Goal: Task Accomplishment & Management: Complete application form

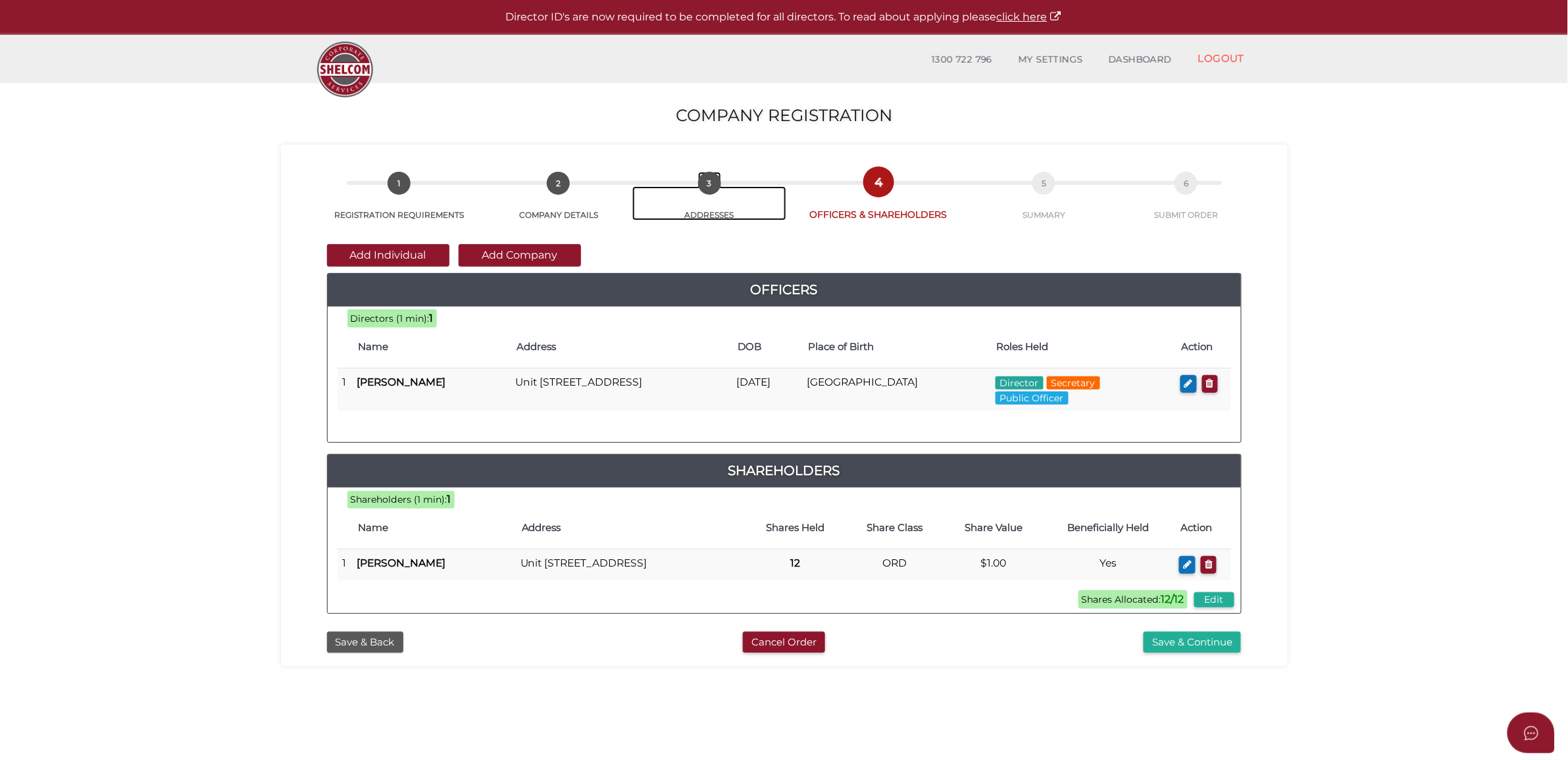
click at [707, 189] on span "3" at bounding box center [709, 183] width 23 height 23
click at [351, 641] on div "Save & Back Cancel Order Save & Continue" at bounding box center [784, 640] width 987 height 29
click at [388, 653] on button "Save & Back" at bounding box center [365, 642] width 76 height 21
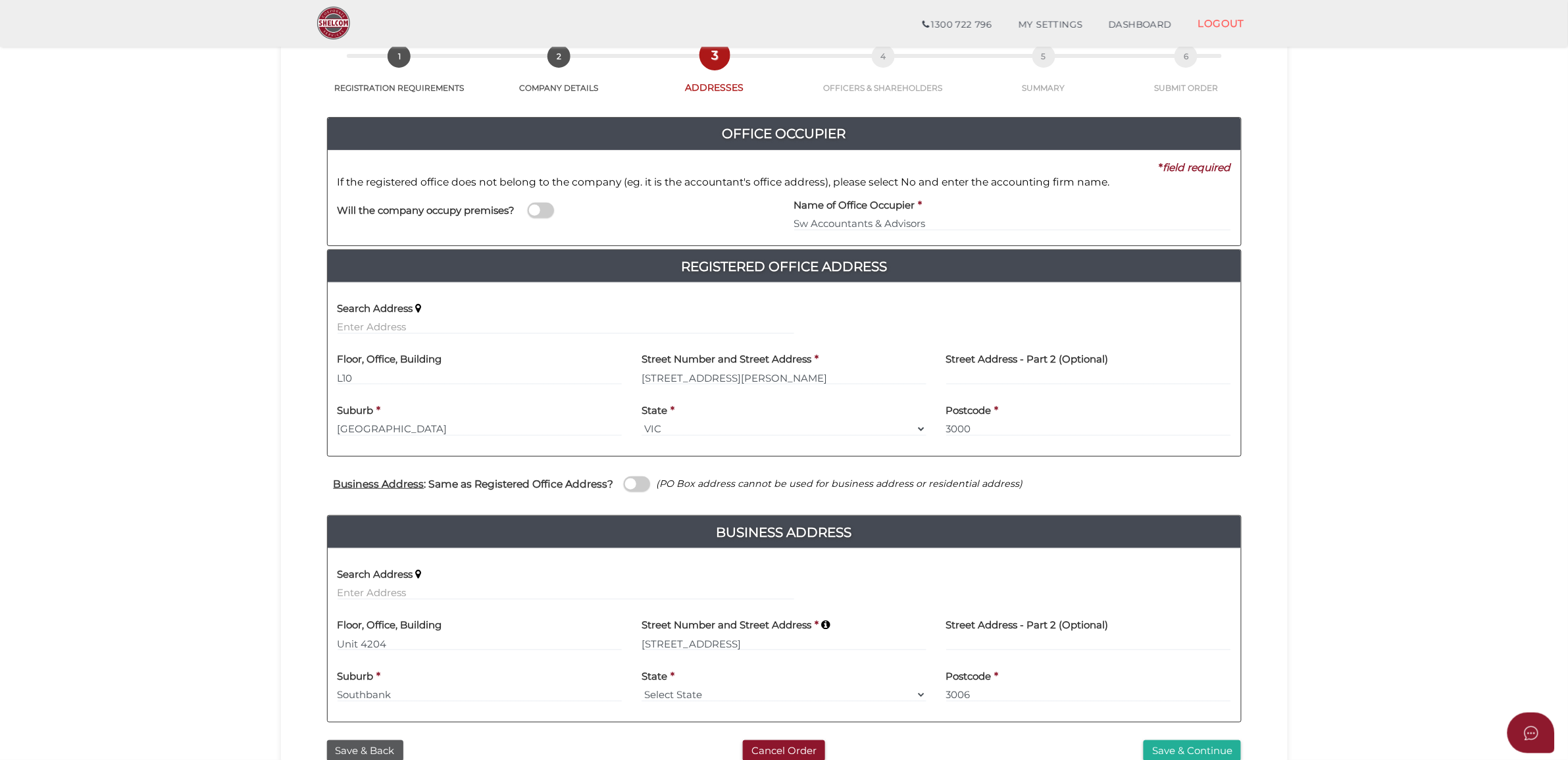
scroll to position [201, 0]
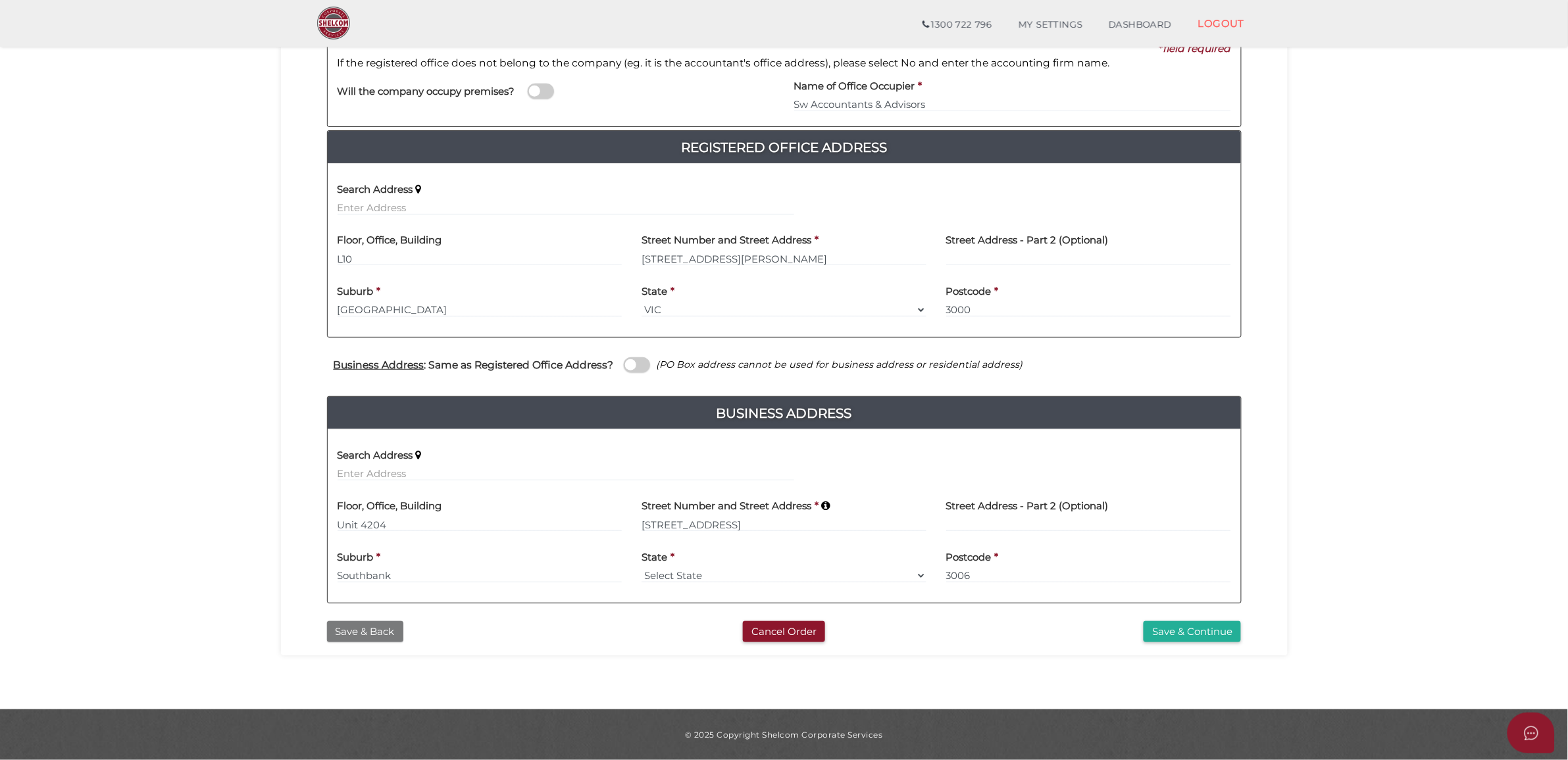
click at [373, 627] on button "Save & Back" at bounding box center [365, 632] width 76 height 21
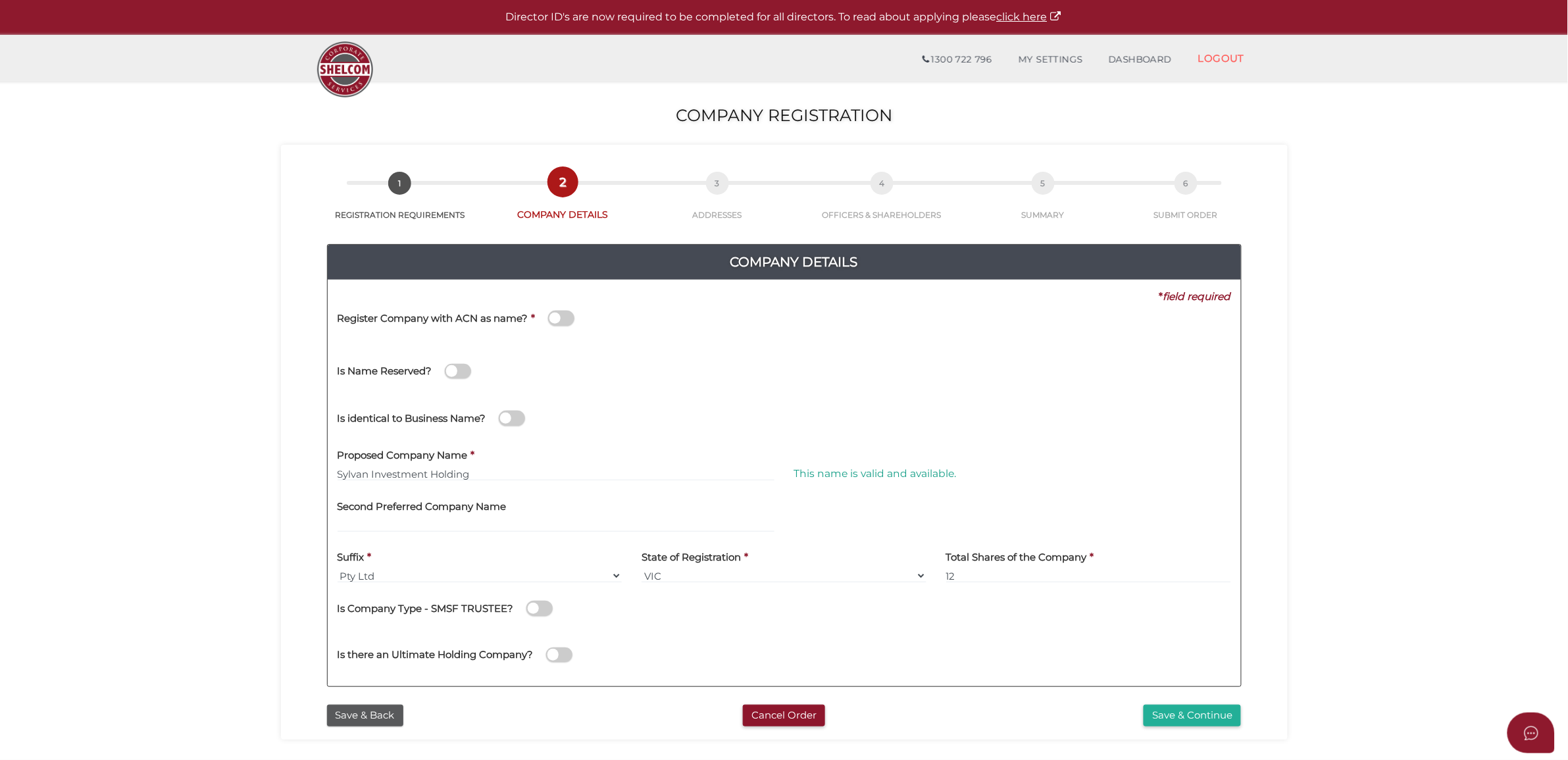
drag, startPoint x: 364, startPoint y: 713, endPoint x: 767, endPoint y: 563, distance: 430.0
click at [767, 563] on article "8fcecc2d3e5f304e712d52088d4fe8a8 1 REGISTRATION REQUIREMENTS 2 COMPANY DETAILS …" at bounding box center [784, 438] width 967 height 575
click at [1211, 710] on button "Save & Continue" at bounding box center [1192, 715] width 97 height 21
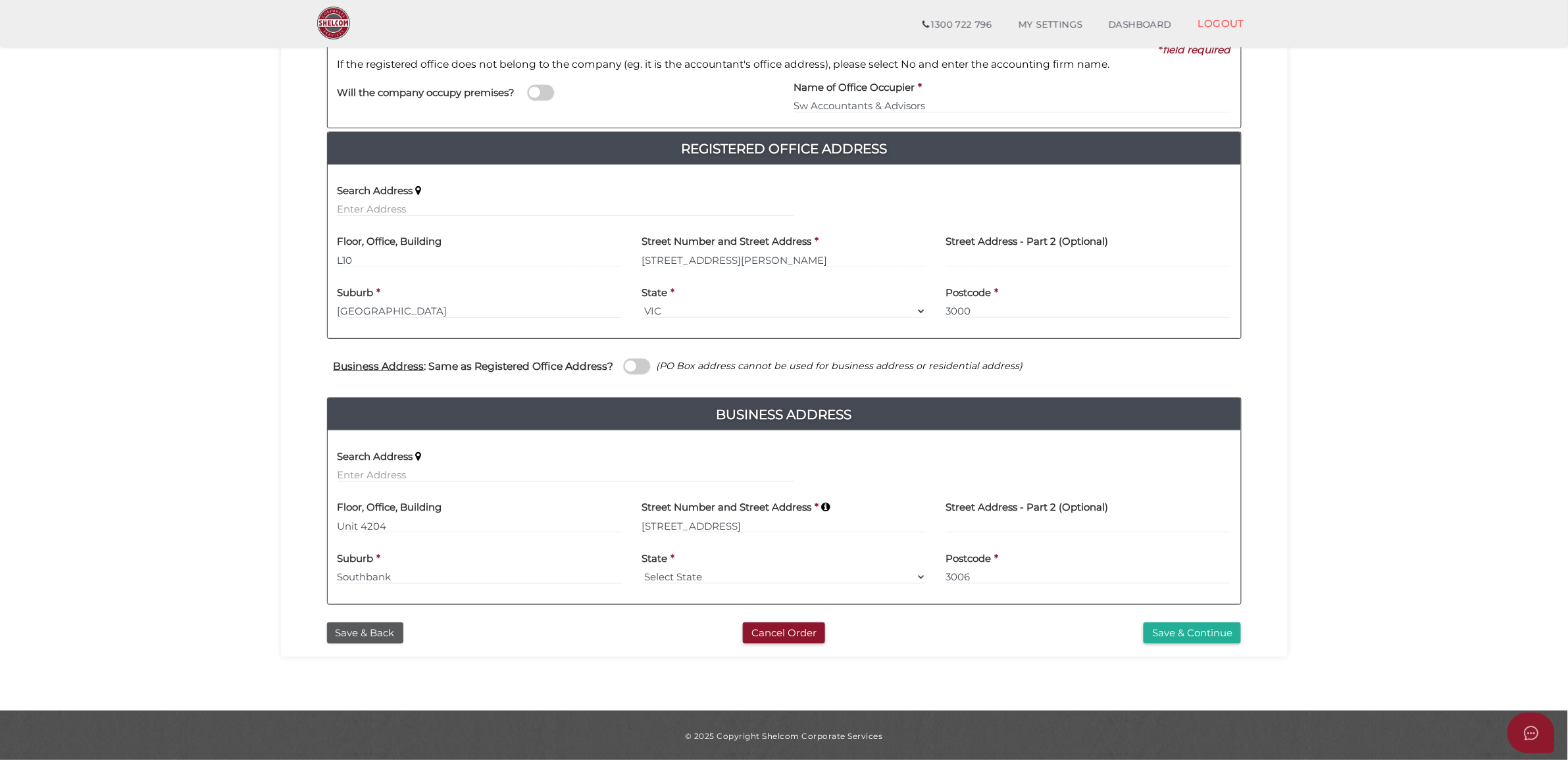
scroll to position [201, 0]
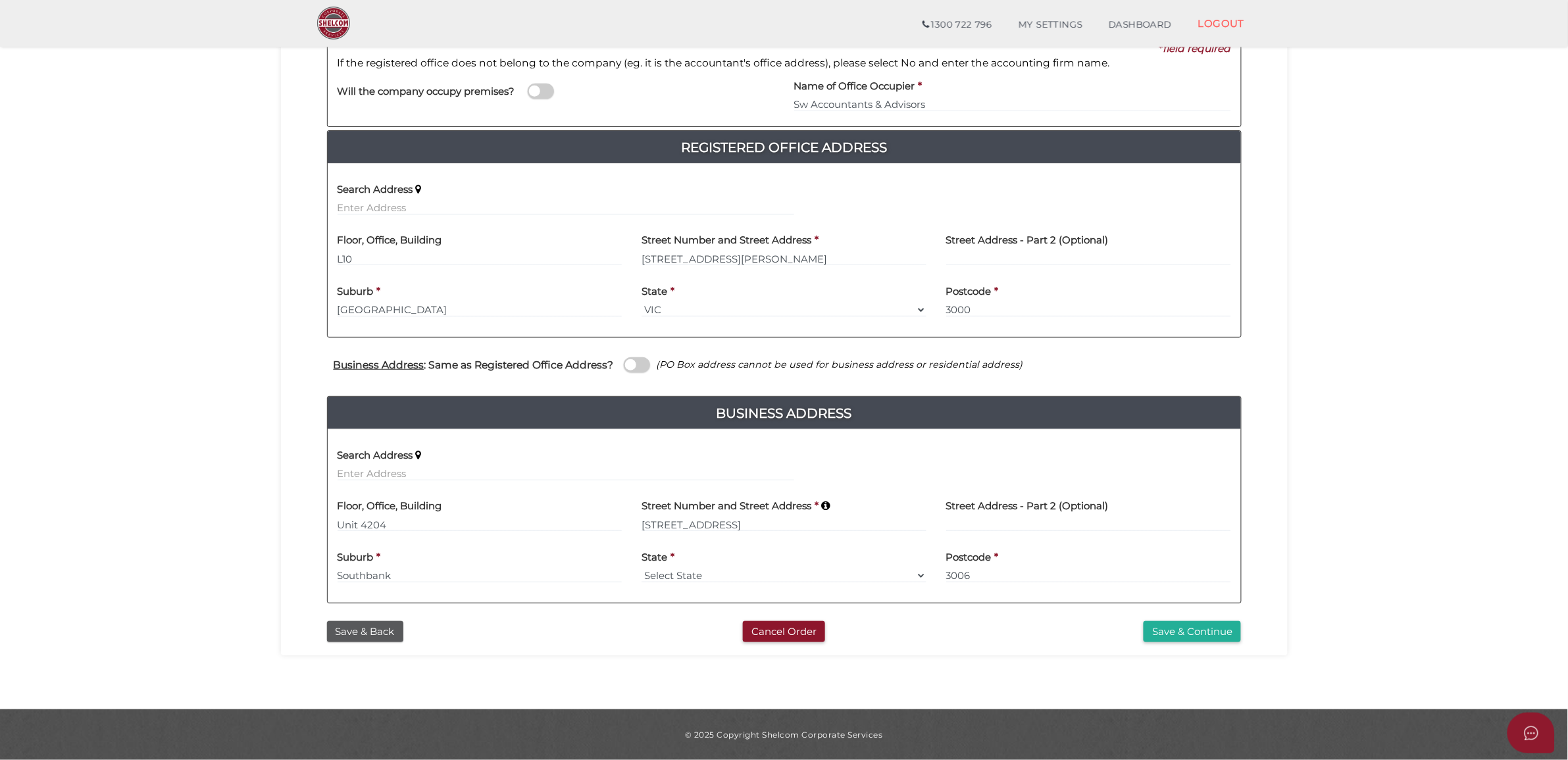
click at [1156, 619] on div "Save & Back Cancel Order Save & Continue" at bounding box center [784, 629] width 987 height 29
click at [1158, 635] on button "Save & Continue" at bounding box center [1192, 632] width 97 height 21
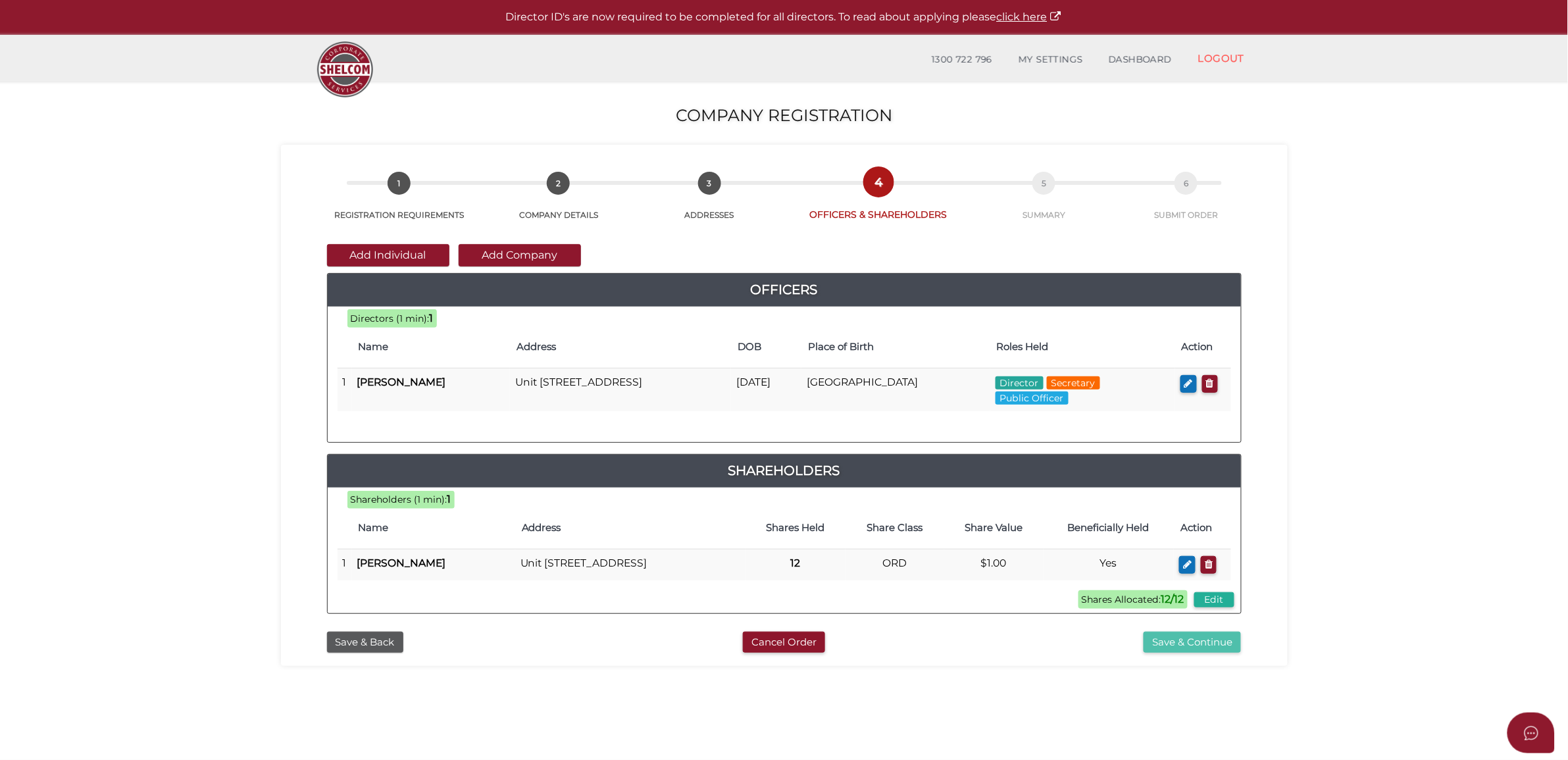
click at [1173, 653] on button "Save & Continue" at bounding box center [1192, 642] width 97 height 21
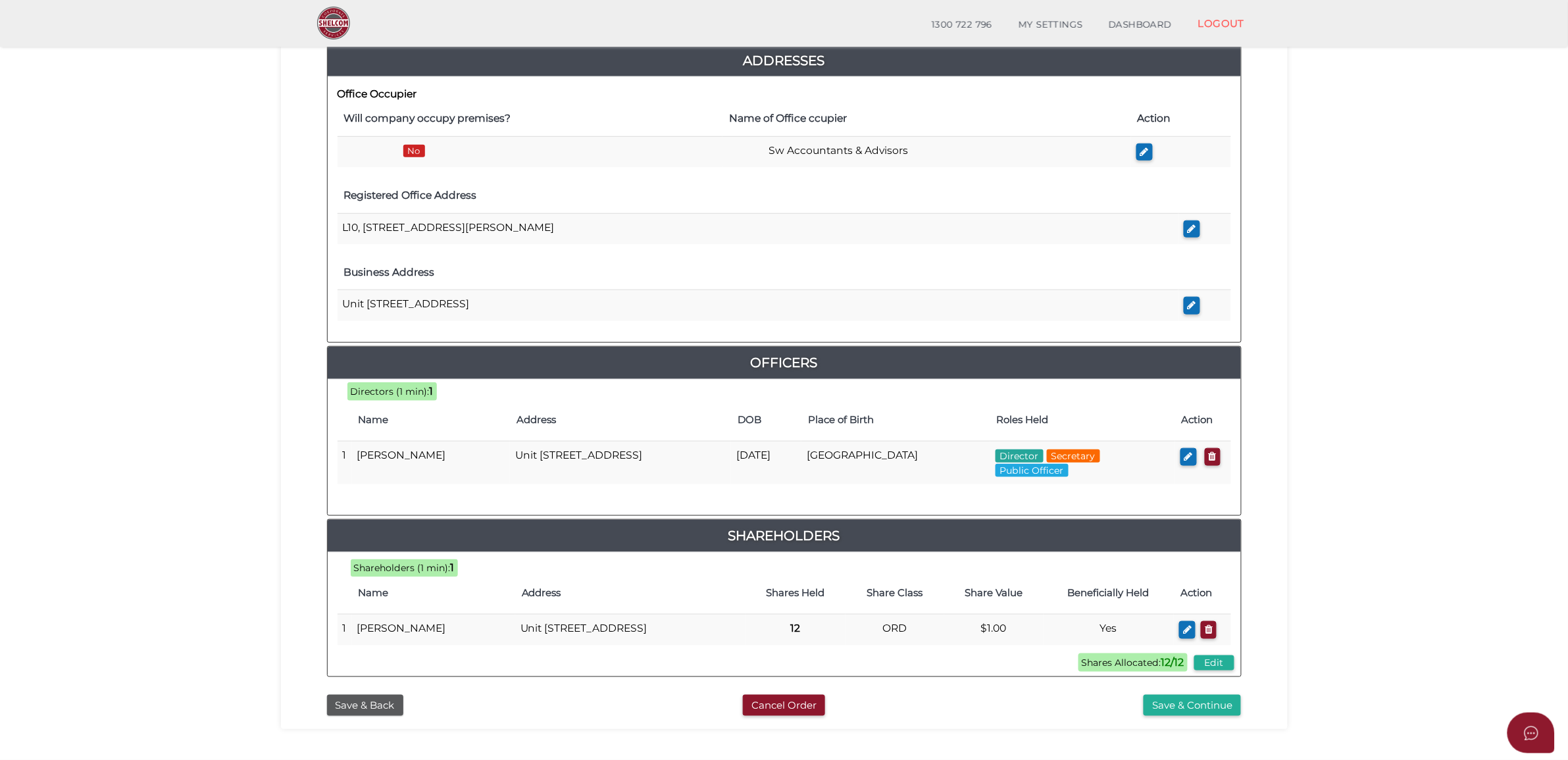
scroll to position [329, 0]
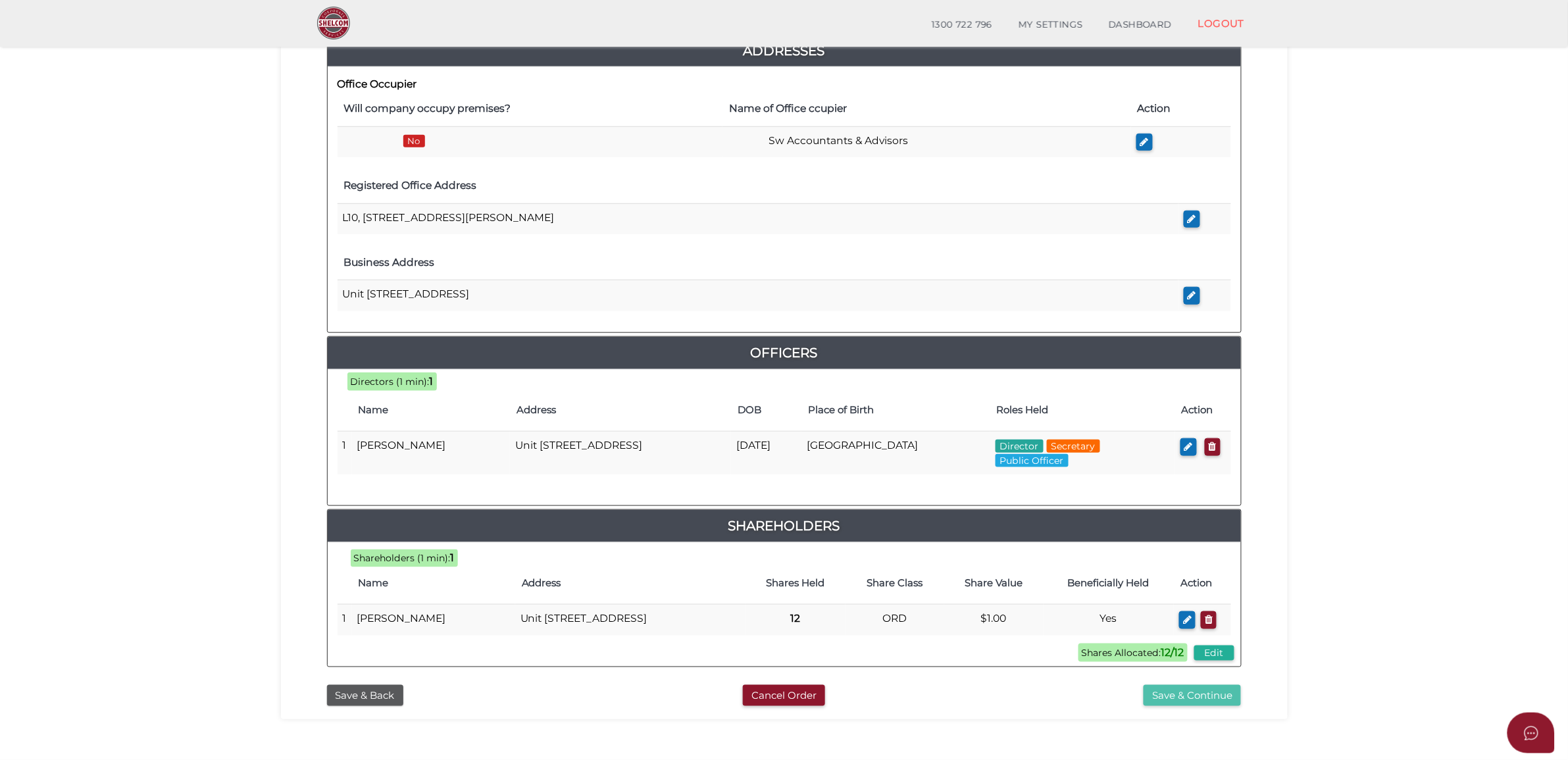
click at [1192, 707] on button "Save & Continue" at bounding box center [1192, 696] width 97 height 21
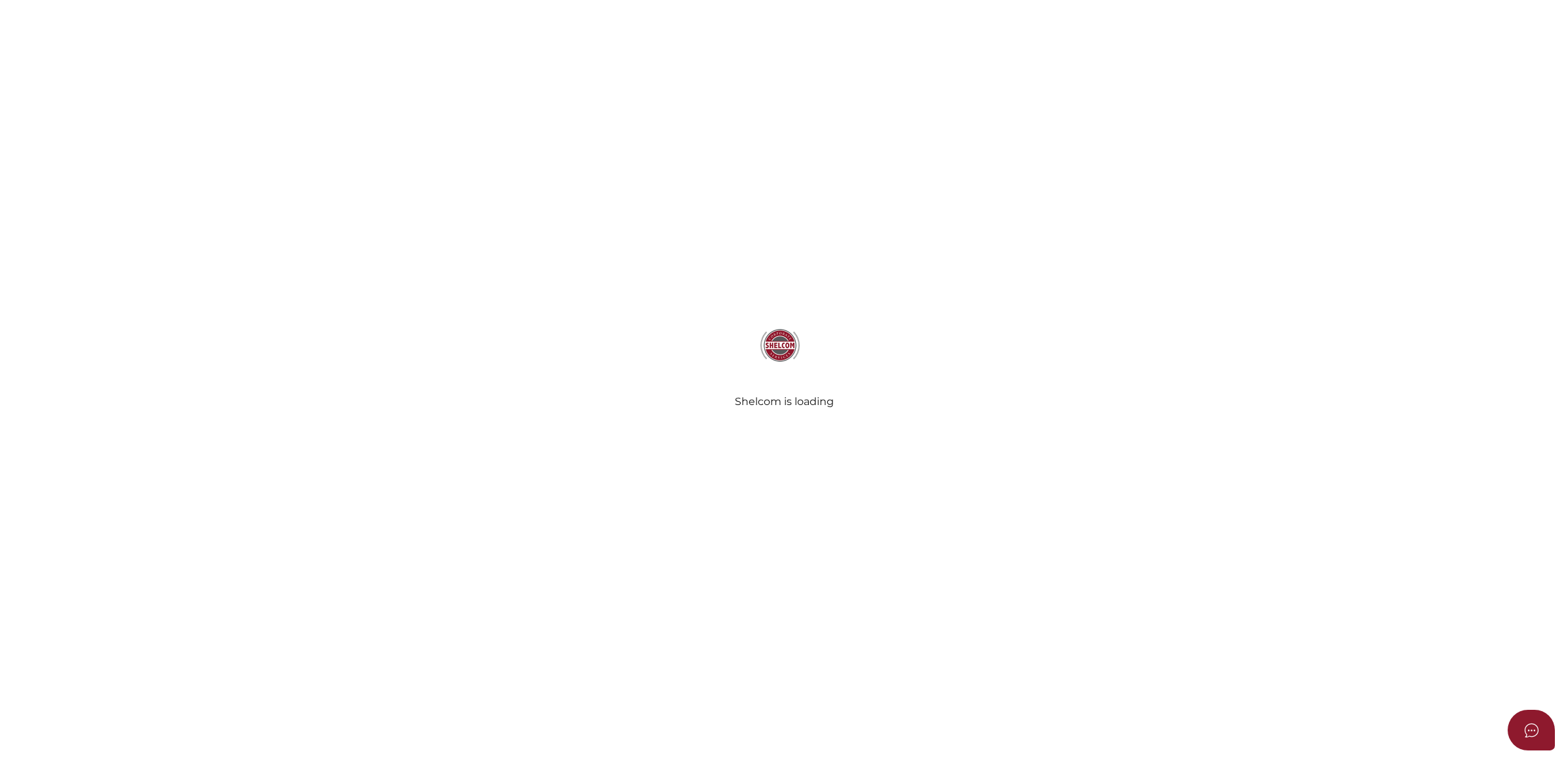
select select "Comb Binding"
select select "No"
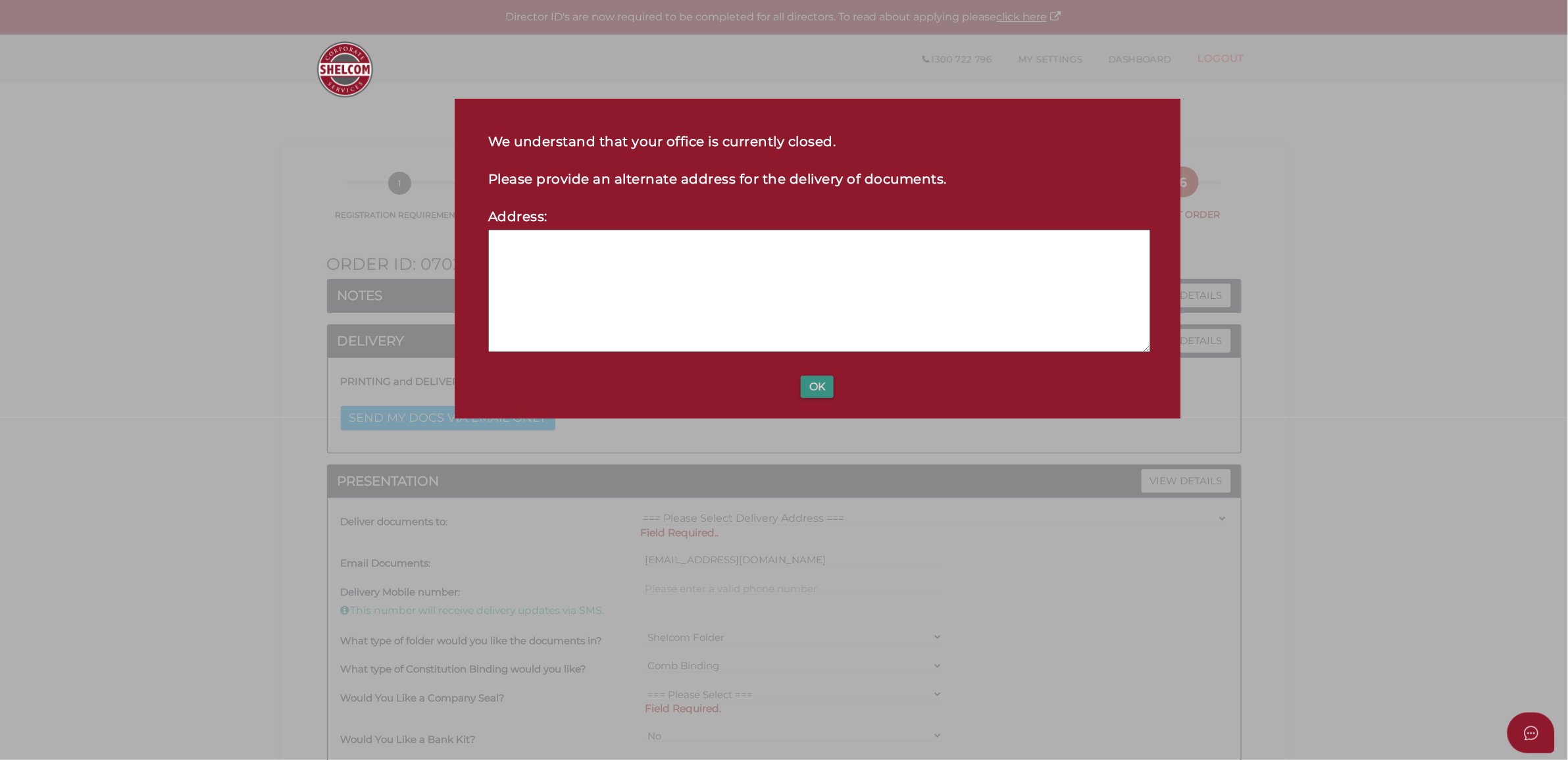
click at [819, 386] on button "OK" at bounding box center [816, 387] width 33 height 22
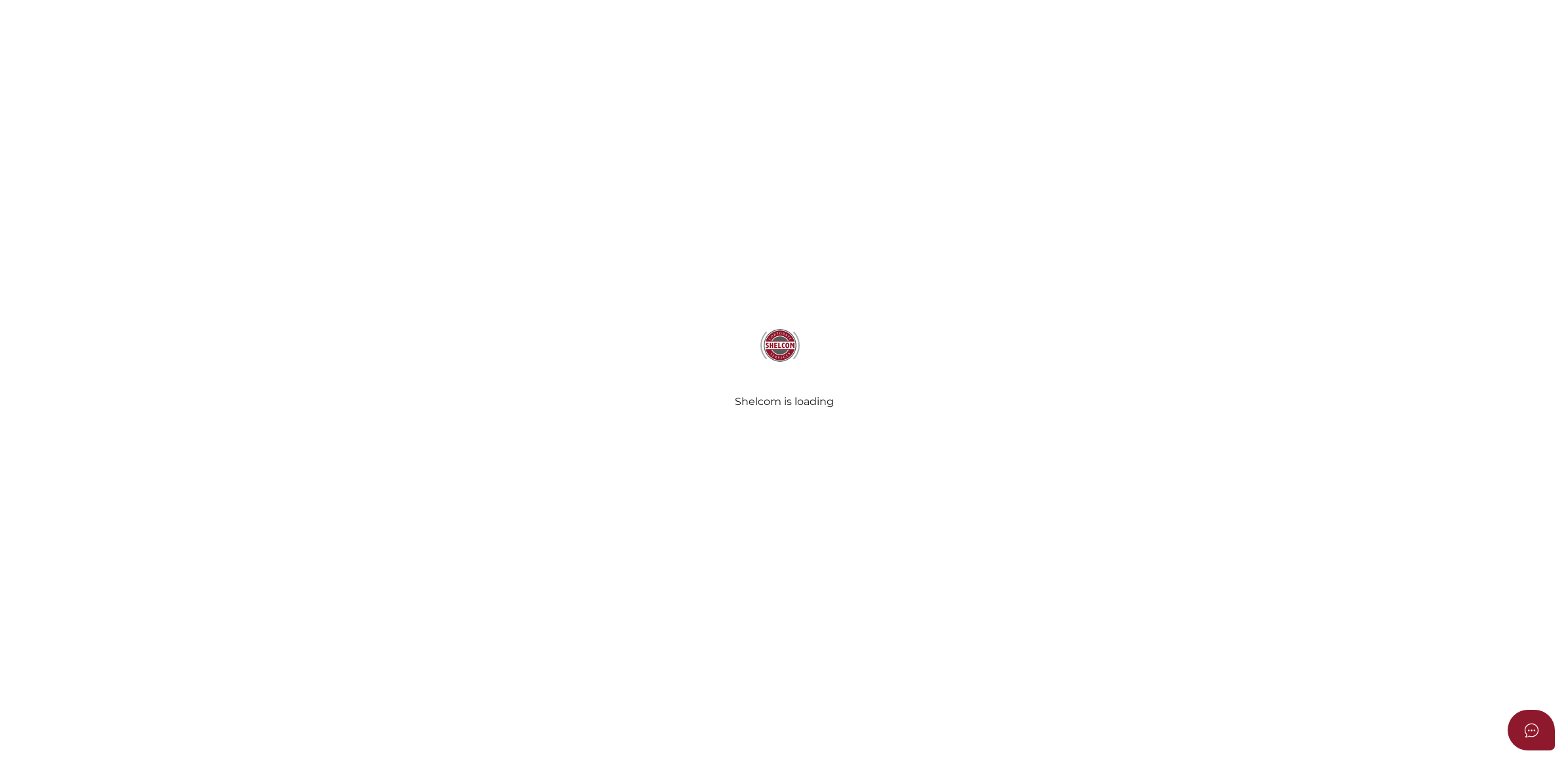
select select "Comb Binding"
select select "No"
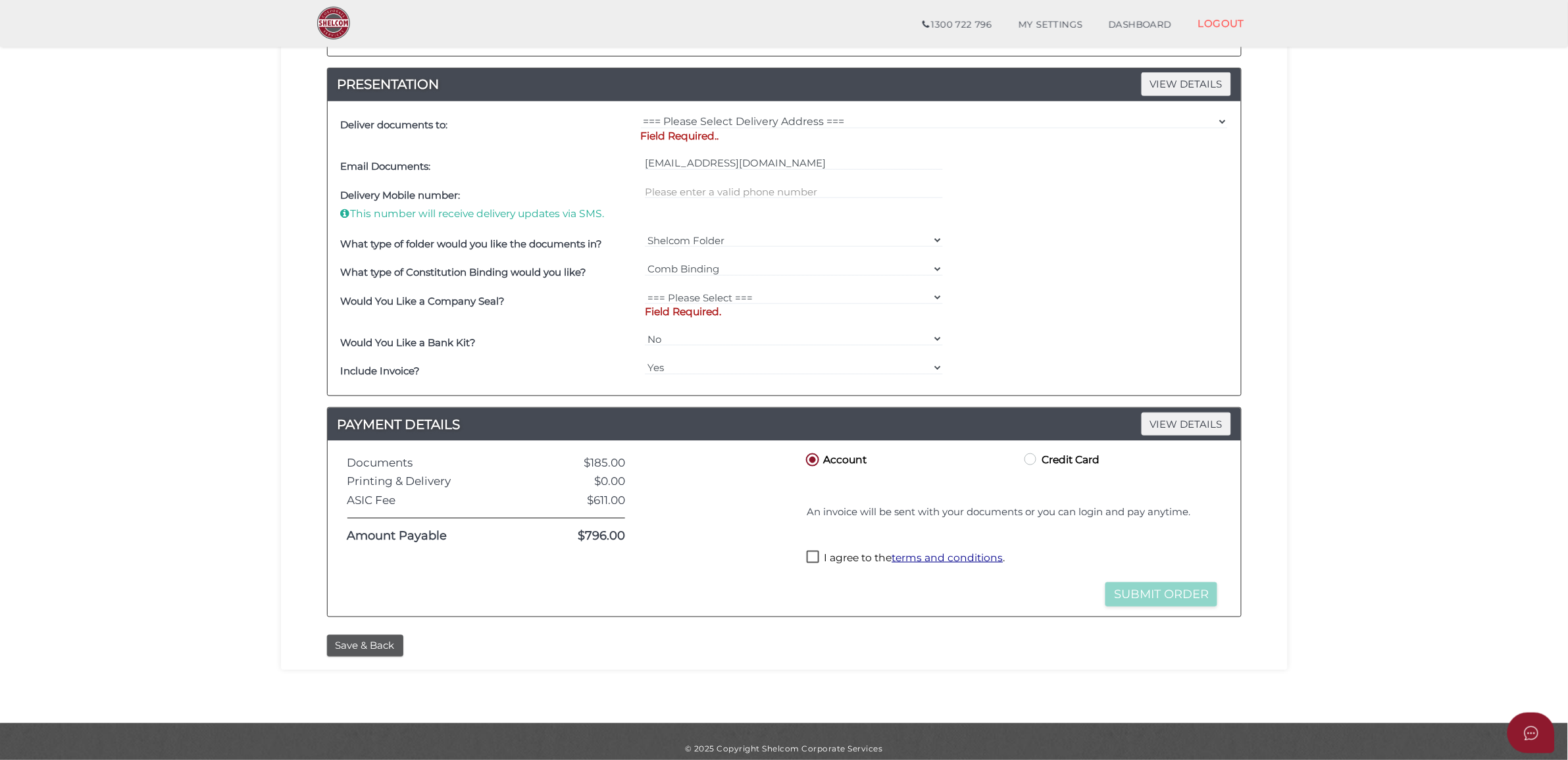
scroll to position [367, 0]
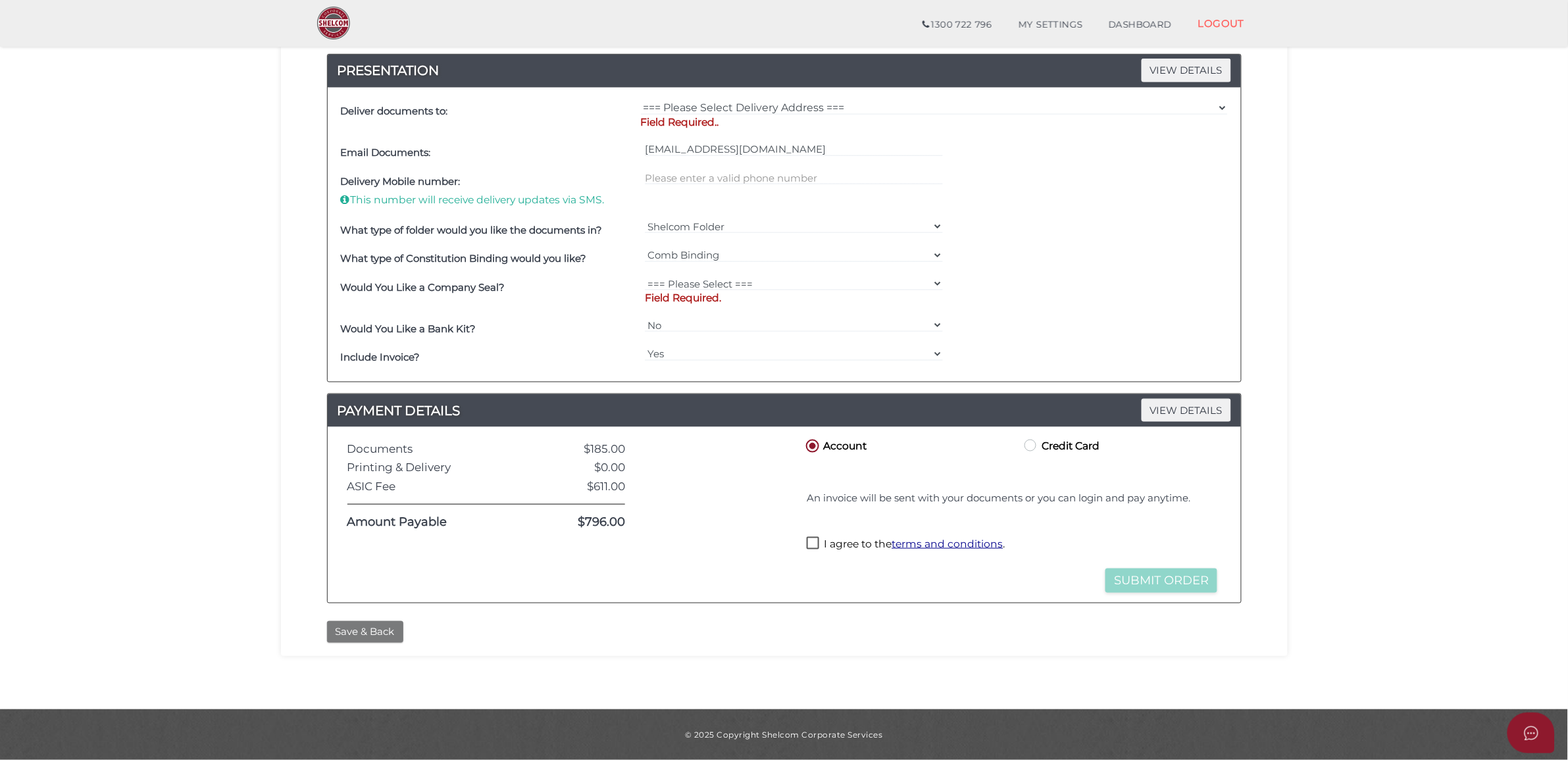
click at [330, 629] on button "Save & Back" at bounding box center [365, 632] width 76 height 21
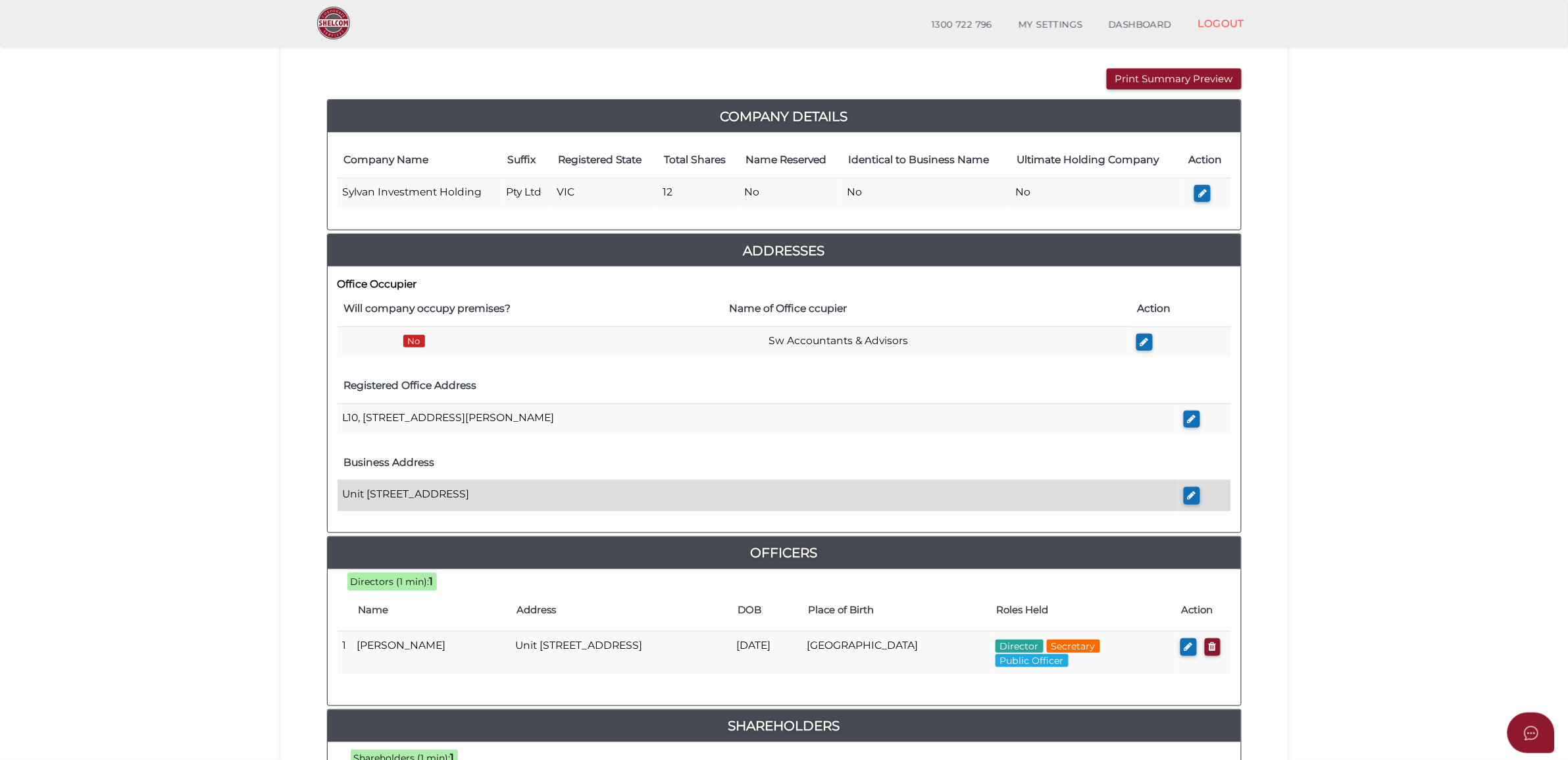
scroll to position [329, 0]
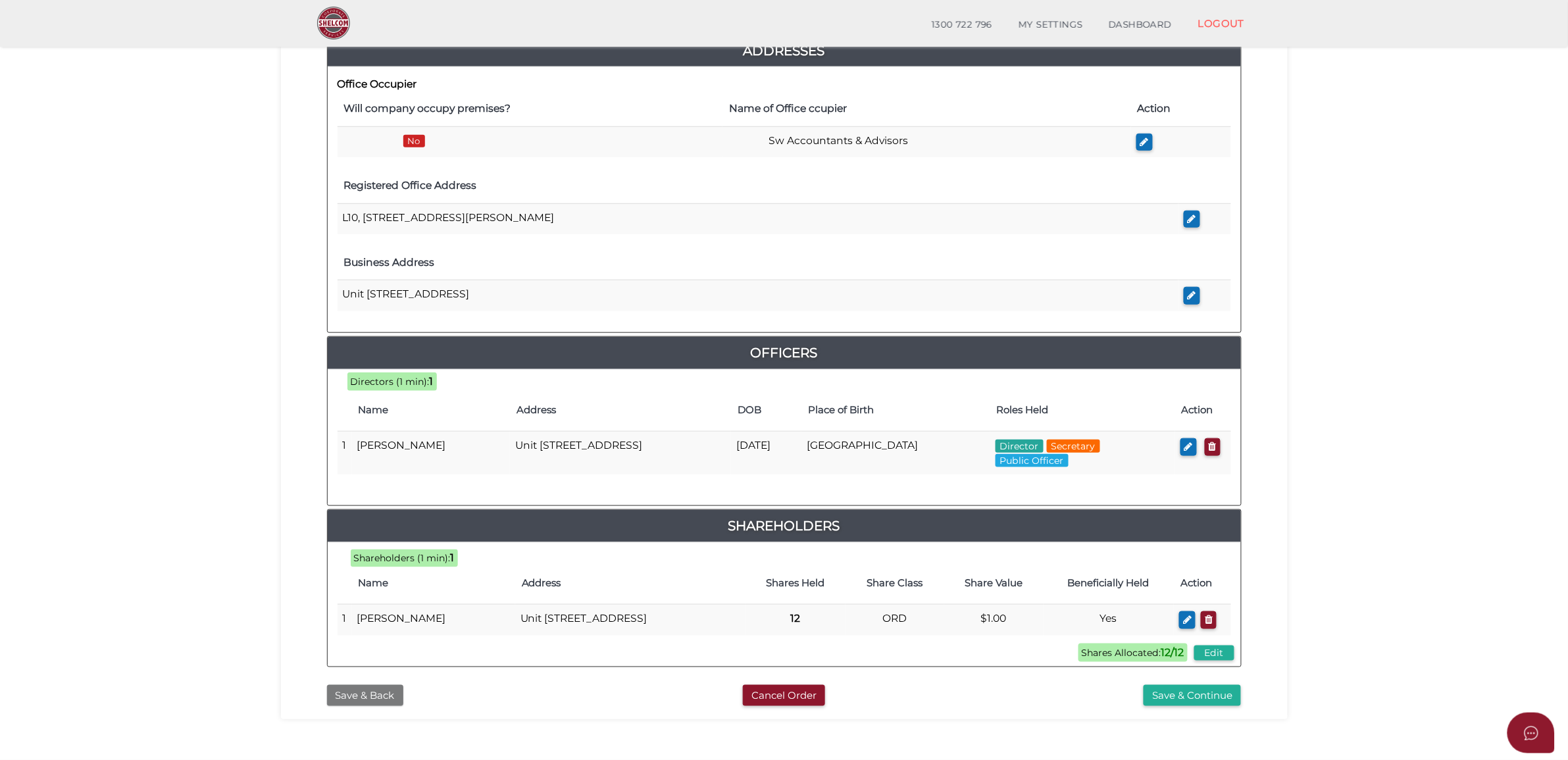
click at [382, 707] on button "Save & Back" at bounding box center [365, 696] width 76 height 21
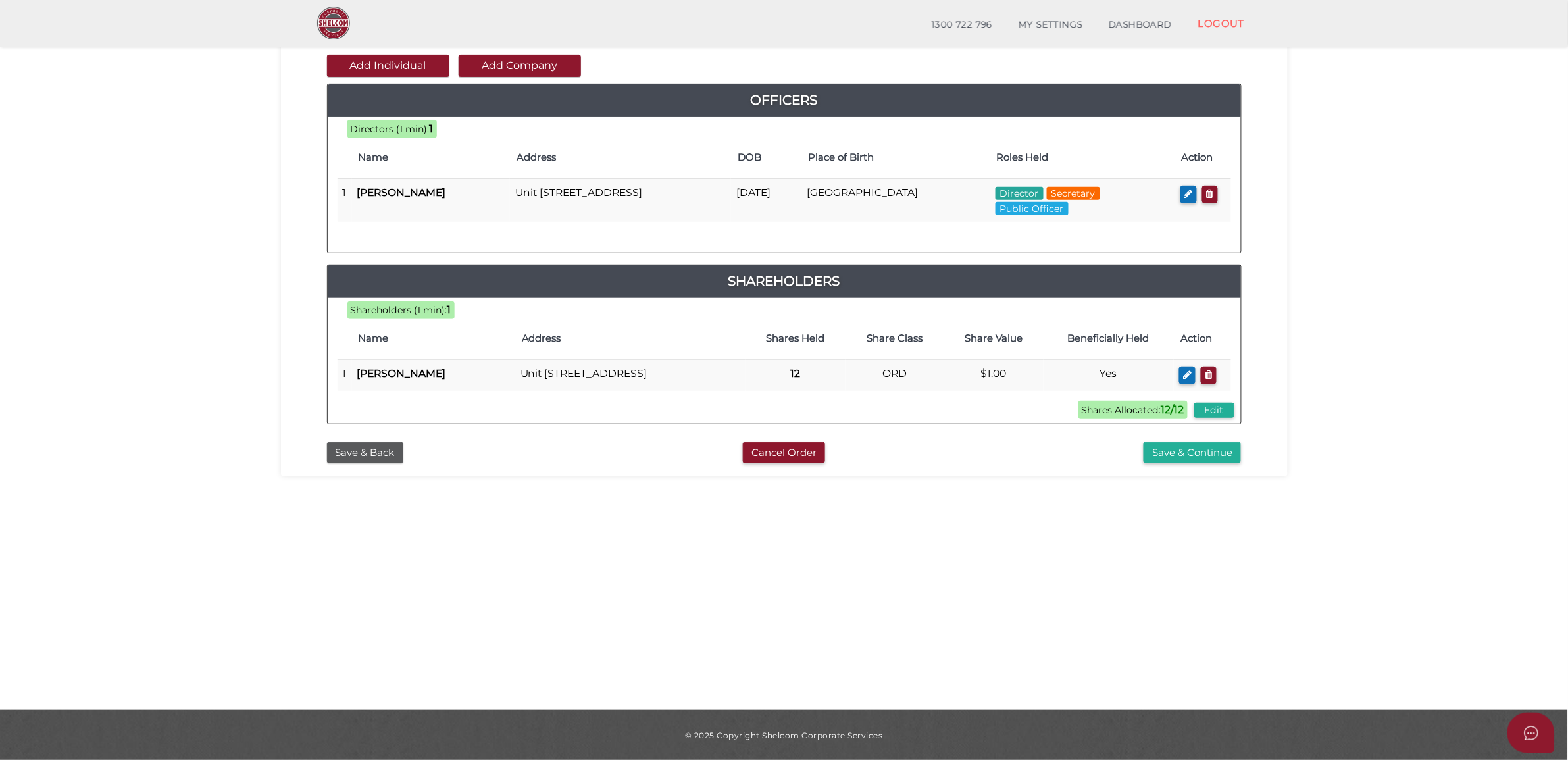
scroll to position [143, 0]
click at [387, 463] on button "Save & Back" at bounding box center [365, 452] width 76 height 21
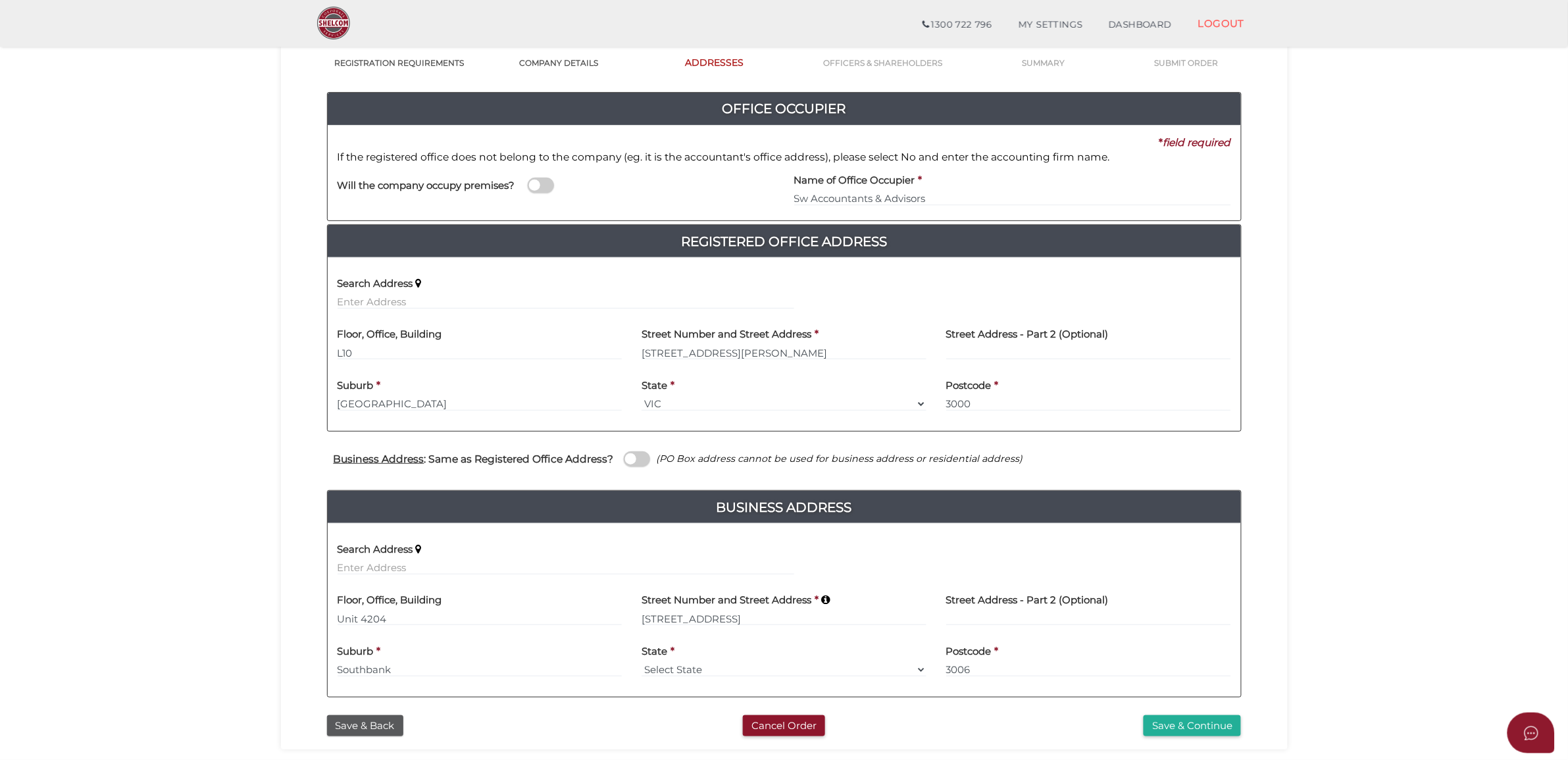
scroll to position [201, 0]
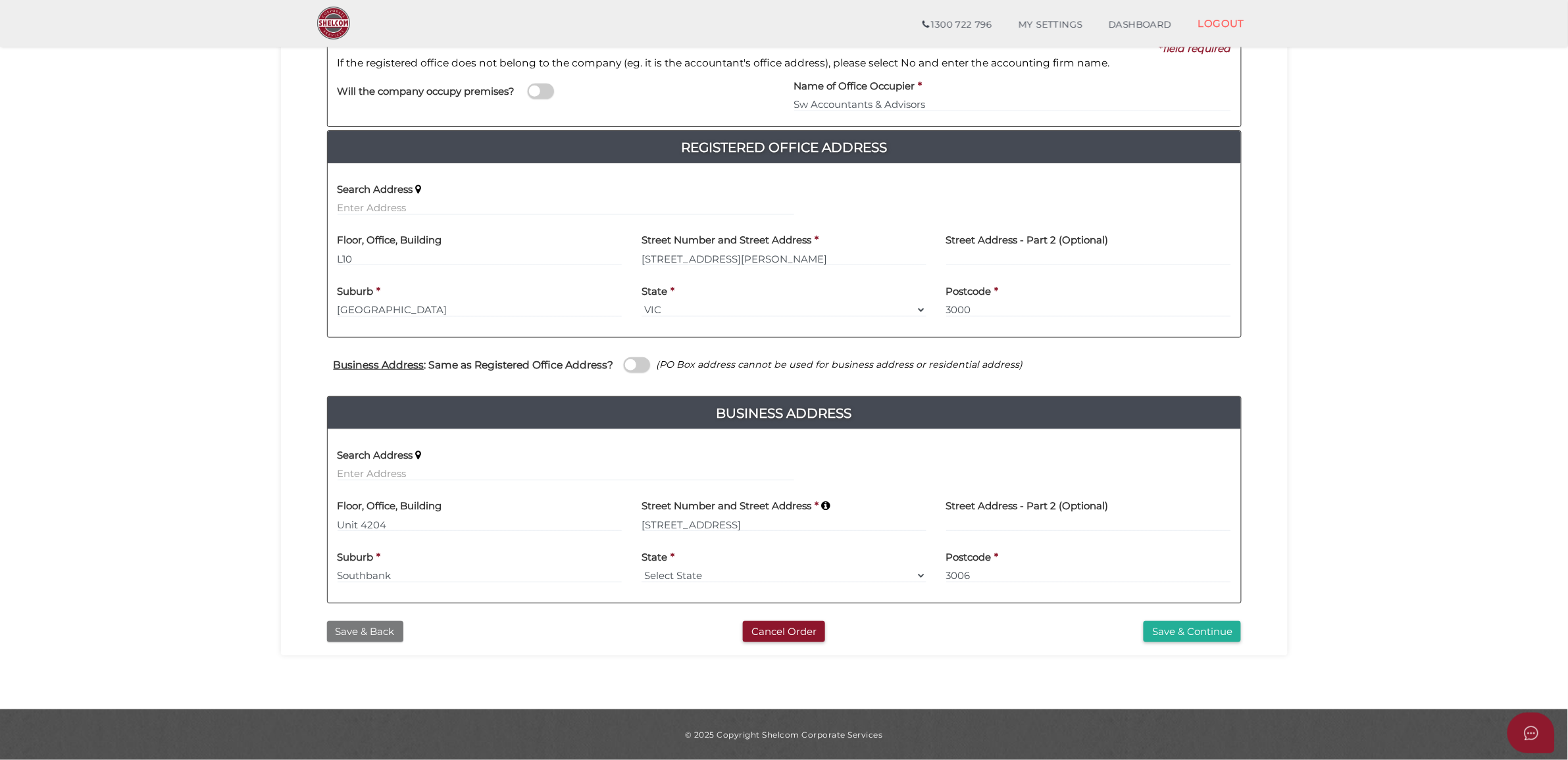
click at [352, 632] on button "Save & Back" at bounding box center [365, 632] width 76 height 21
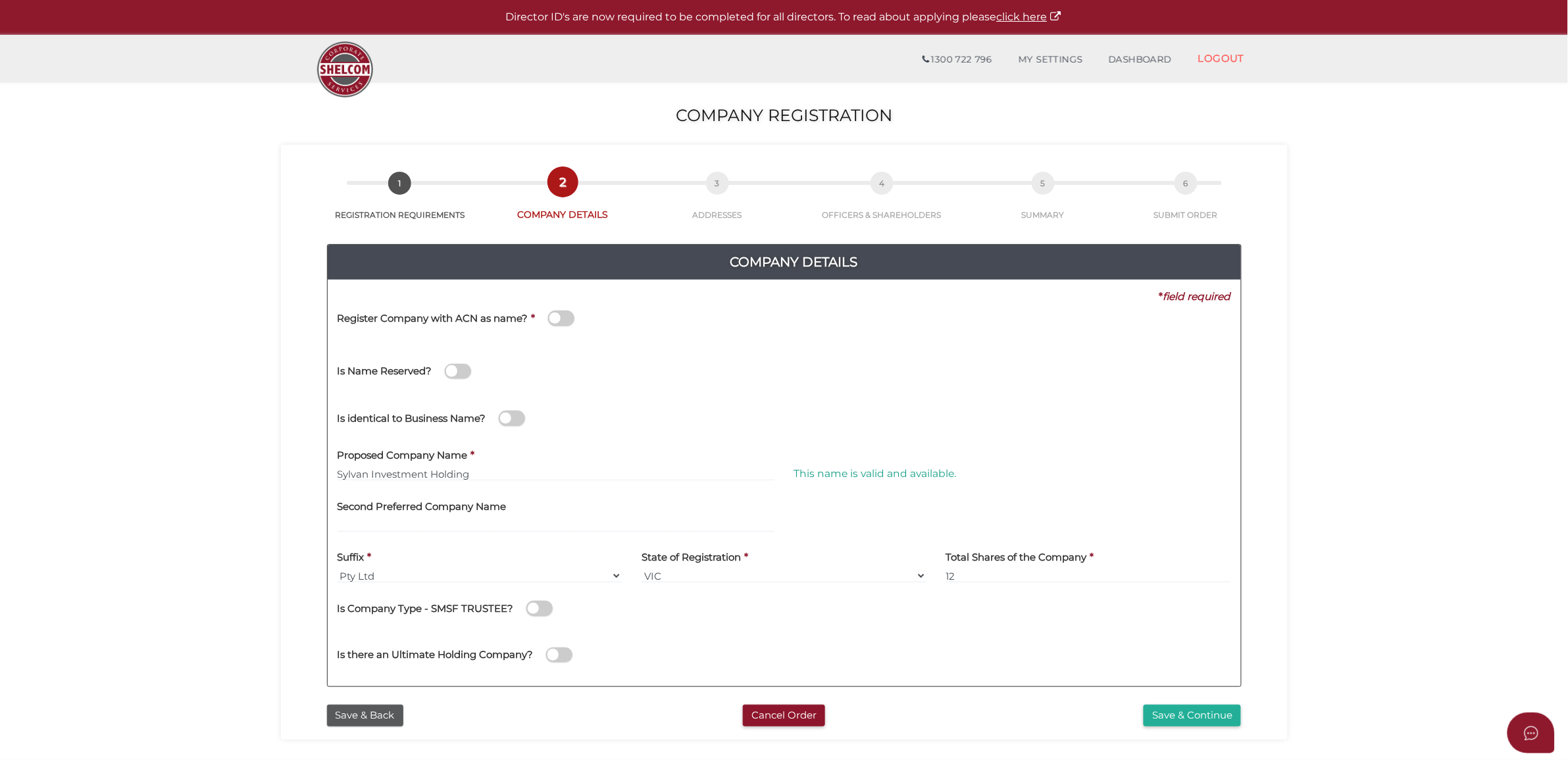
click at [395, 729] on div "8fcecc2d3e5f304e712d52088d4fe8a8 1 REGISTRATION REQUIREMENTS 2 COMPANY DETAILS …" at bounding box center [784, 442] width 1006 height 595
click at [395, 712] on button "Save & Back" at bounding box center [365, 715] width 76 height 21
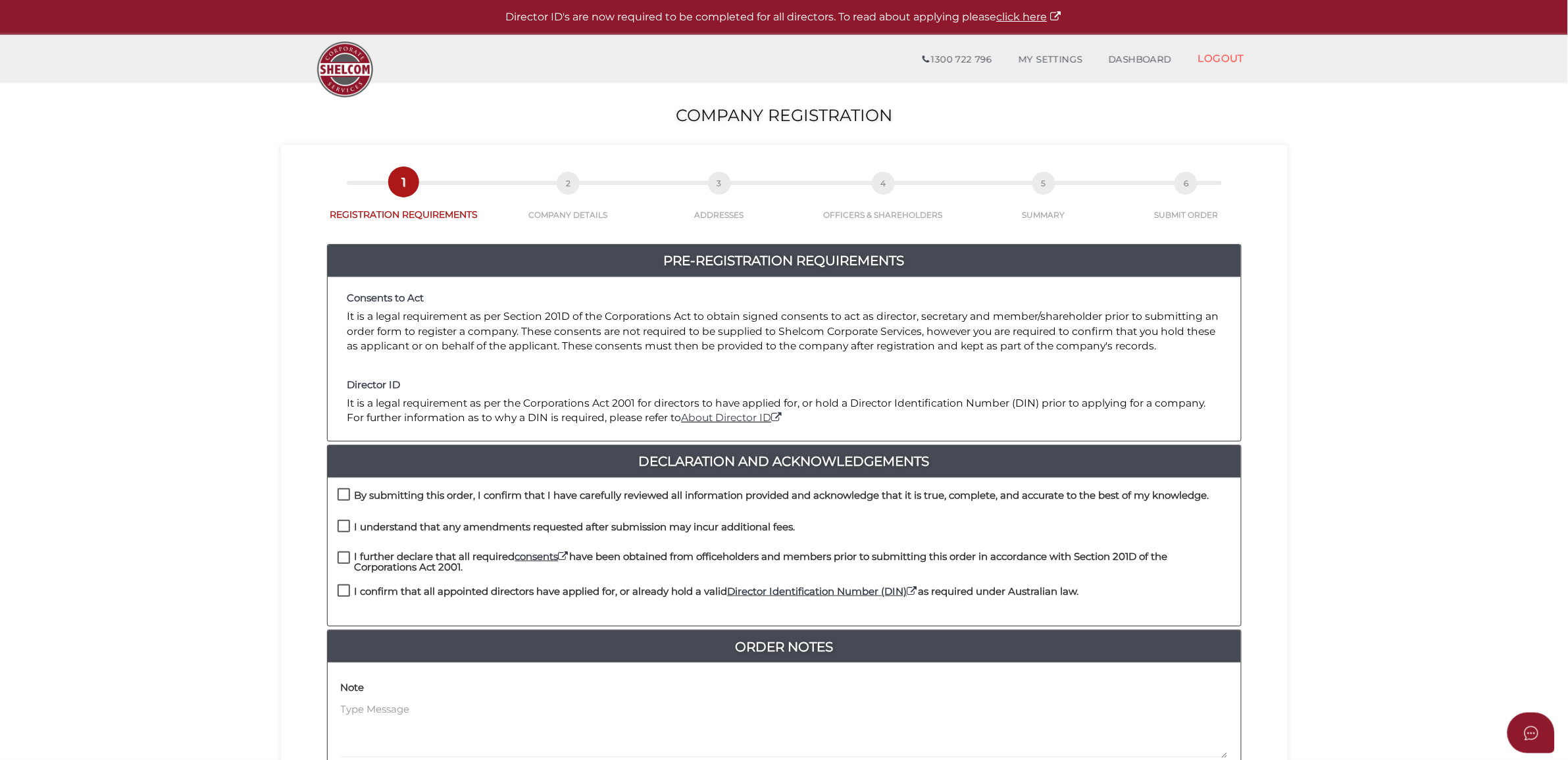
click at [442, 504] on label "By submitting this order, I confirm that I have carefully reviewed all informat…" at bounding box center [773, 498] width 872 height 17
checkbox input "true"
click at [435, 537] on label "I understand that any amendments requested after submission may incur additiona…" at bounding box center [566, 530] width 458 height 17
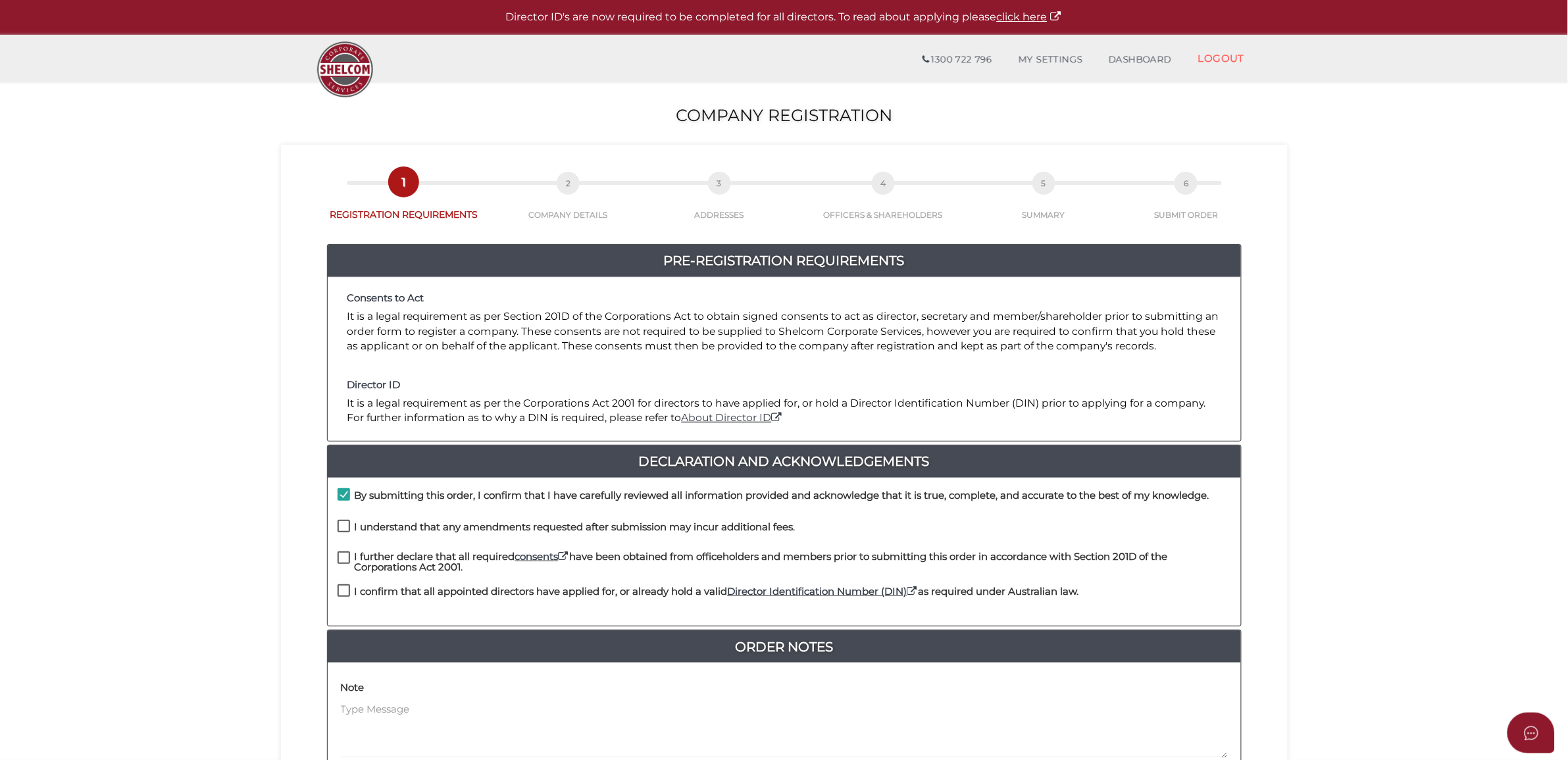
checkbox input "true"
click at [426, 563] on h4 "I further declare that all required consents have been obtained from officehold…" at bounding box center [793, 562] width 877 height 21
checkbox input "true"
click at [431, 583] on div "I further declare that all required consents have been obtained from officehold…" at bounding box center [784, 568] width 913 height 33
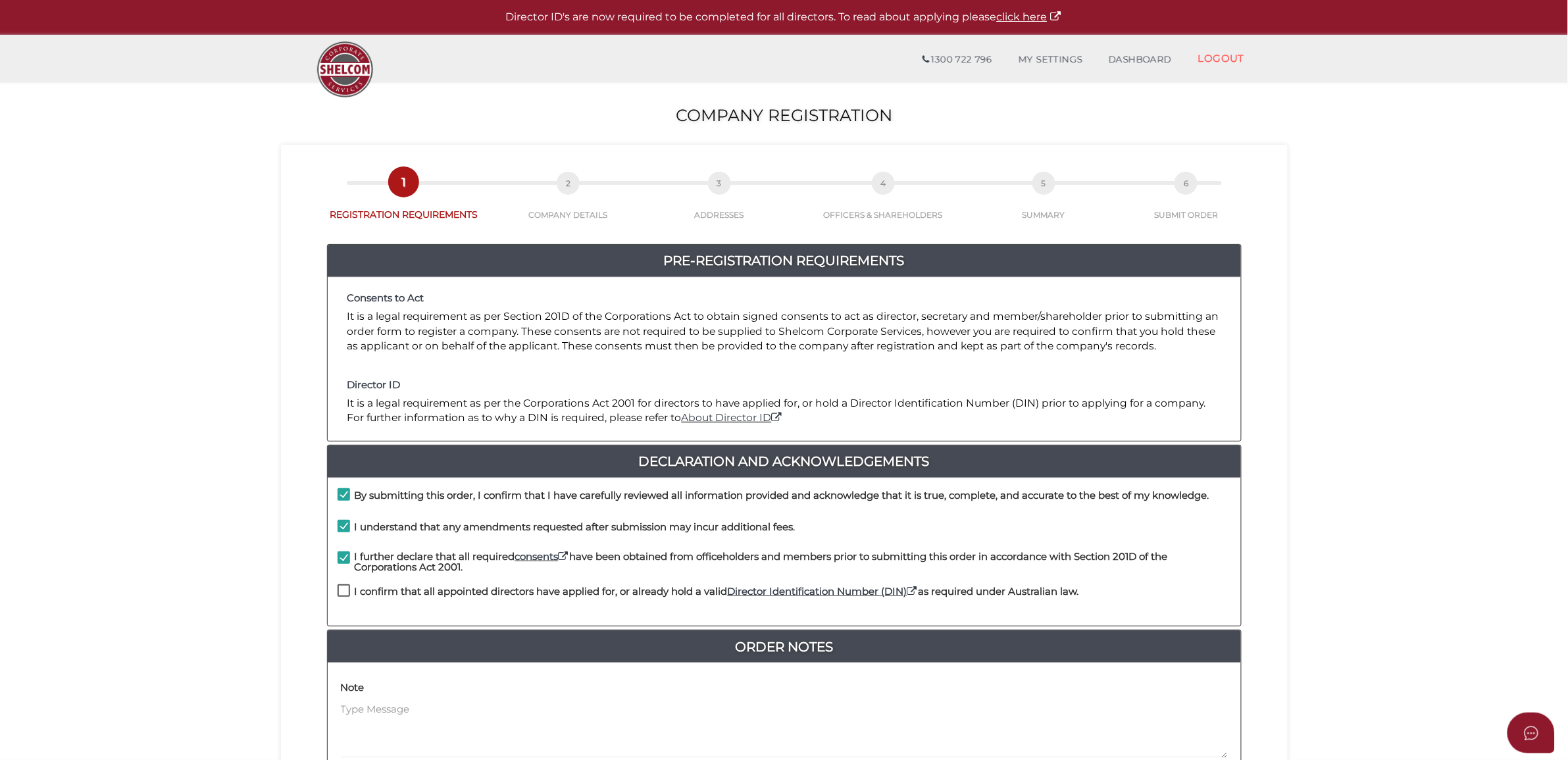
click at [435, 594] on h4 "I confirm that all appointed directors have applied for, or already hold a vali…" at bounding box center [717, 592] width 725 height 11
checkbox input "true"
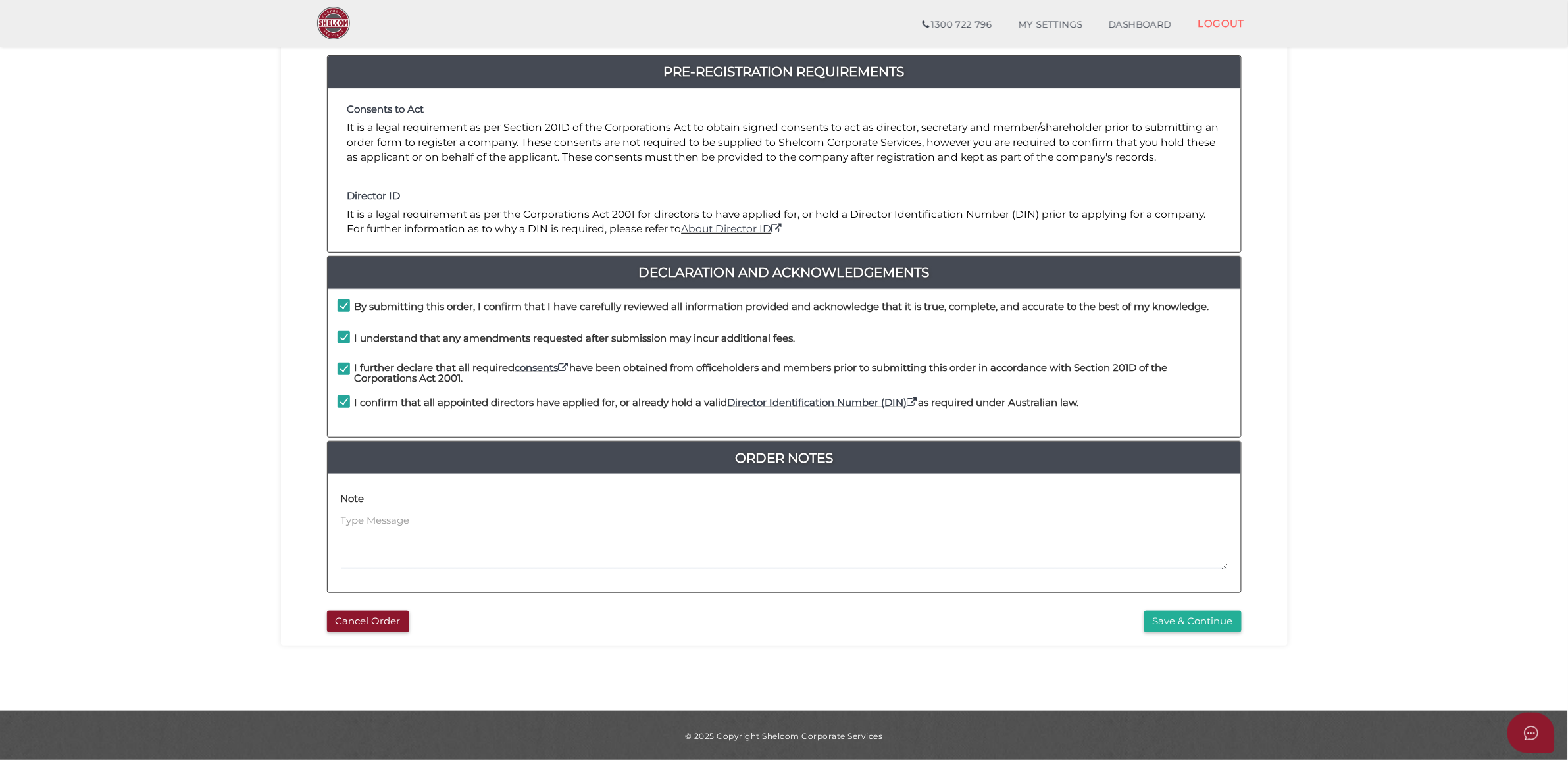
scroll to position [143, 0]
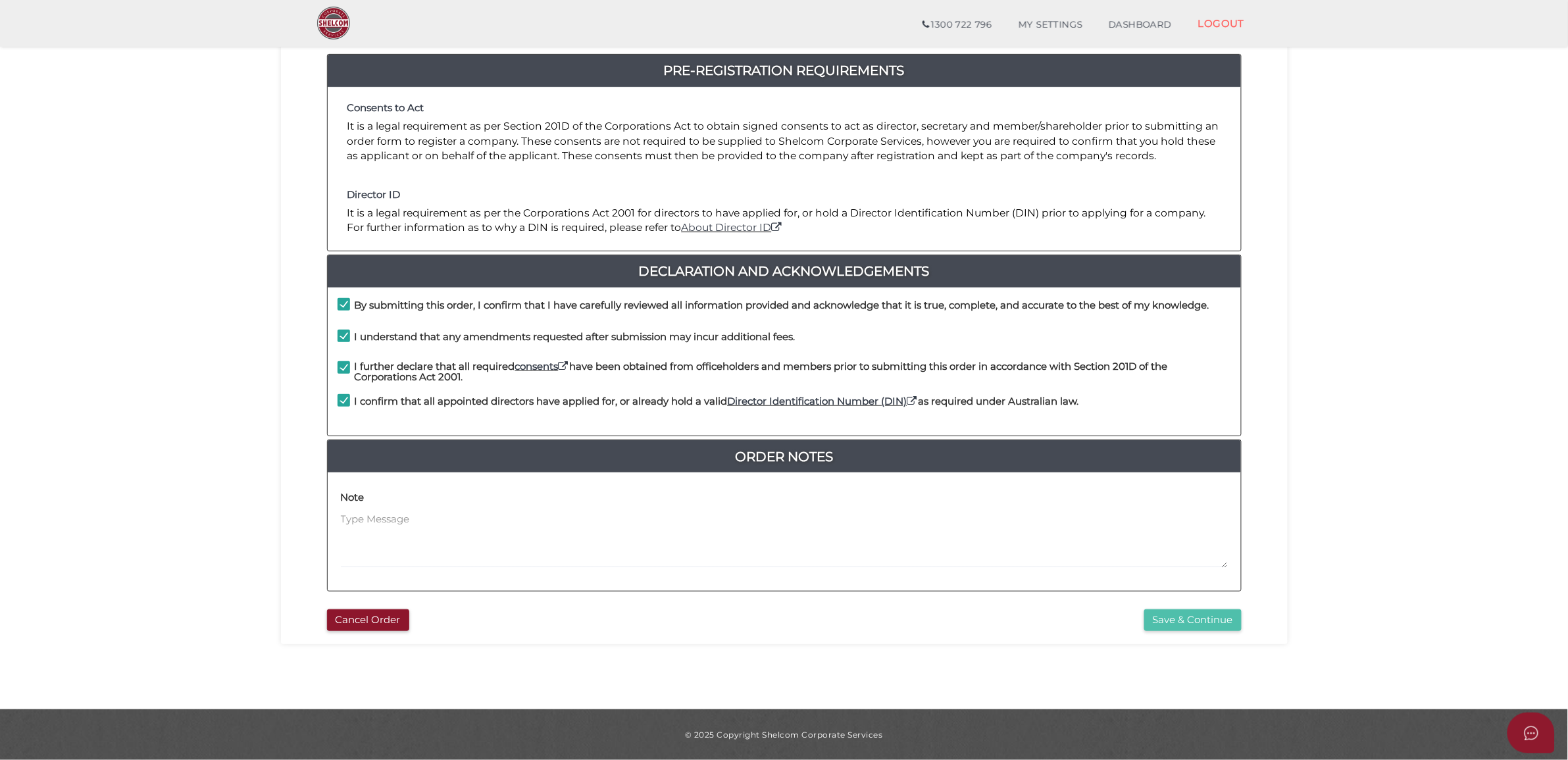
click at [1169, 626] on button "Save & Continue" at bounding box center [1193, 620] width 97 height 21
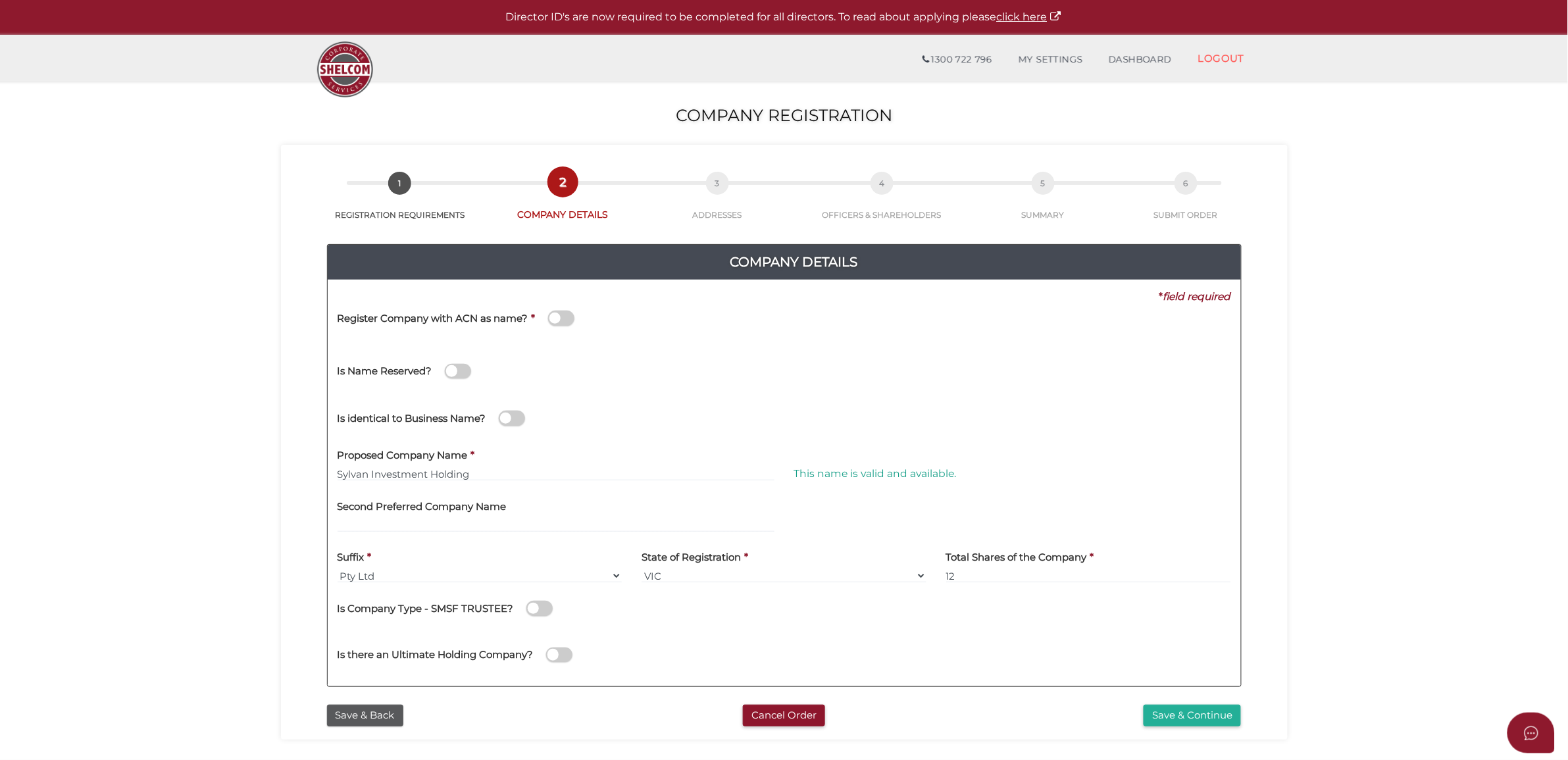
click at [1235, 736] on div "8fcecc2d3e5f304e712d52088d4fe8a8 1 REGISTRATION REQUIREMENTS 2 COMPANY DETAILS …" at bounding box center [784, 442] width 1006 height 595
click at [1220, 725] on button "Save & Continue" at bounding box center [1192, 715] width 97 height 21
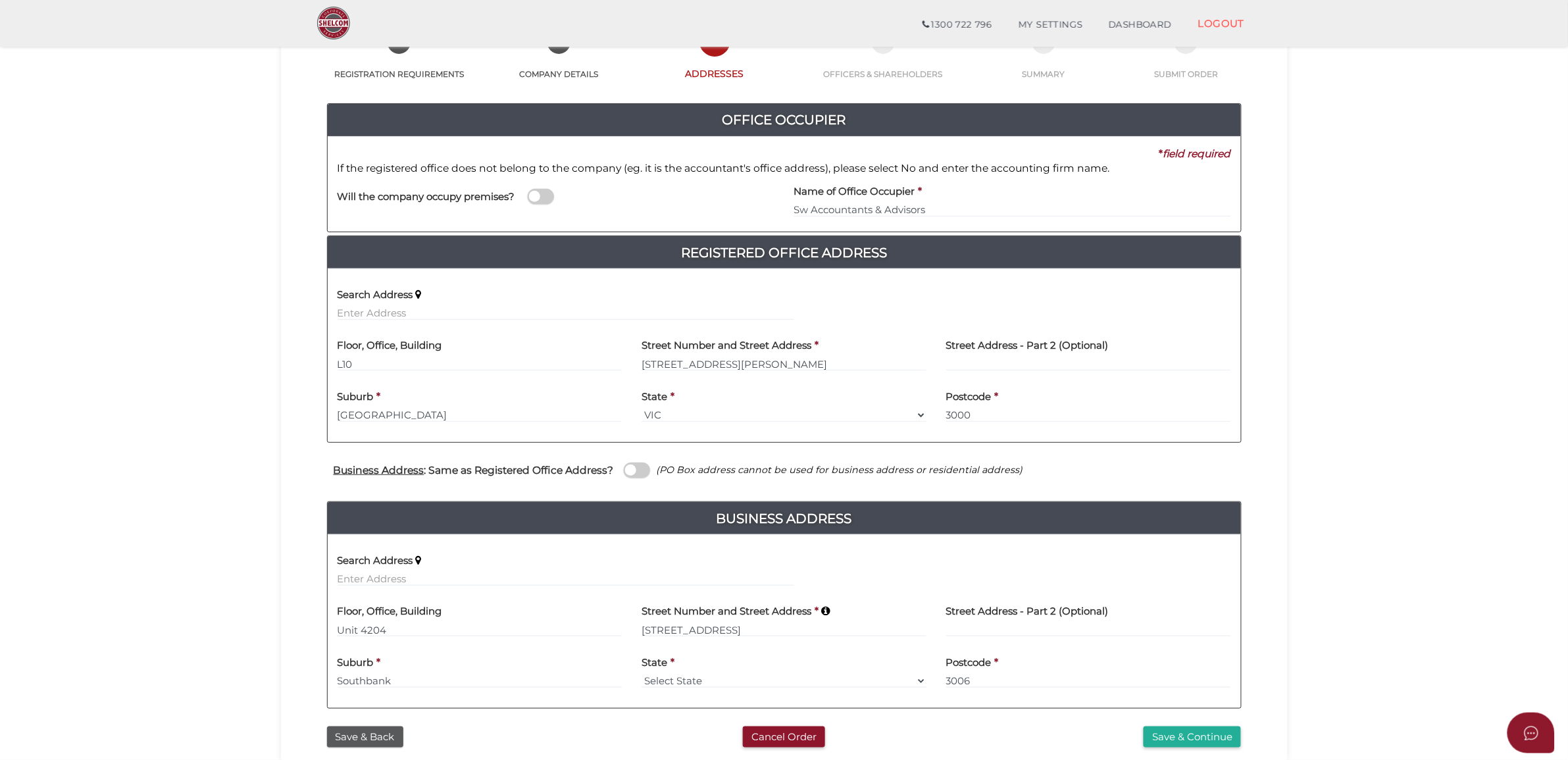
scroll to position [119, 0]
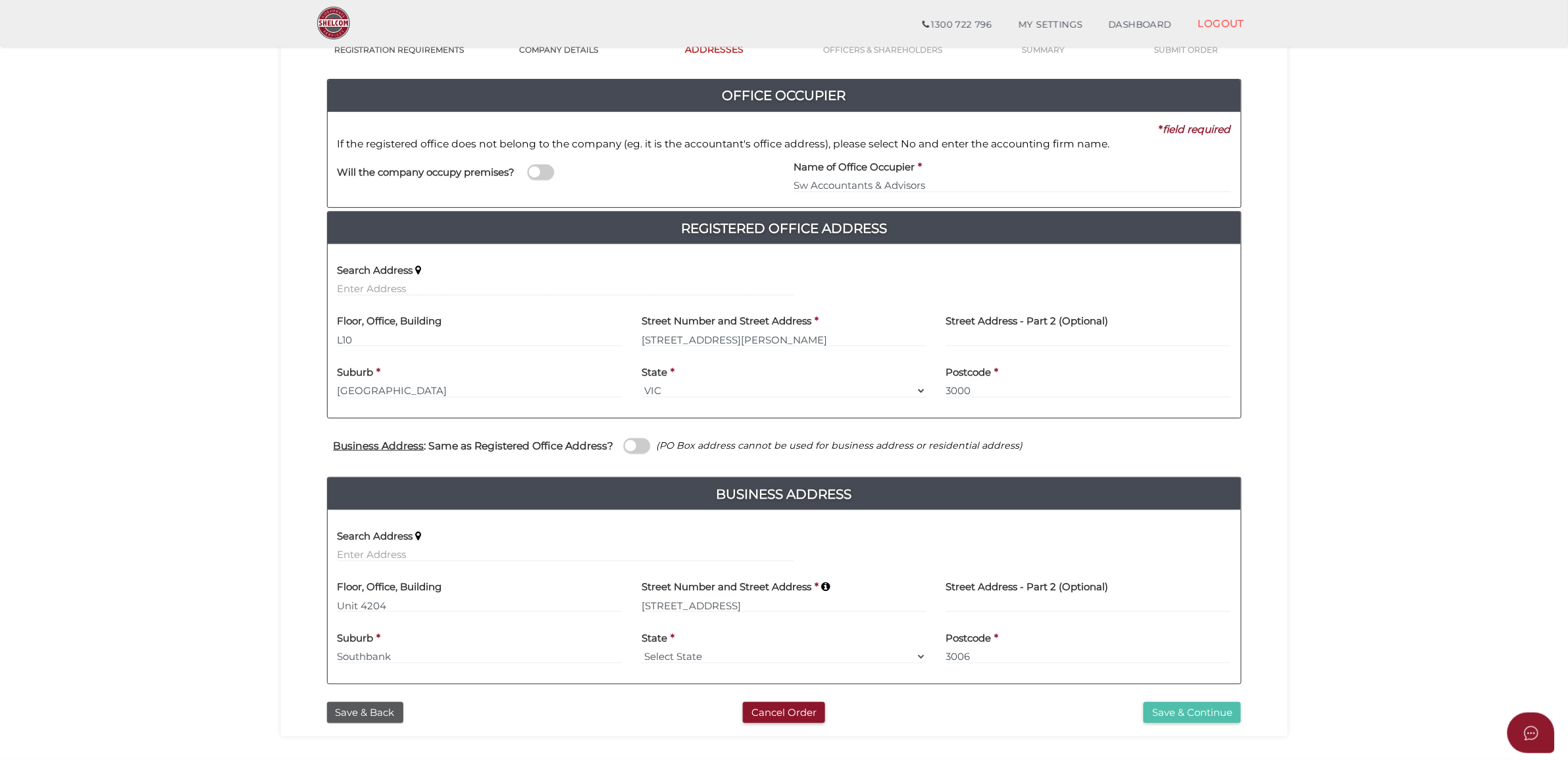
click at [1220, 719] on button "Save & Continue" at bounding box center [1192, 712] width 97 height 21
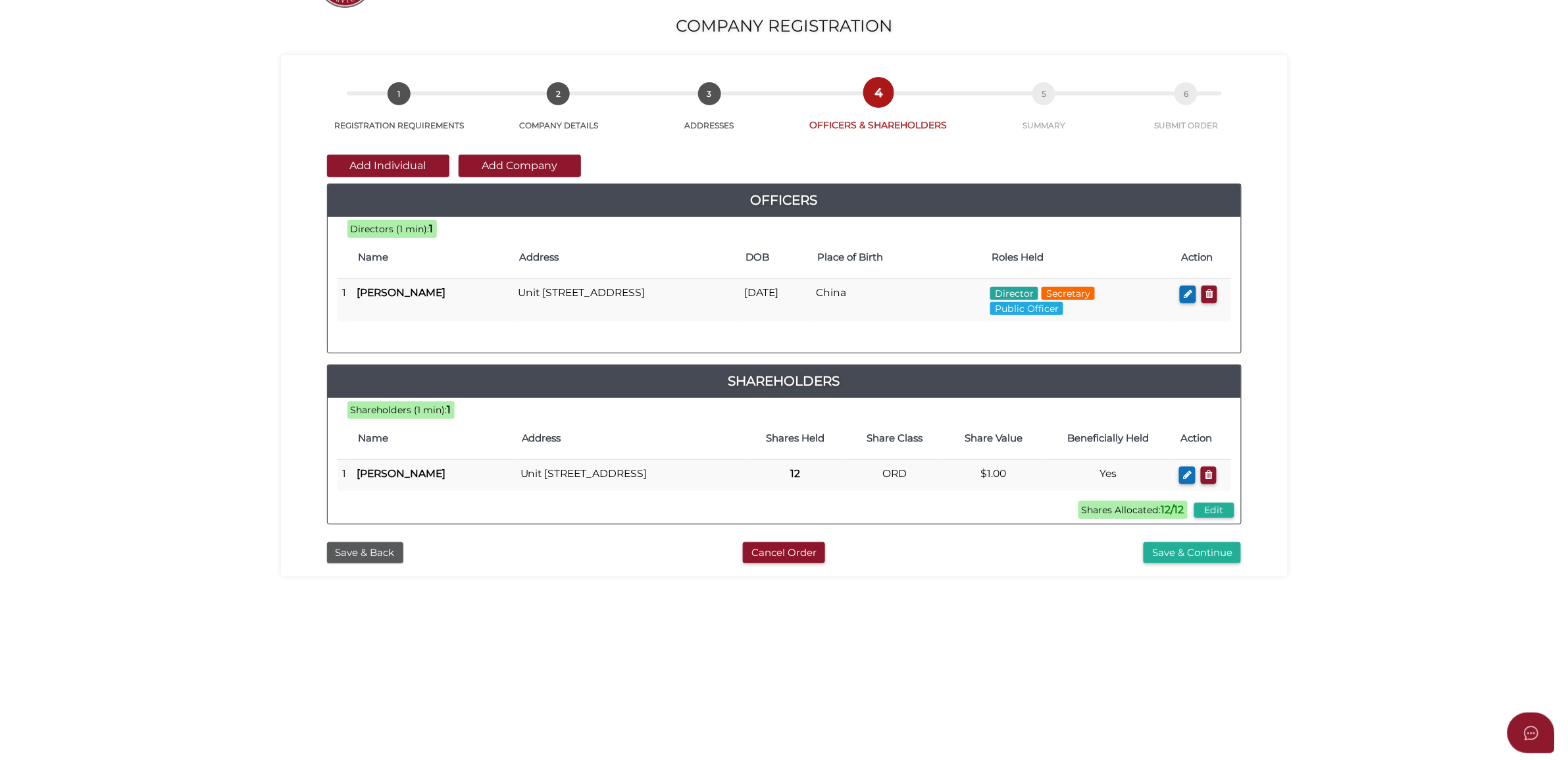
scroll to position [143, 0]
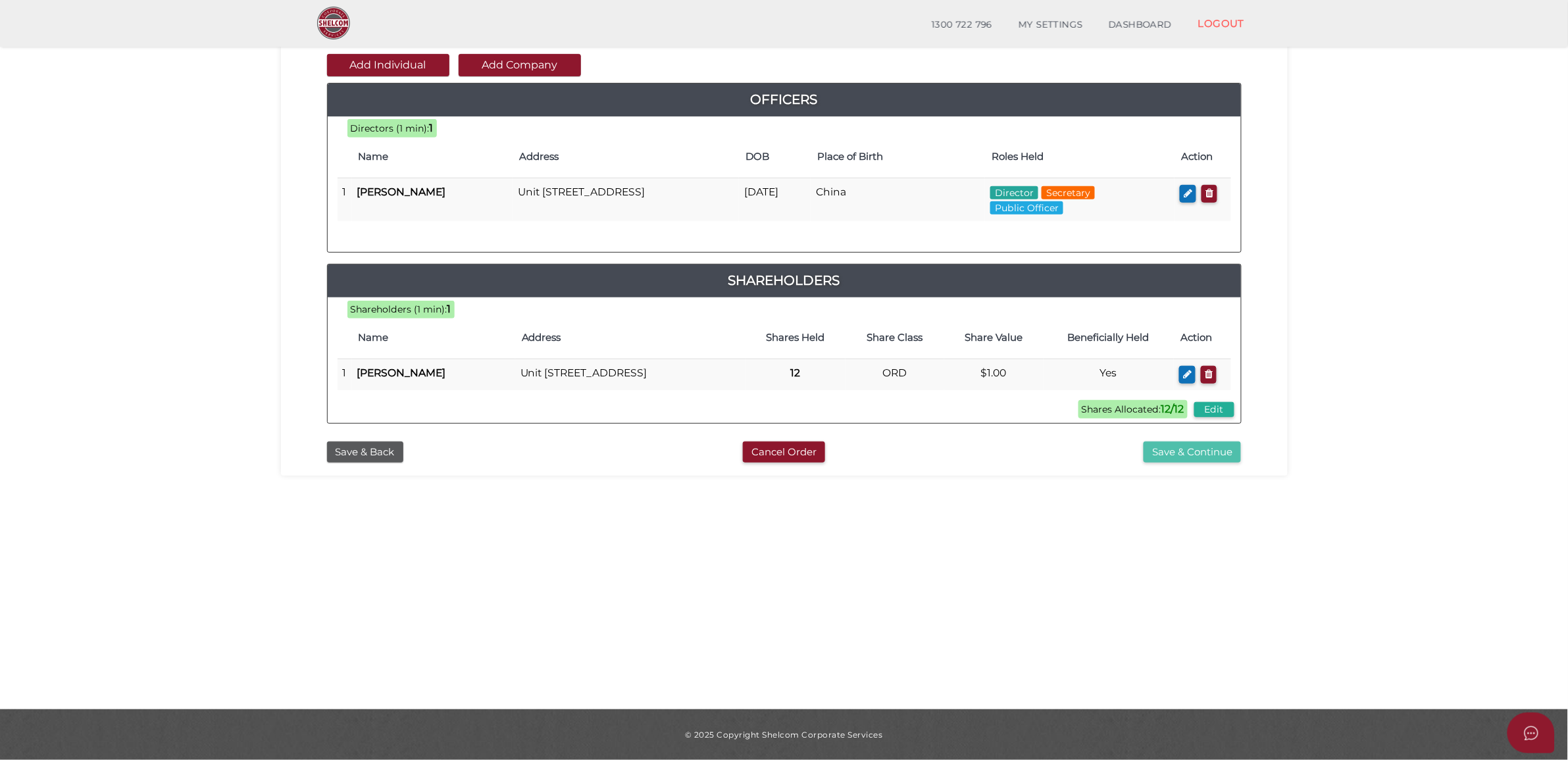
click at [1174, 463] on button "Save & Continue" at bounding box center [1192, 452] width 97 height 21
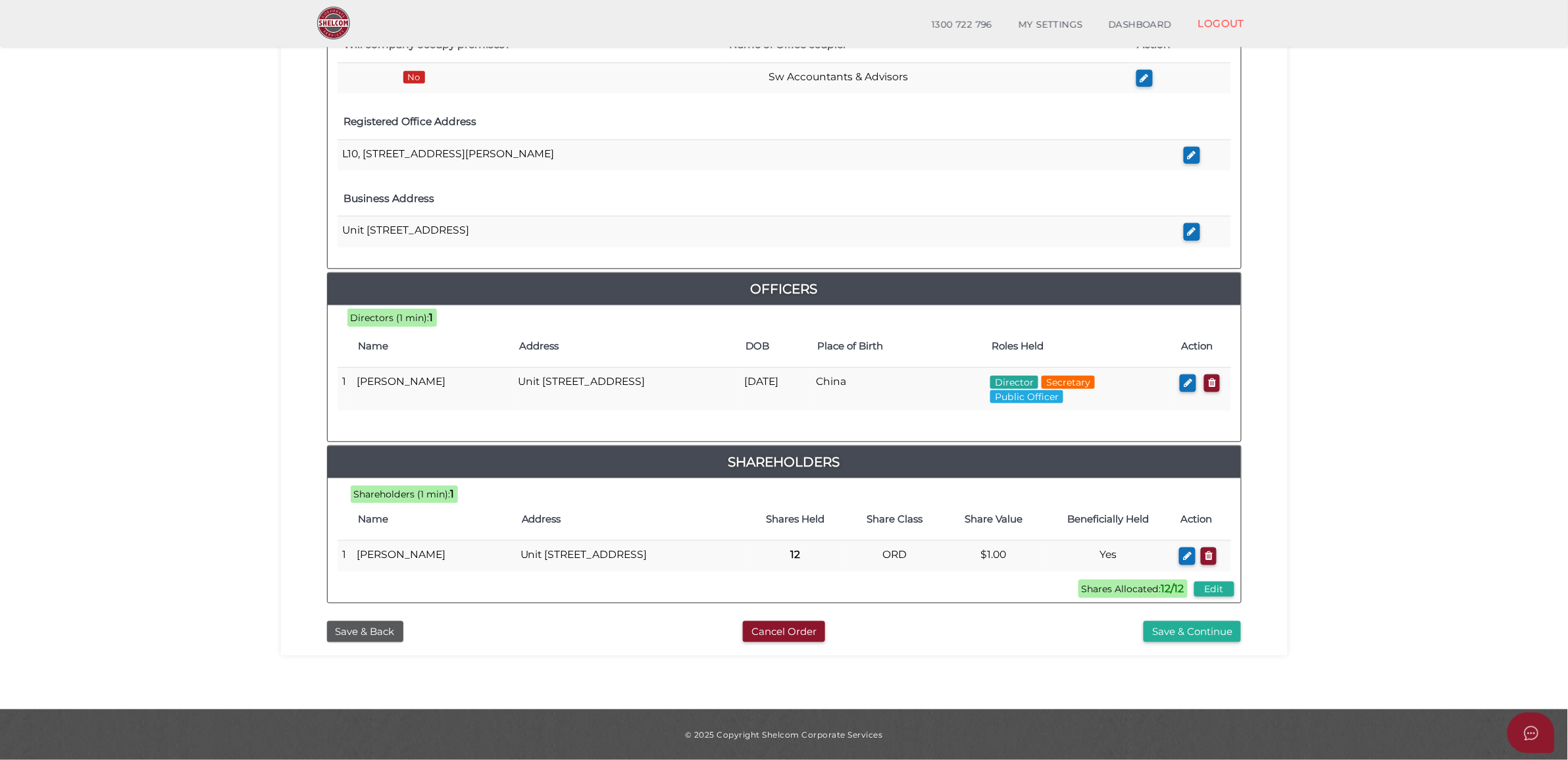
scroll to position [409, 0]
click at [1186, 629] on button "Save & Continue" at bounding box center [1192, 632] width 97 height 21
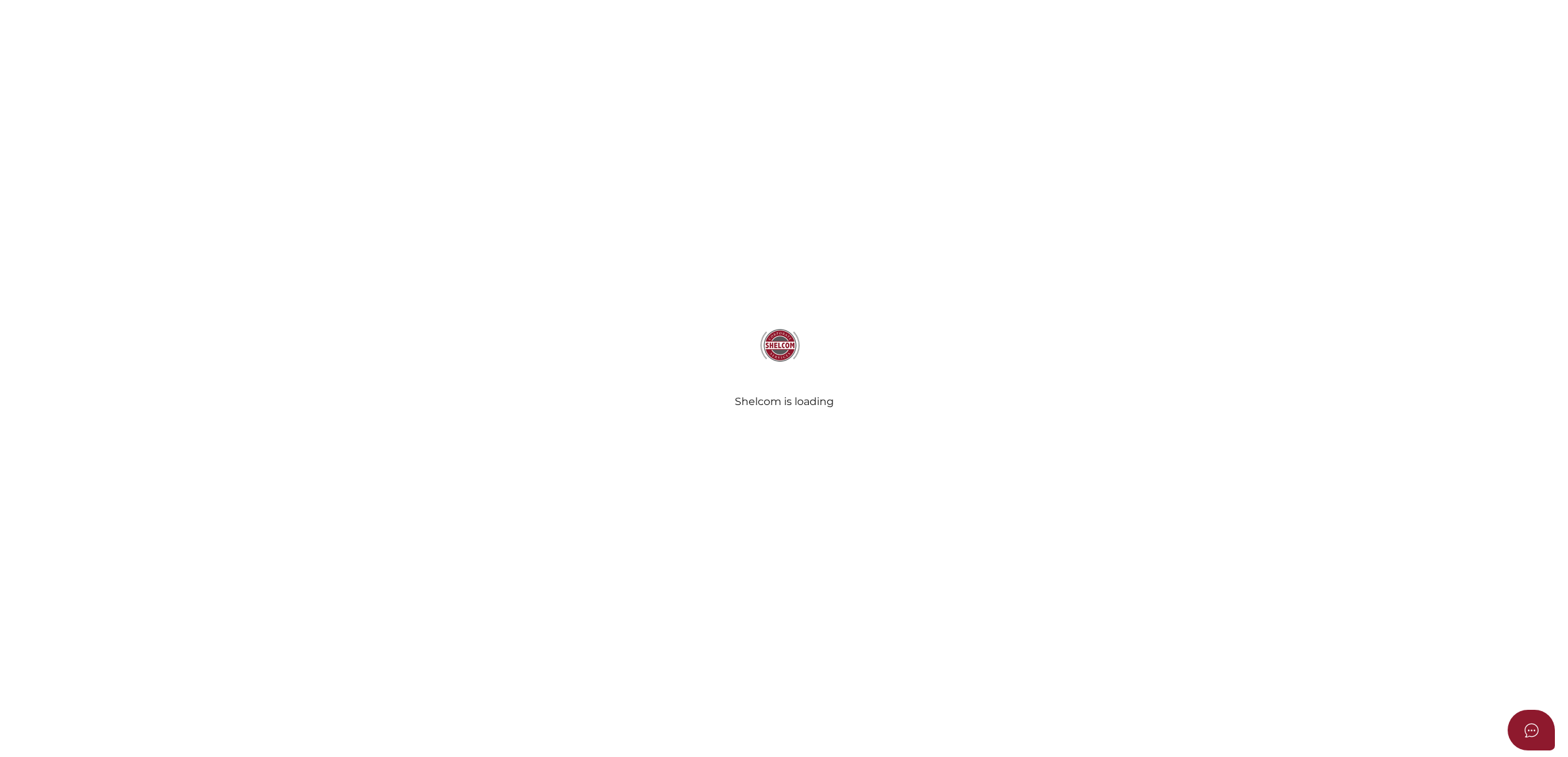
select select "Comb Binding"
select select "No"
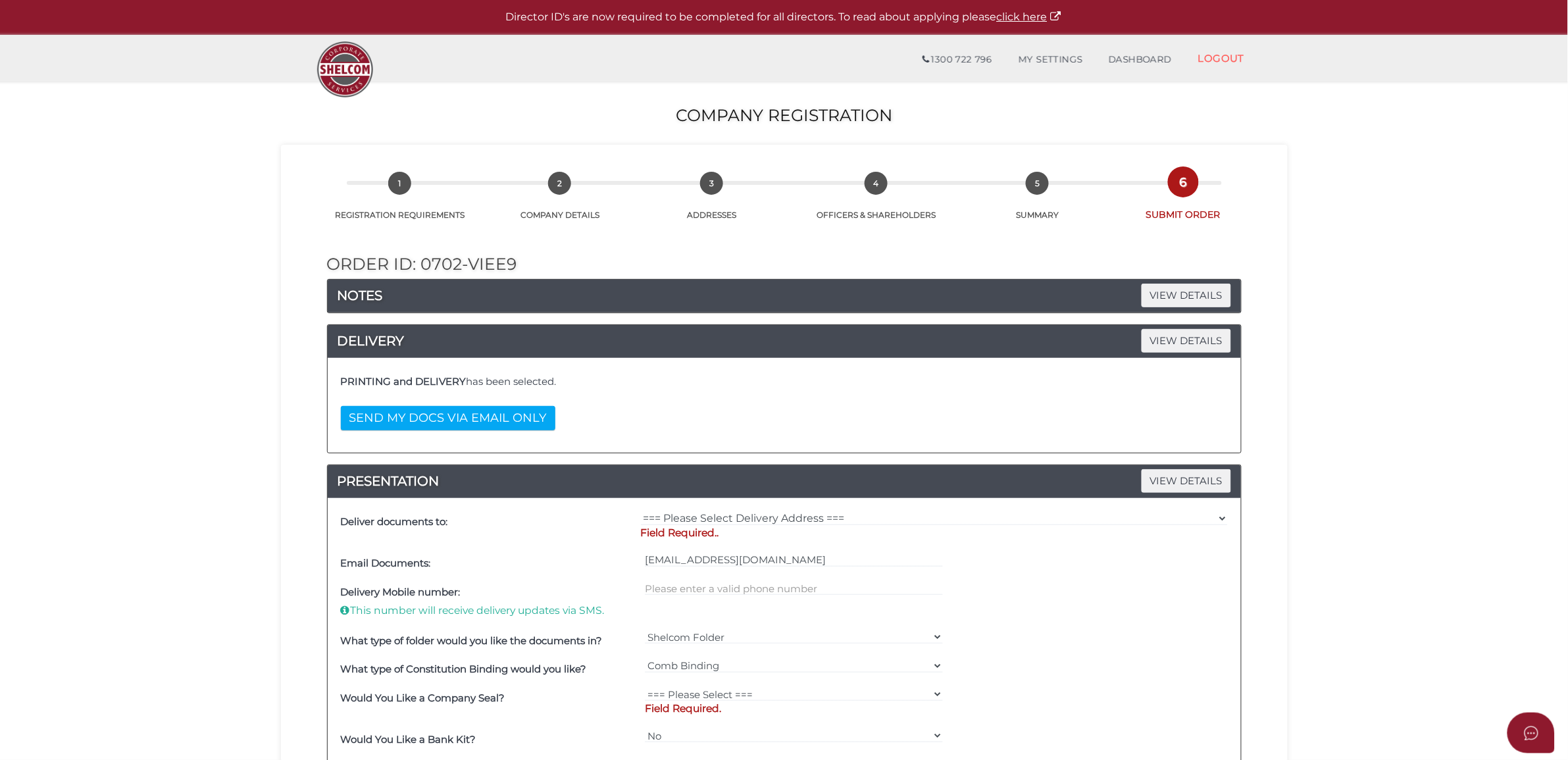
scroll to position [82, 0]
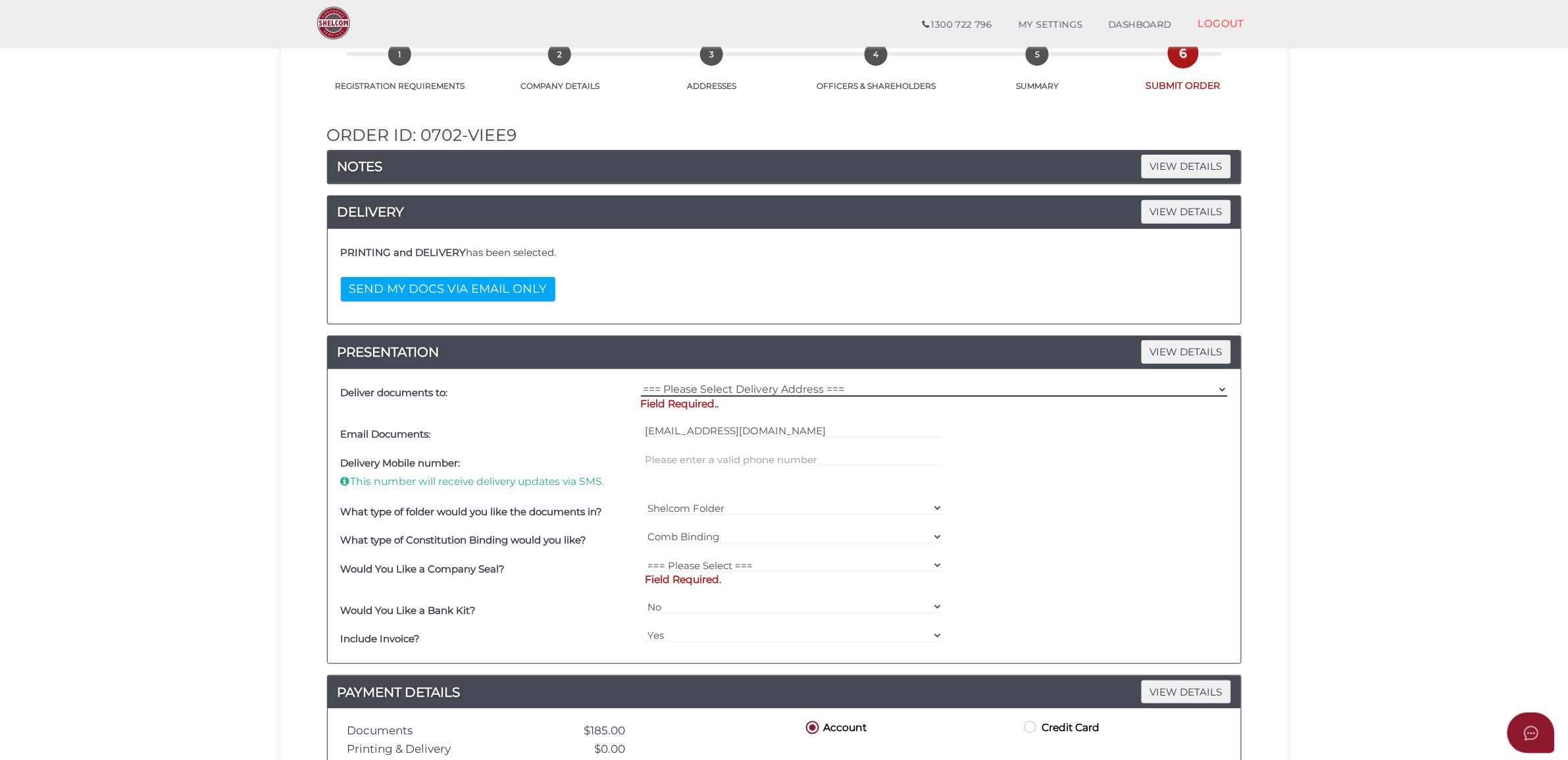
click at [788, 387] on select "=== Please Select Delivery Address === (User Address - [PERSON_NAME]) Level [GE…" at bounding box center [935, 390] width 587 height 14
select select "0"
click at [641, 384] on select "=== Please Select Delivery Address === (User Address - [PERSON_NAME]) Level [GE…" at bounding box center [935, 390] width 587 height 14
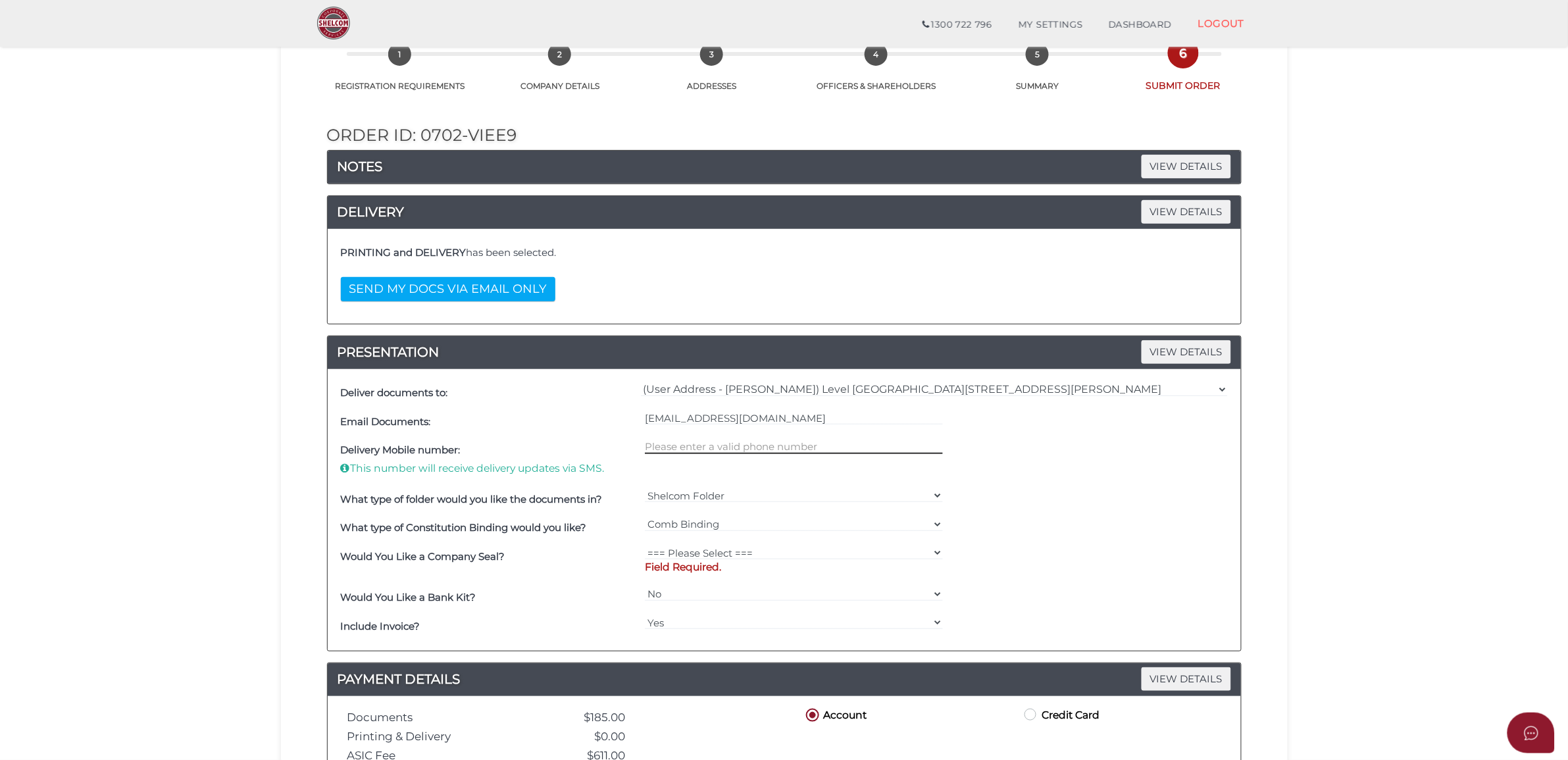
click at [762, 446] on input "text" at bounding box center [793, 446] width 298 height 14
click at [749, 488] on div "Shelcom Folder === Please Select === Shelcom Folder Client Supplied Folder No F…" at bounding box center [793, 500] width 305 height 29
click at [749, 499] on select "Shelcom Folder === Please Select === Shelcom Folder Client Supplied Folder No F…" at bounding box center [793, 496] width 298 height 14
select select "Client Supplied Folder"
click at [644, 489] on select "Shelcom Folder === Please Select === Shelcom Folder Client Supplied Folder No F…" at bounding box center [793, 496] width 298 height 14
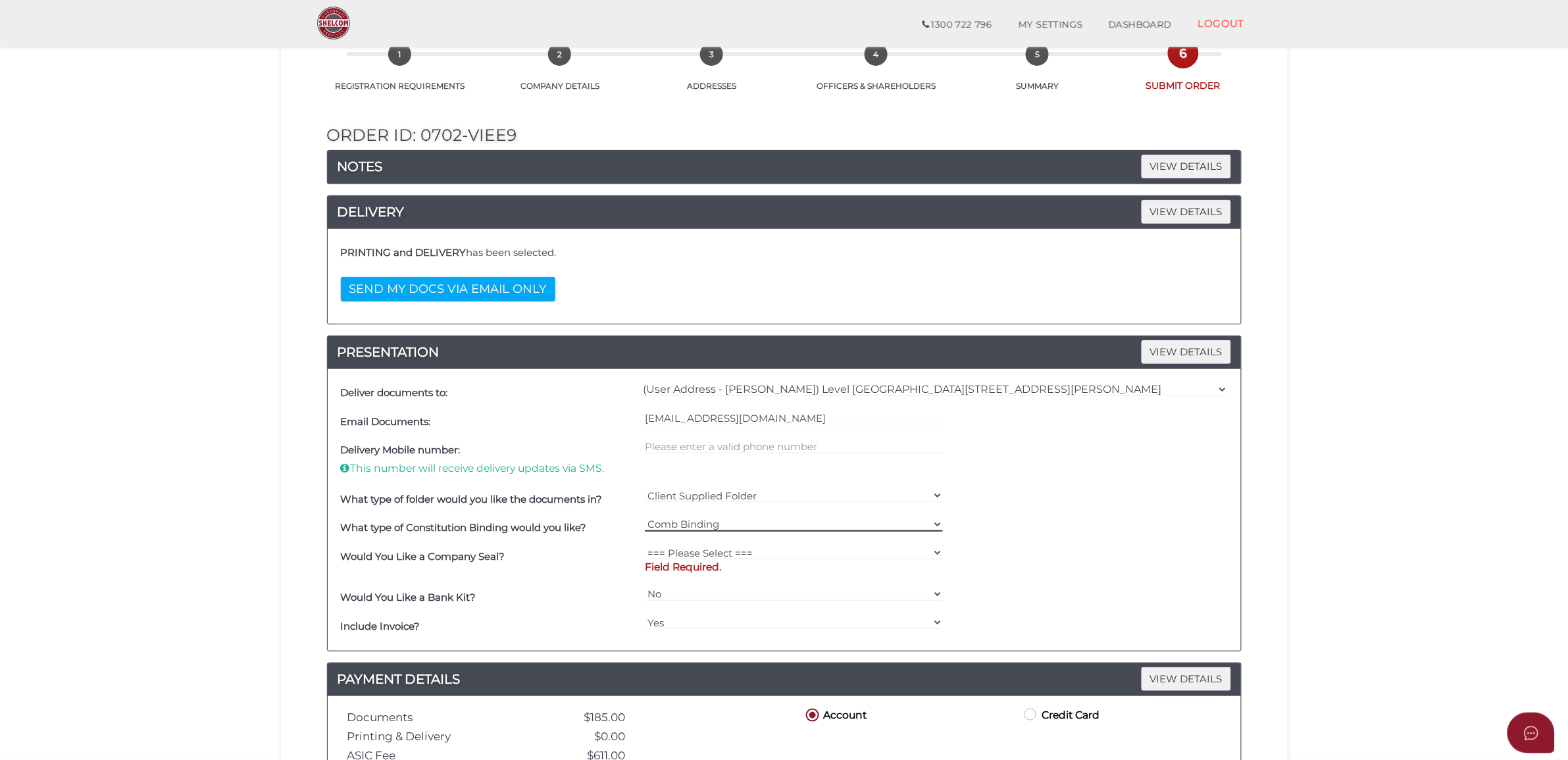
drag, startPoint x: 750, startPoint y: 522, endPoint x: 745, endPoint y: 531, distance: 10.3
click at [750, 522] on select "=== Please Select === Comb Binding No Binding" at bounding box center [793, 524] width 298 height 14
click at [644, 518] on select "=== Please Select === Comb Binding No Binding" at bounding box center [793, 524] width 298 height 14
click at [731, 564] on p "Field Required." at bounding box center [793, 567] width 298 height 14
click at [739, 550] on select "=== Please Select === Fold Seal $50 No Seal" at bounding box center [793, 553] width 298 height 14
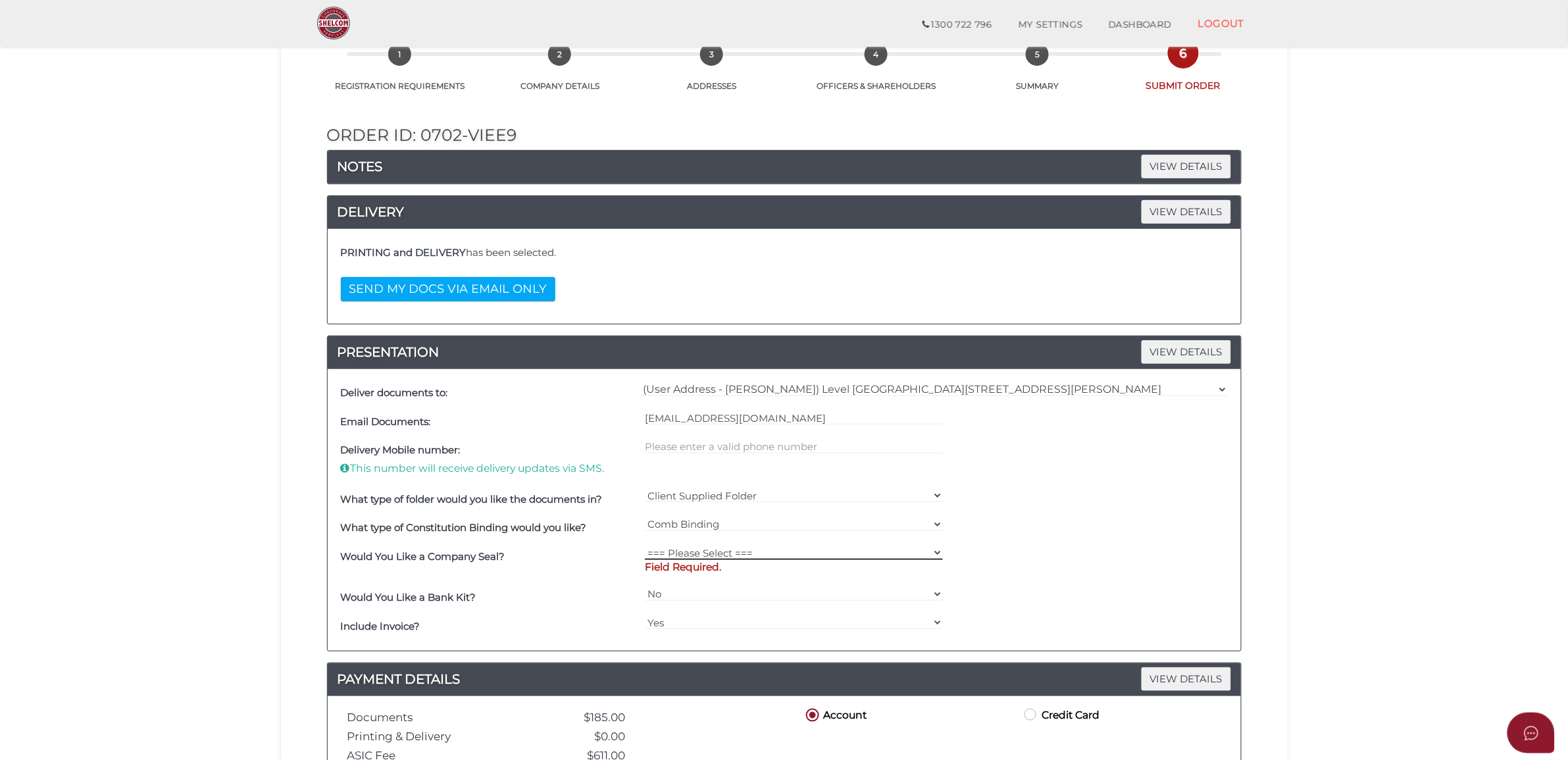
select select "0"
click at [644, 547] on select "=== Please Select === Fold Seal $50 No Seal" at bounding box center [793, 553] width 298 height 14
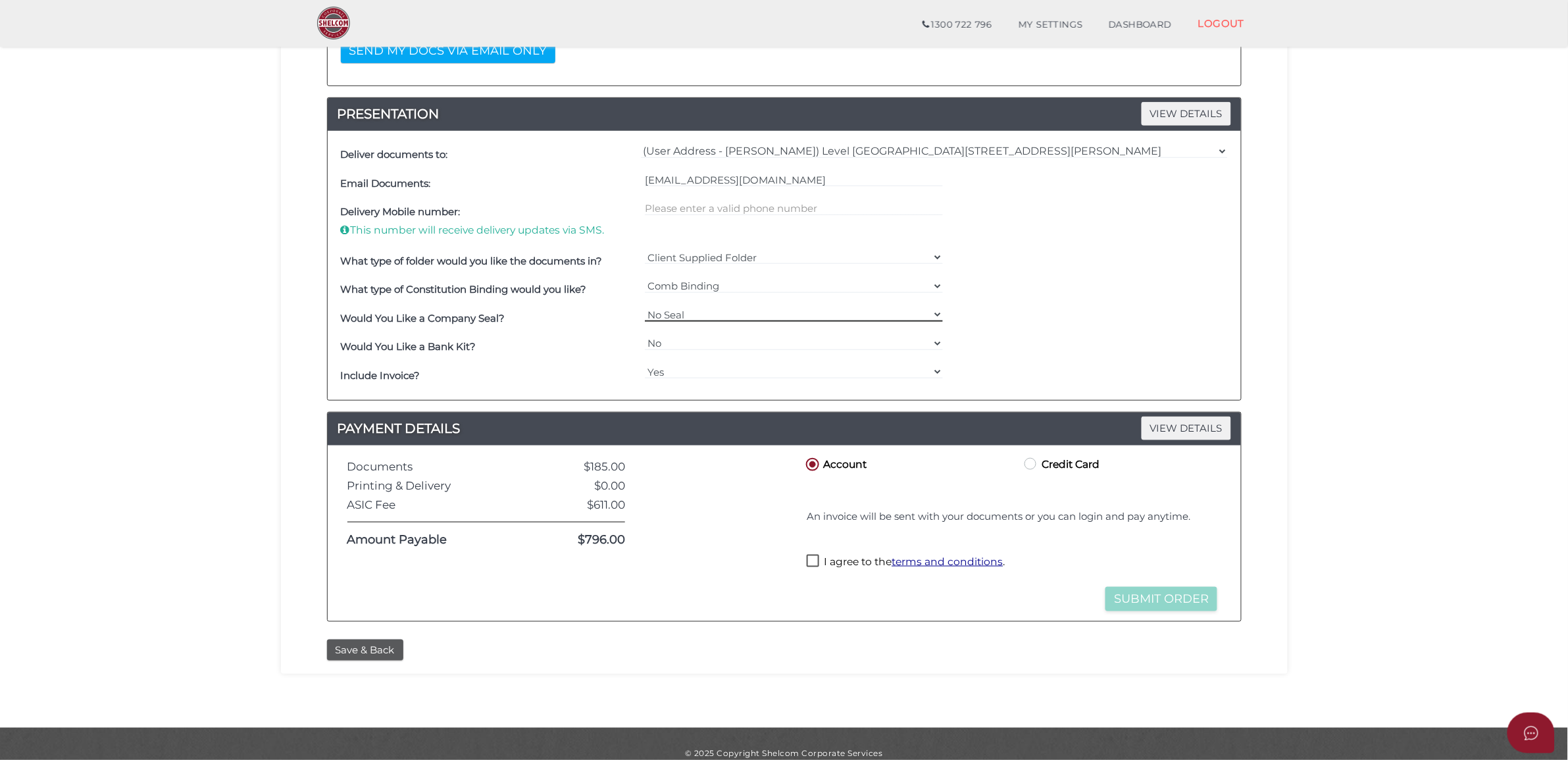
scroll to position [329, 0]
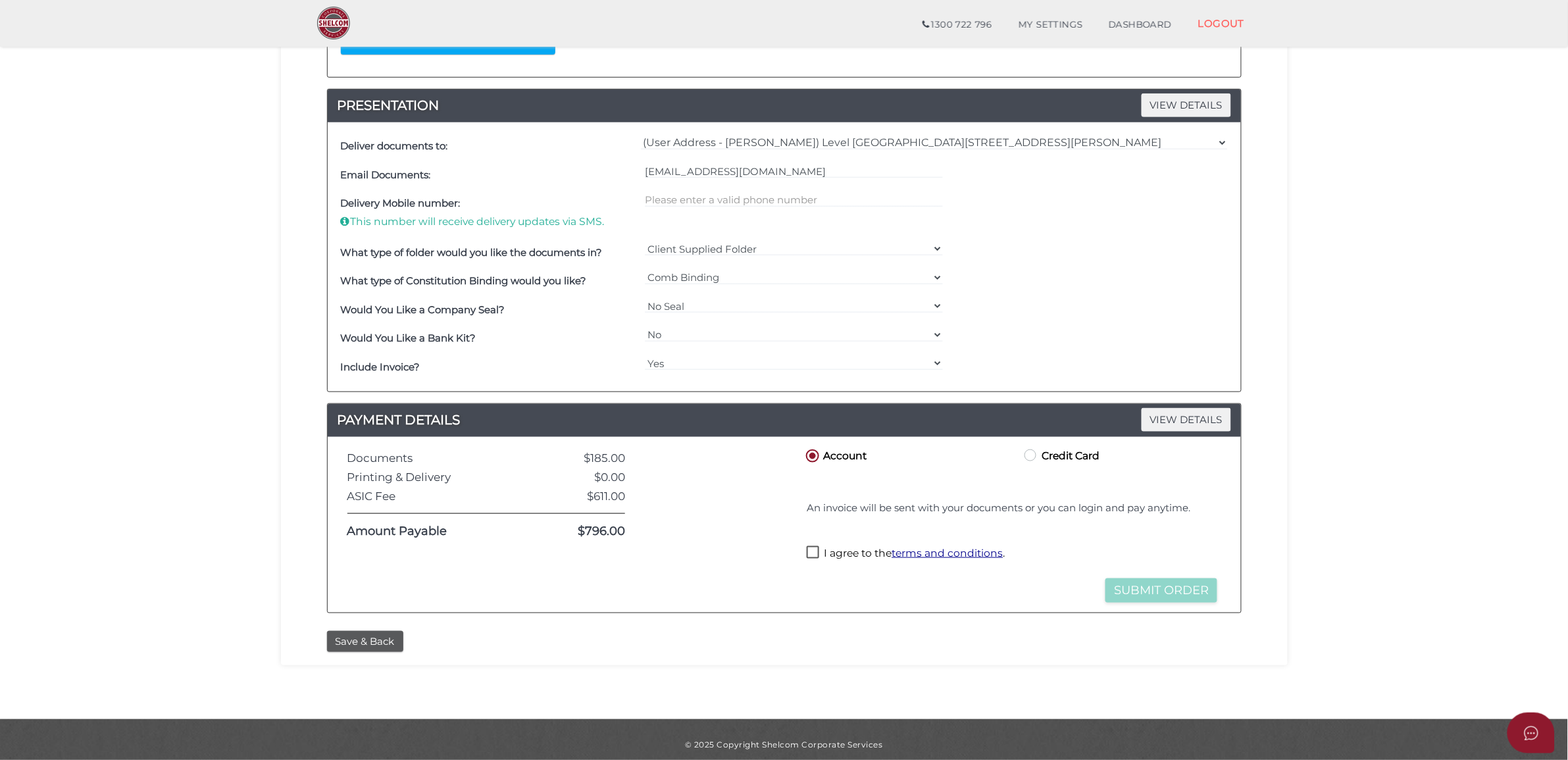
click at [826, 550] on label "I agree to the terms and conditions ." at bounding box center [905, 554] width 198 height 17
checkbox input "true"
click at [1155, 586] on button "Submit Order" at bounding box center [1161, 590] width 112 height 25
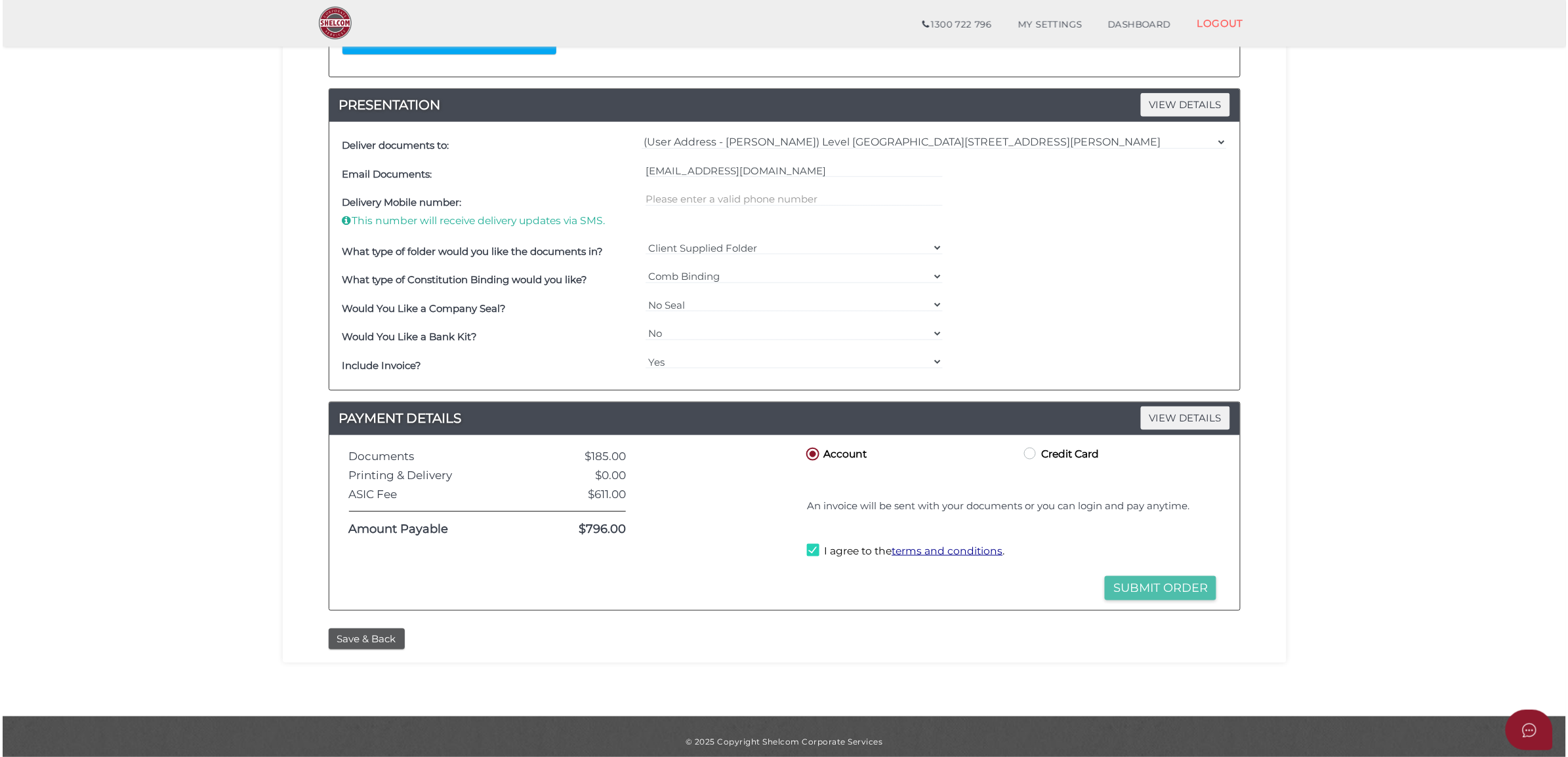
scroll to position [0, 0]
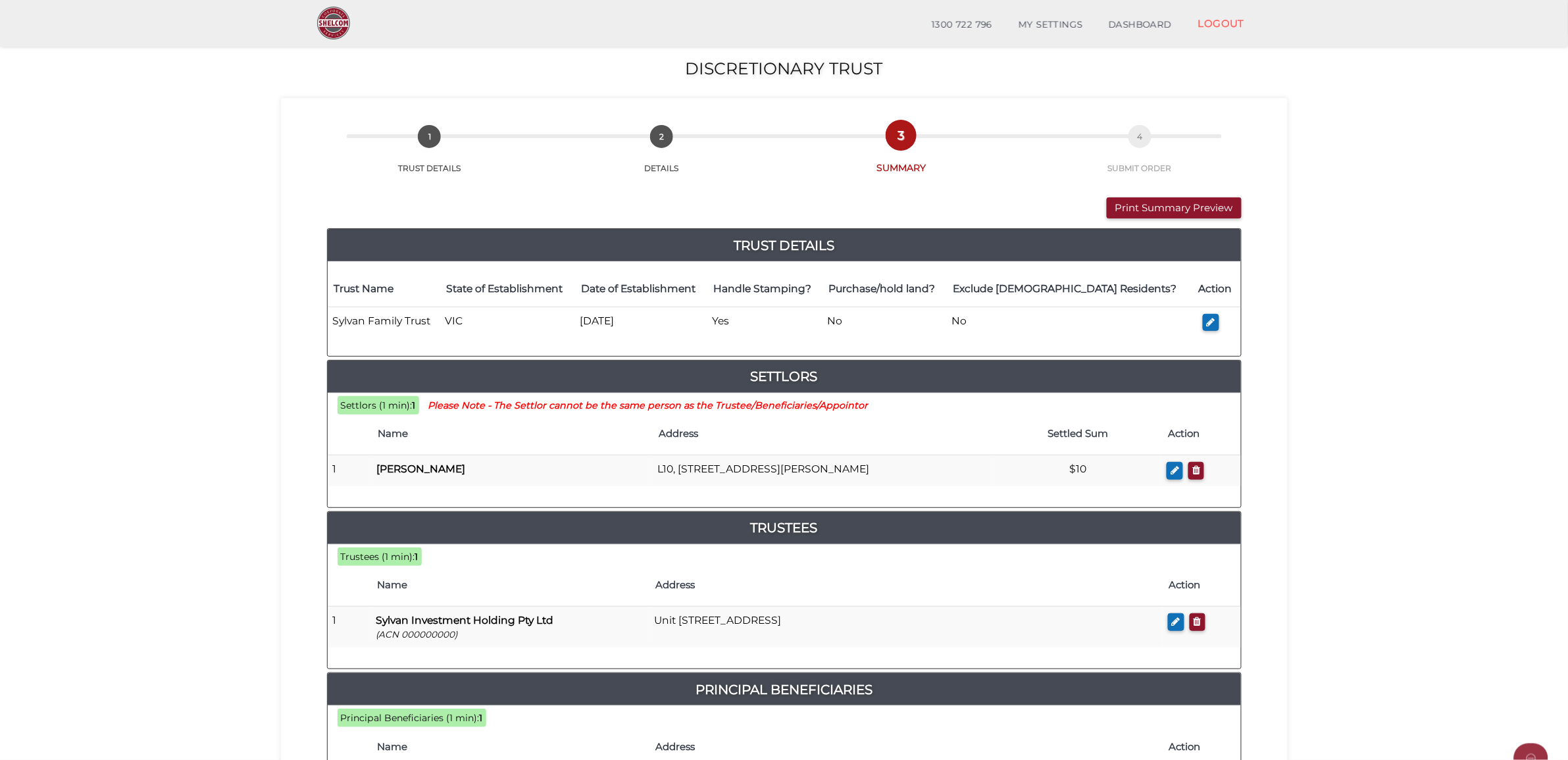
scroll to position [493, 0]
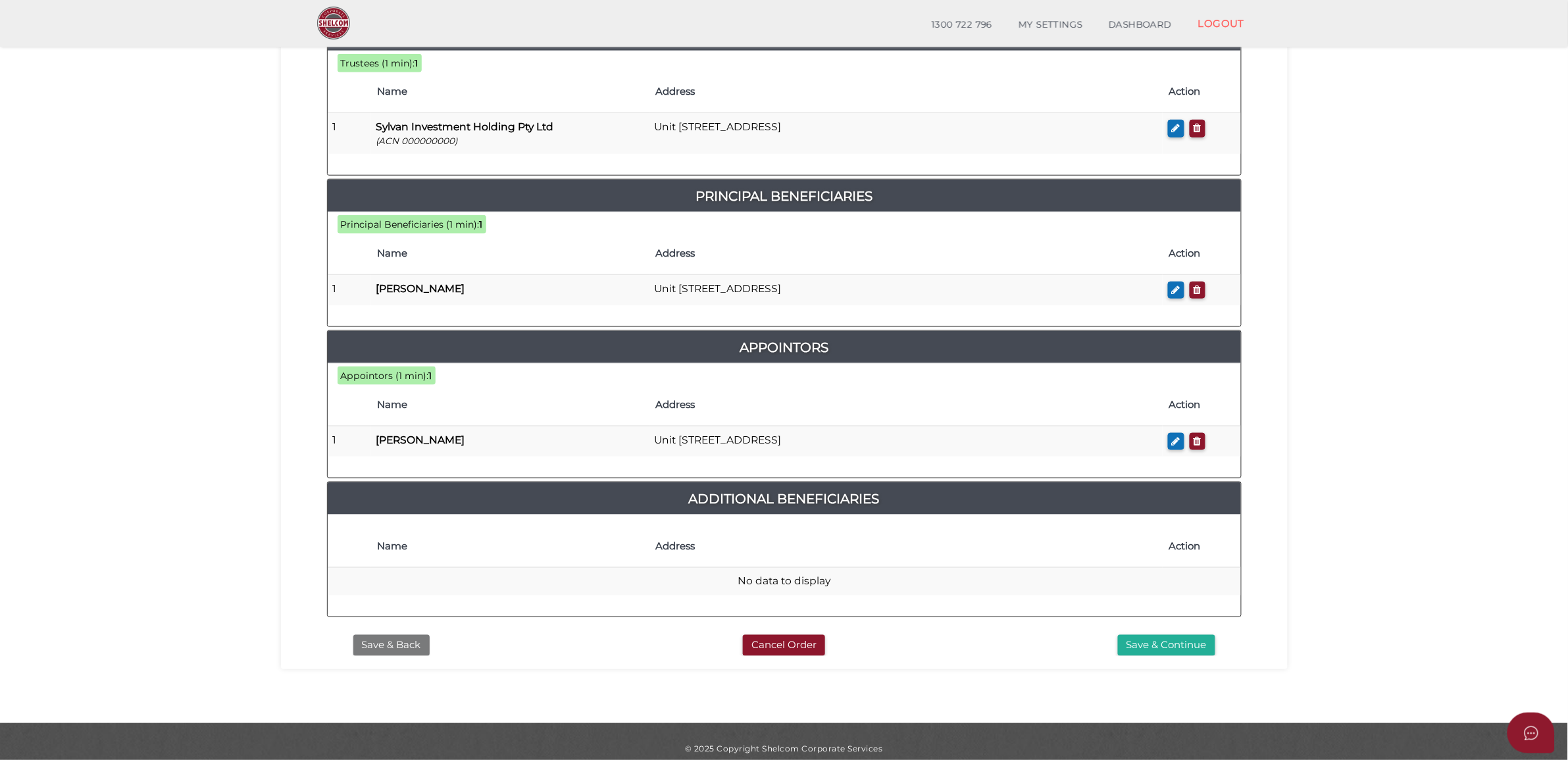
click at [386, 645] on button "Save & Back" at bounding box center [391, 645] width 76 height 21
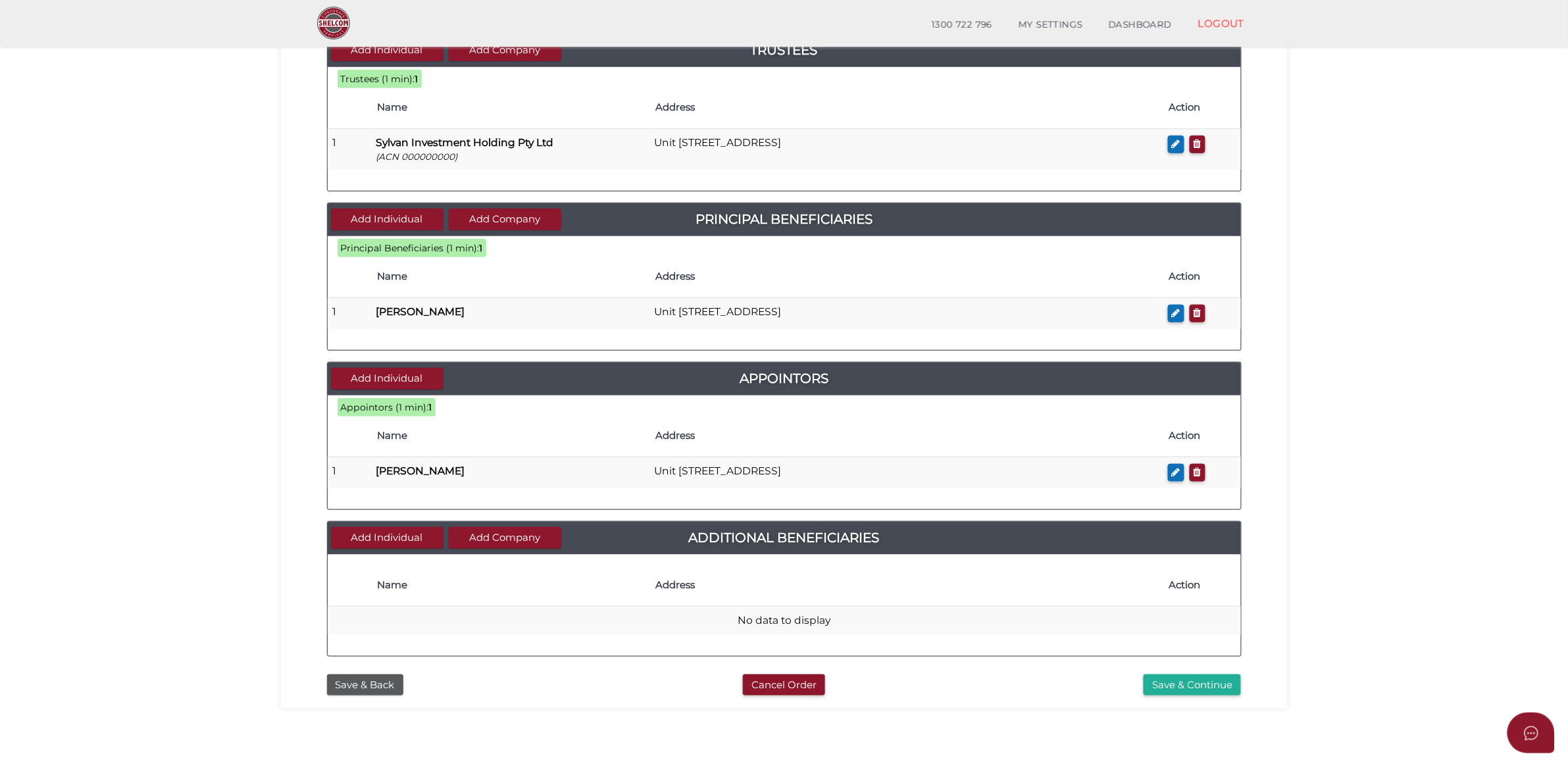
scroll to position [329, 0]
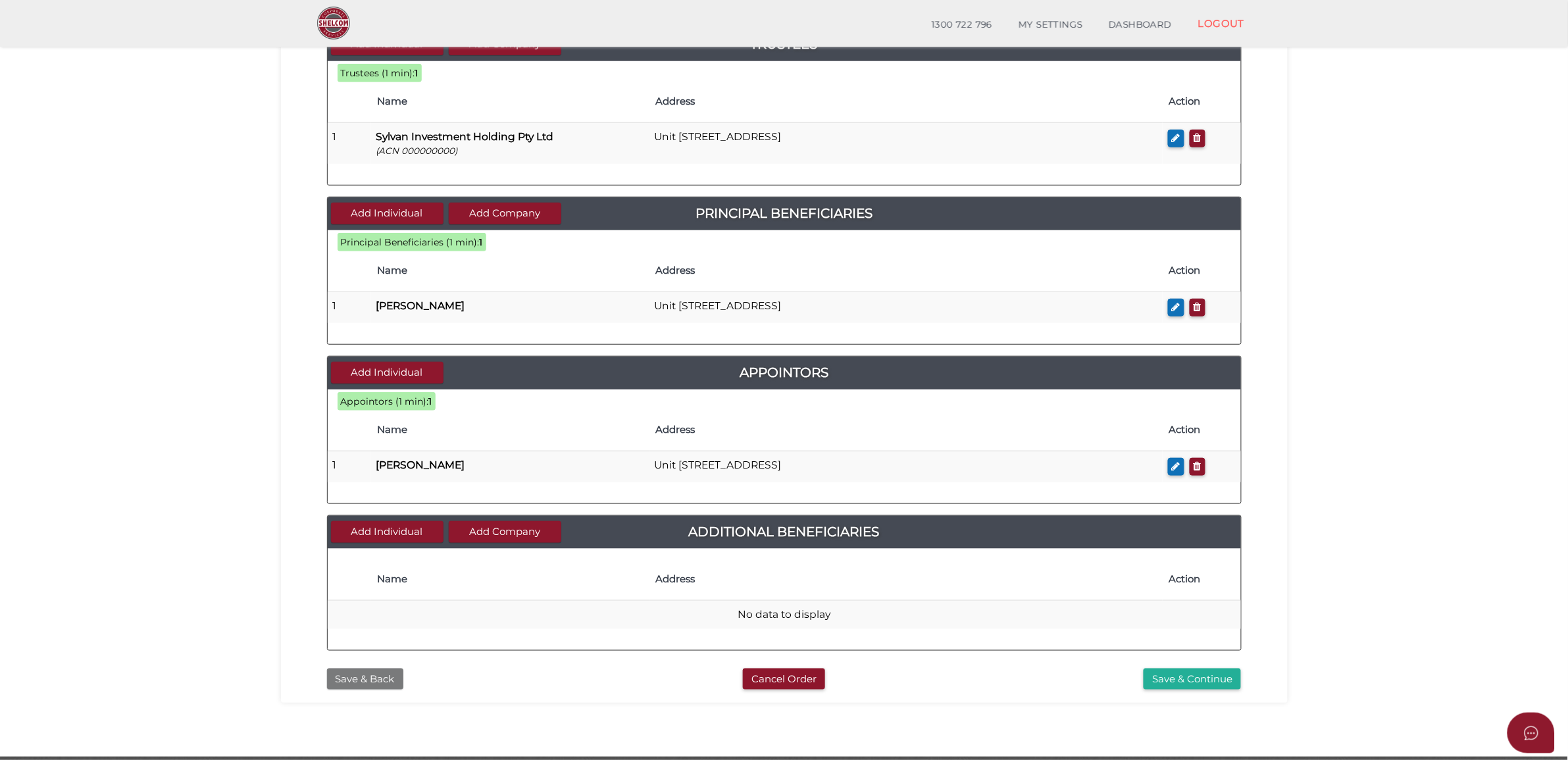
click at [365, 676] on button "Save & Back" at bounding box center [365, 679] width 76 height 21
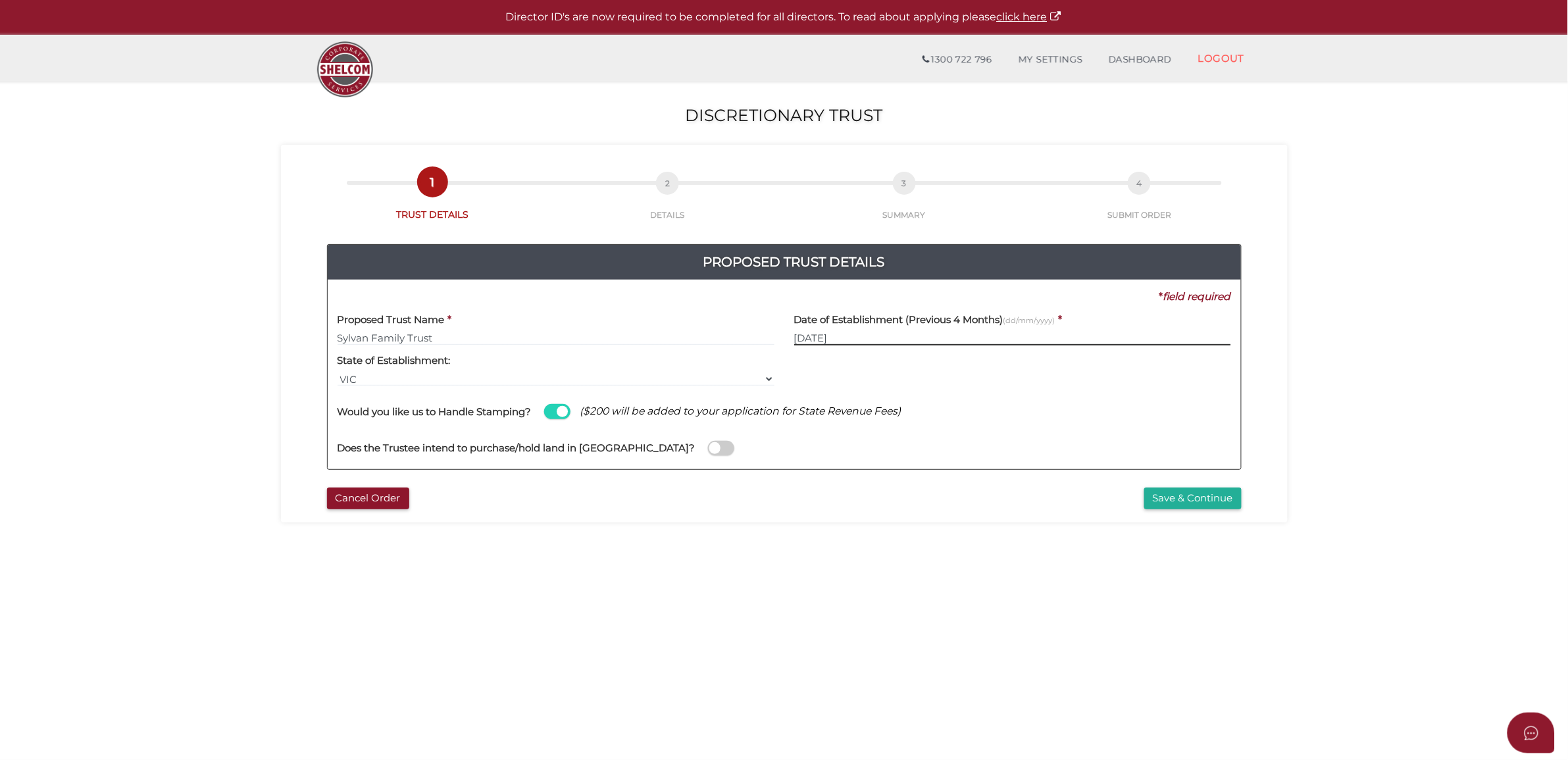
click at [832, 336] on input "[DATE]" at bounding box center [1012, 338] width 437 height 14
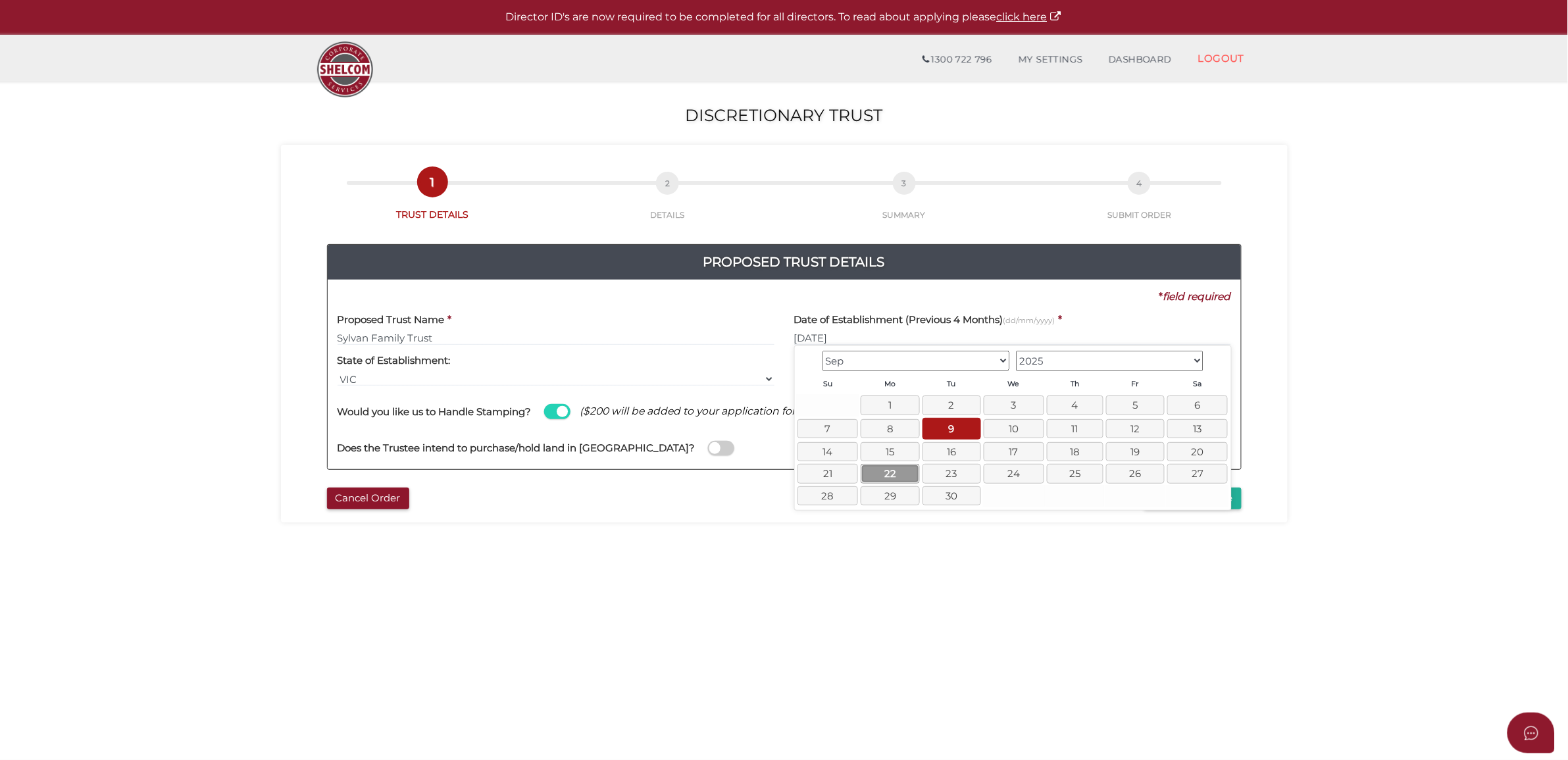
click at [883, 474] on link "22" at bounding box center [890, 474] width 59 height 19
type input "[DATE]"
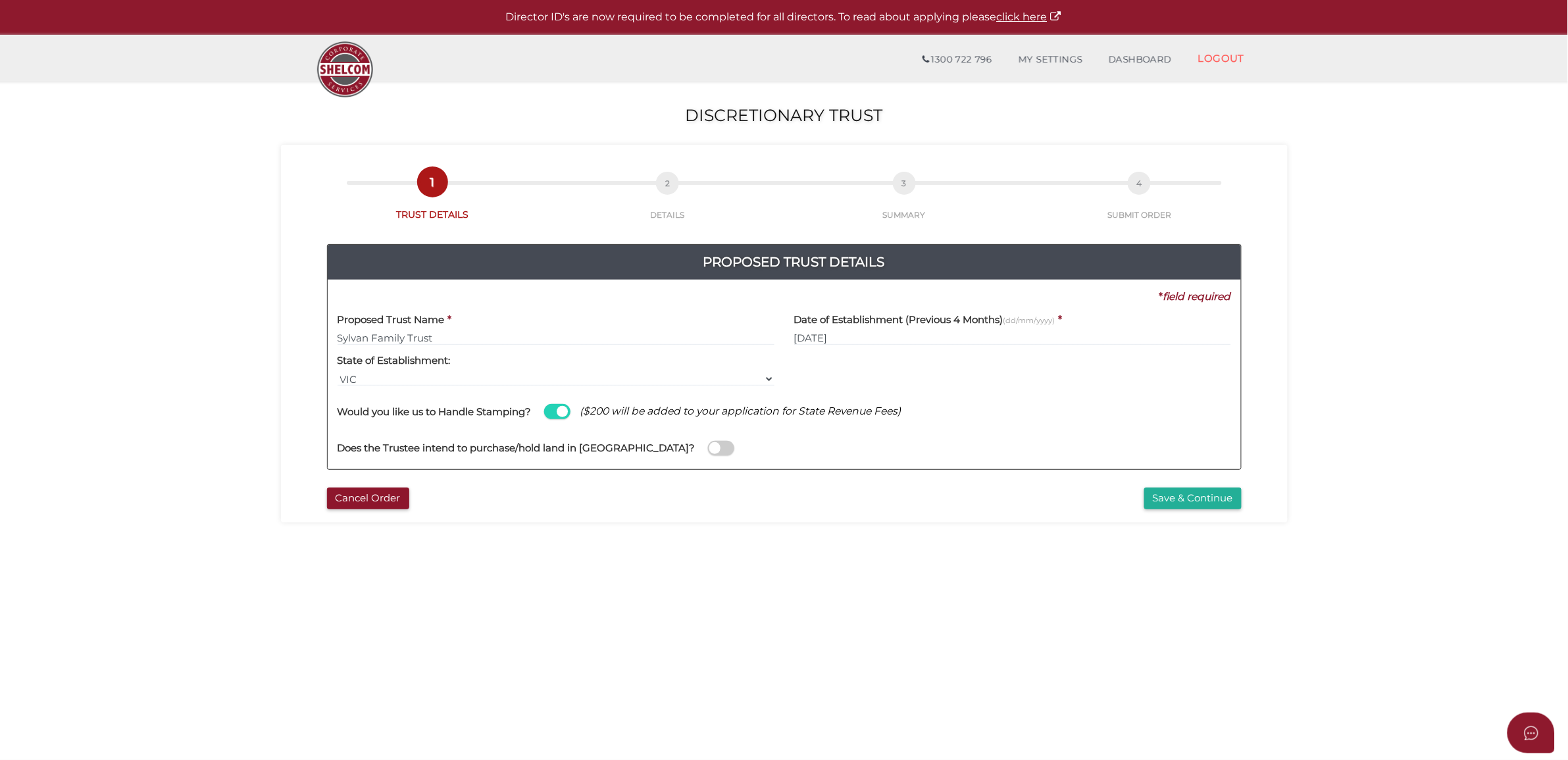
click at [1205, 487] on div "Cancel Order Save & Continue" at bounding box center [784, 496] width 987 height 29
click at [1205, 489] on button "Save & Continue" at bounding box center [1193, 498] width 97 height 21
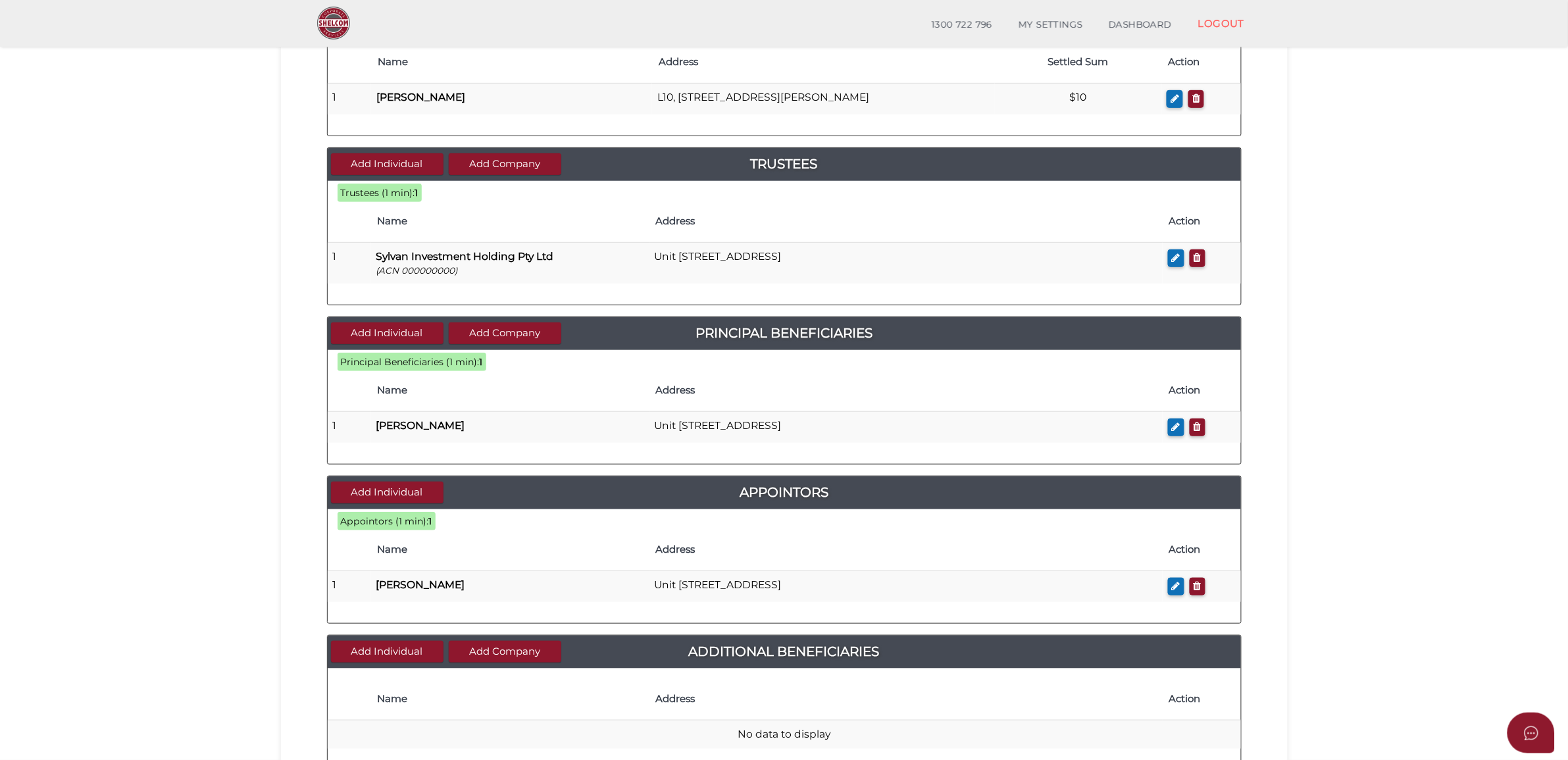
scroll to position [380, 0]
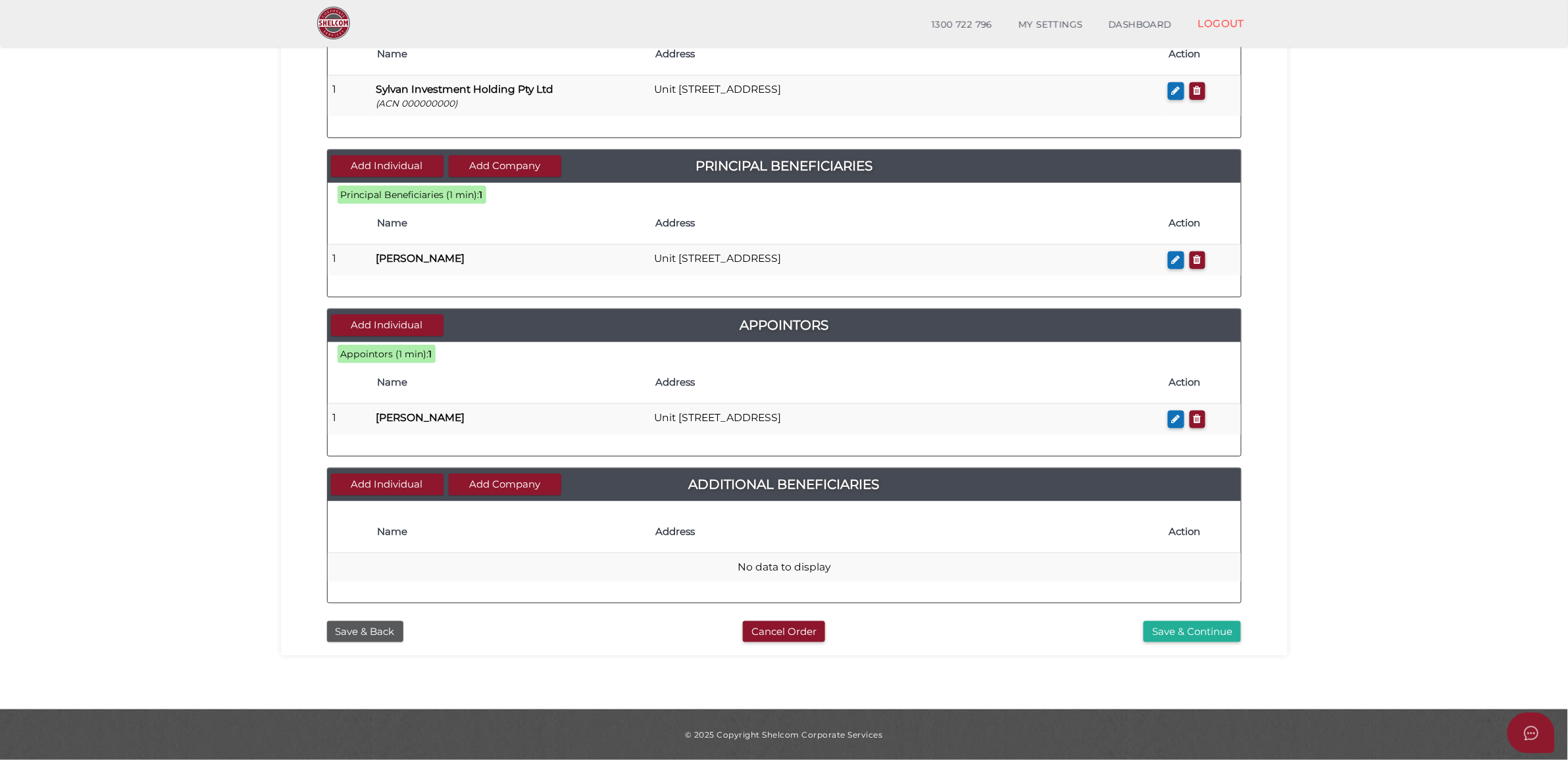
click at [1165, 615] on div "Save & Back Cancel Order Save & Continue" at bounding box center [784, 629] width 987 height 29
click at [1197, 638] on button "Save & Continue" at bounding box center [1192, 632] width 97 height 21
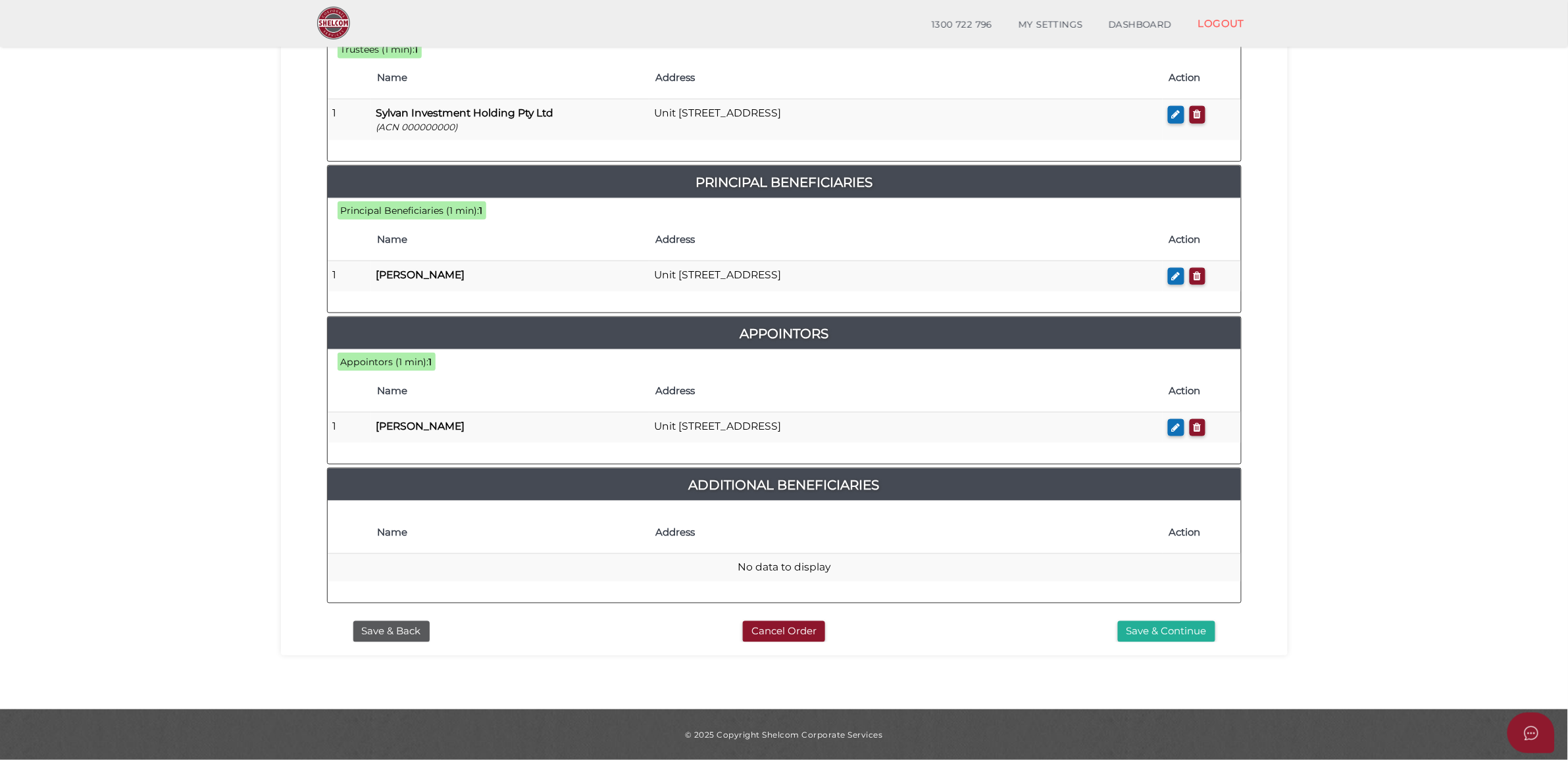
scroll to position [512, 0]
click at [1172, 616] on div "Save & Back Cancel Order Save & Continue" at bounding box center [784, 629] width 934 height 29
click at [1165, 640] on button "Save & Continue" at bounding box center [1166, 632] width 97 height 21
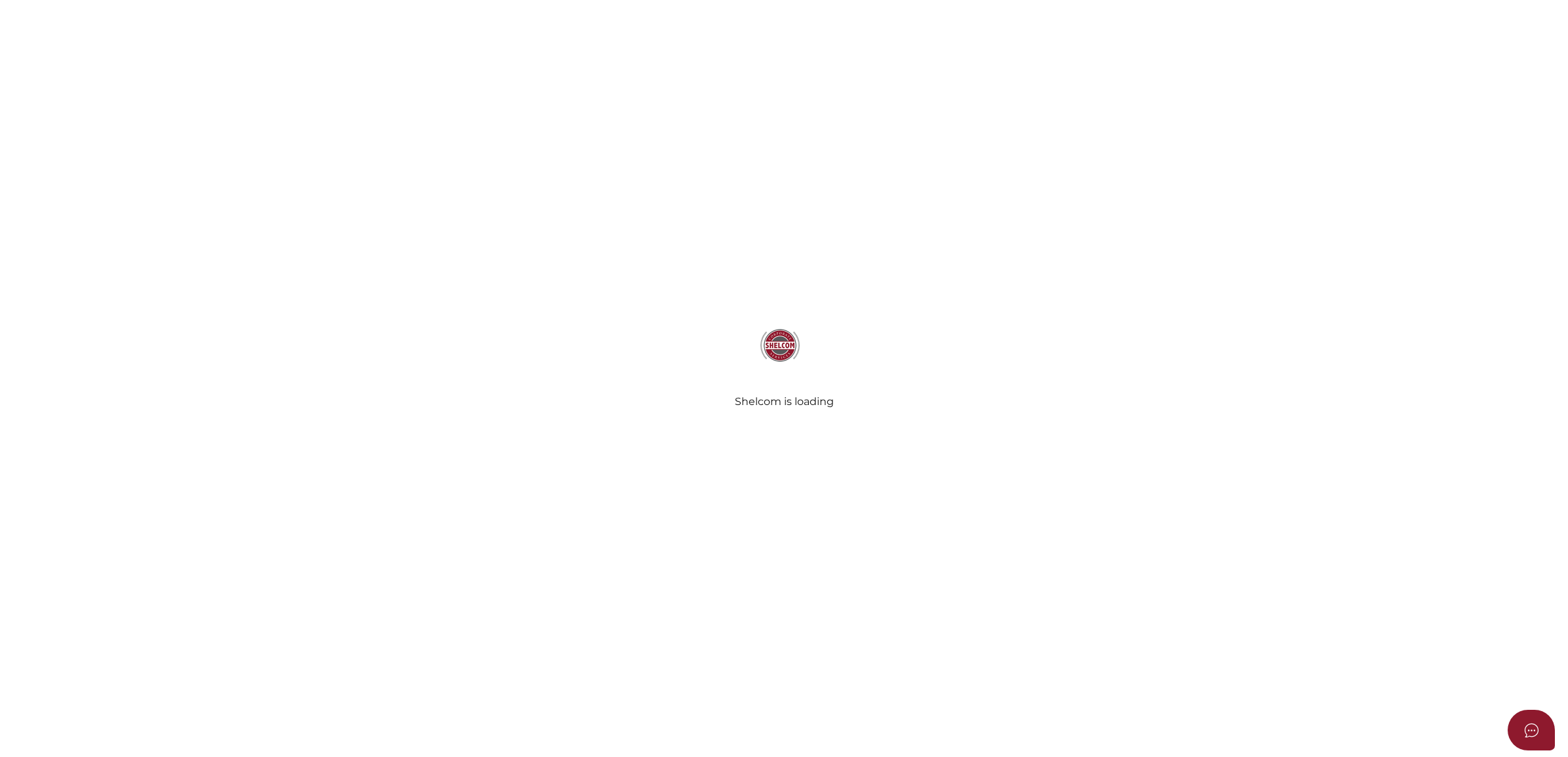
select select "Comb Binding"
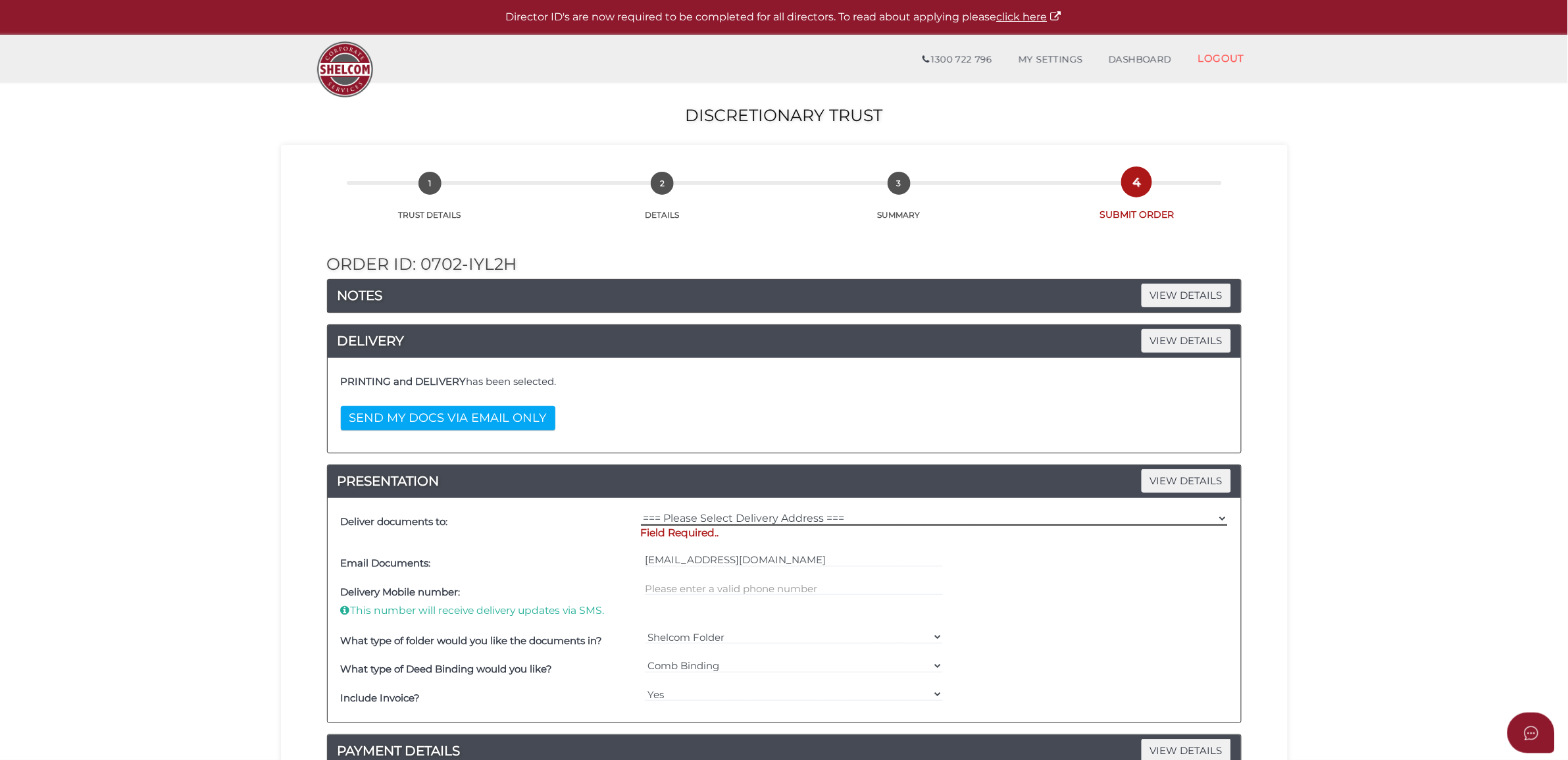
click at [725, 523] on select "=== Please Select Delivery Address === (User Address - [PERSON_NAME]) Level [GE…" at bounding box center [935, 519] width 587 height 14
select select "0"
click at [641, 513] on select "=== Please Select Delivery Address === (User Address - Eloise Pennefather) Leve…" at bounding box center [935, 519] width 587 height 14
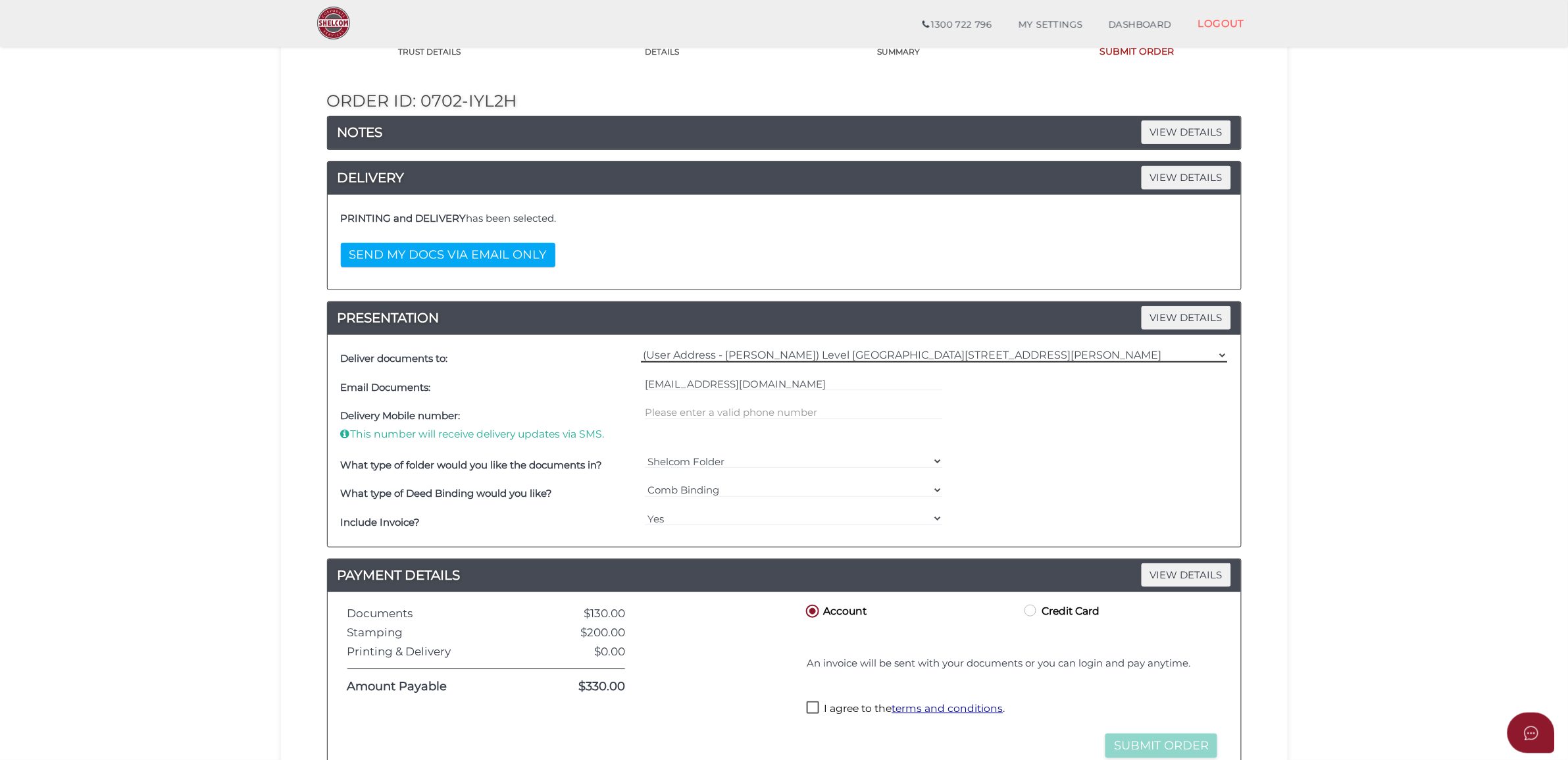
scroll to position [285, 0]
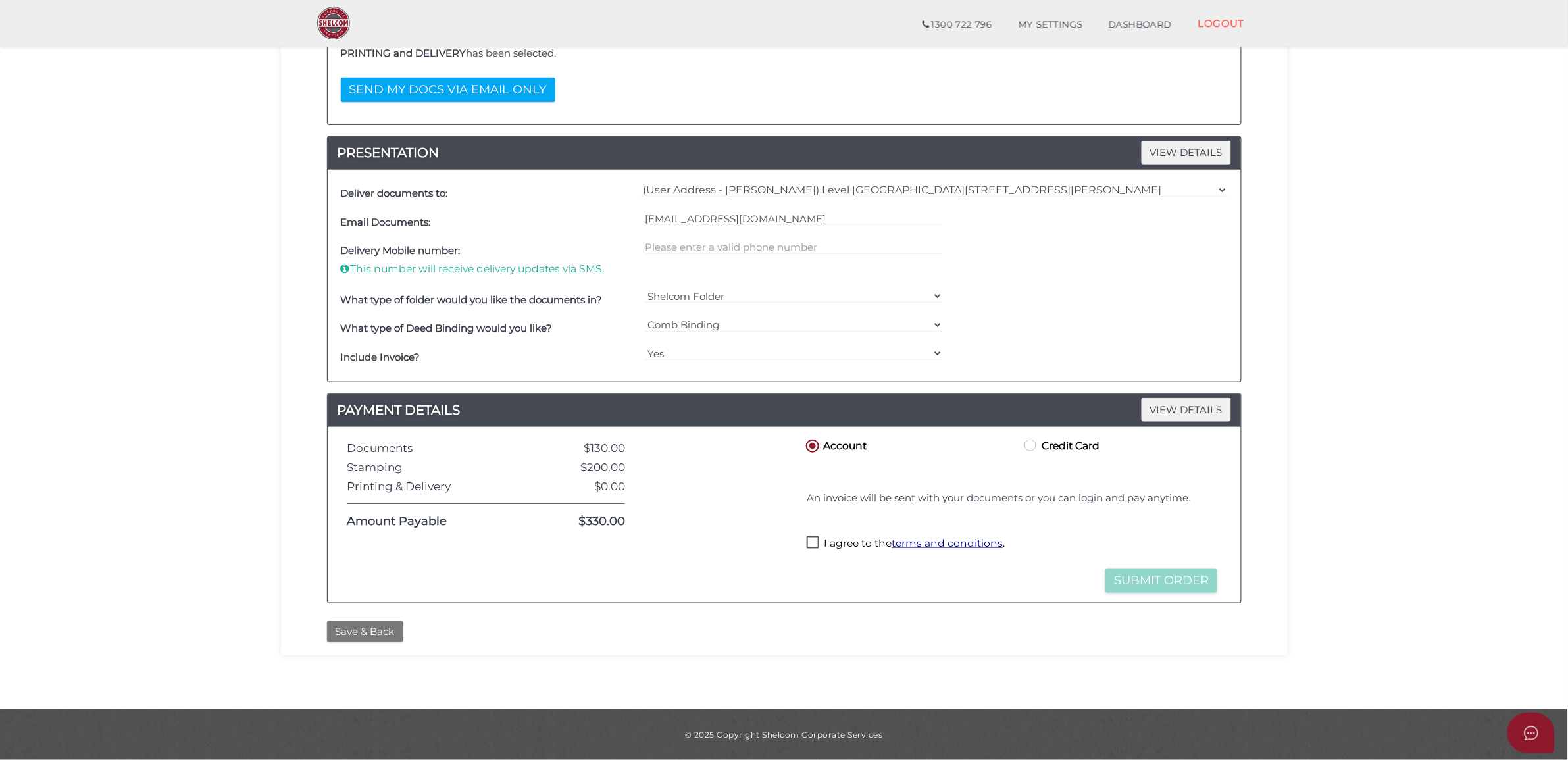
click at [367, 622] on button "Save & Back" at bounding box center [365, 632] width 76 height 21
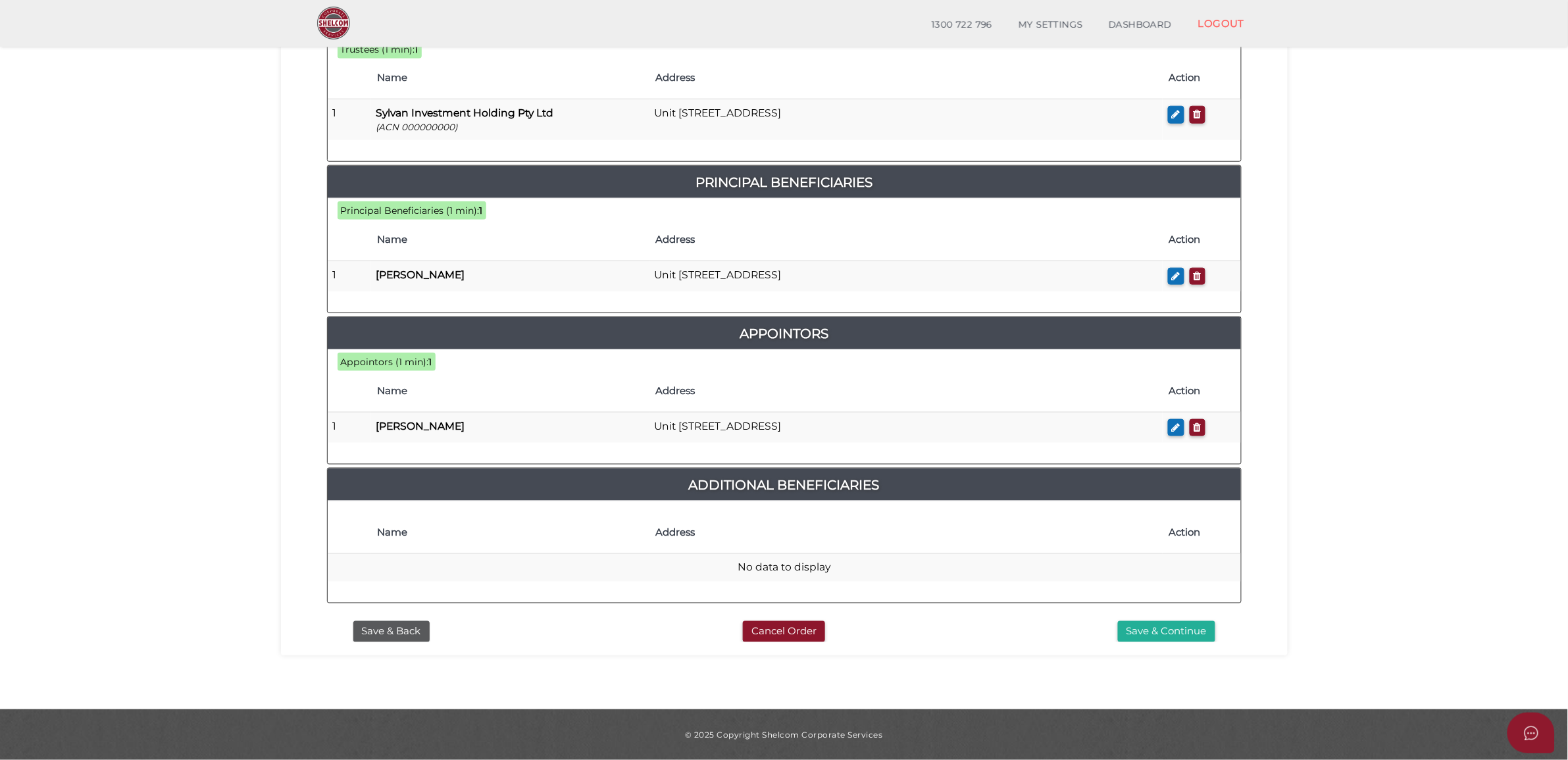
scroll to position [512, 0]
click at [1169, 624] on button "Save & Continue" at bounding box center [1166, 632] width 97 height 21
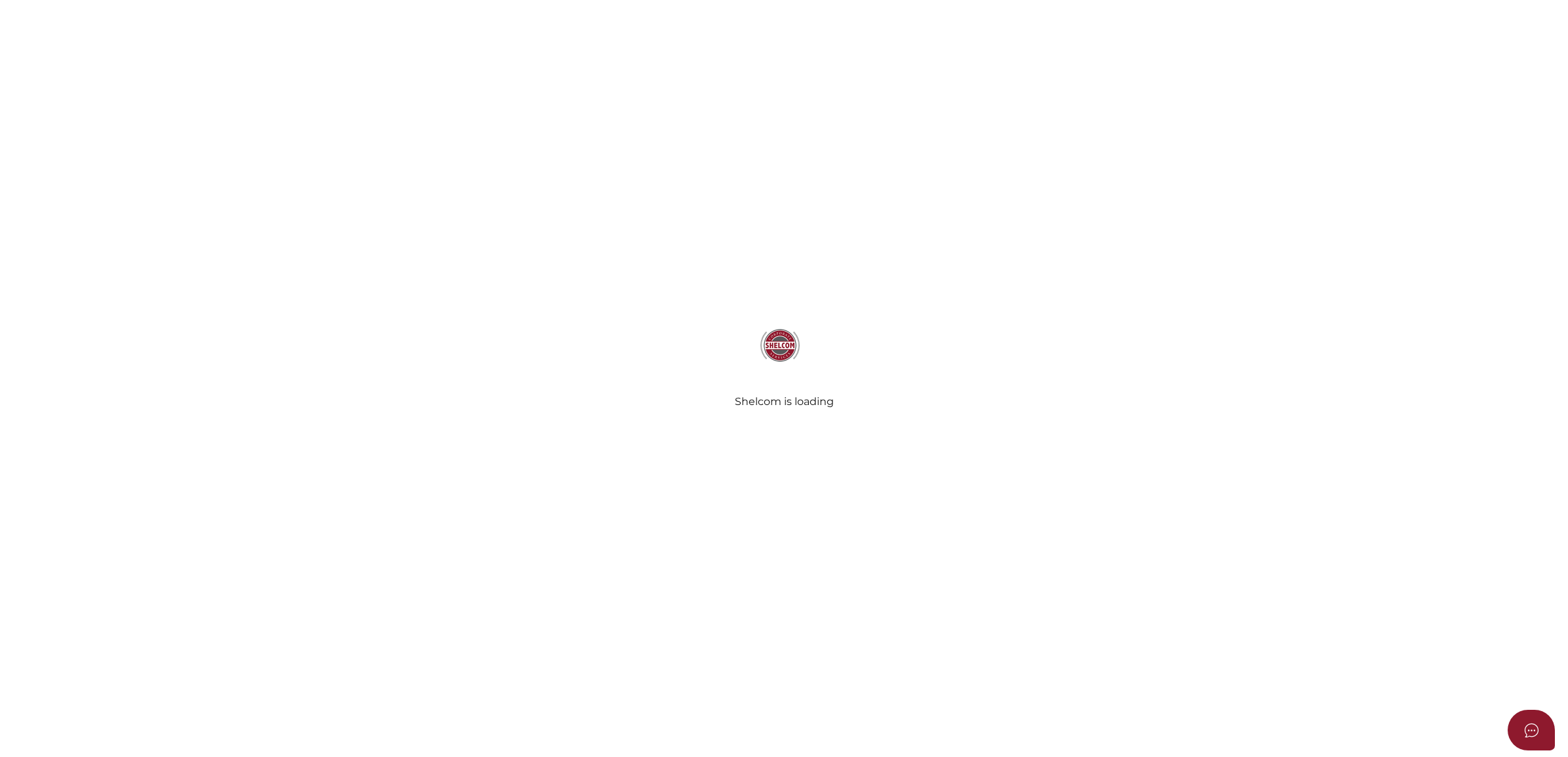
select select "Comb Binding"
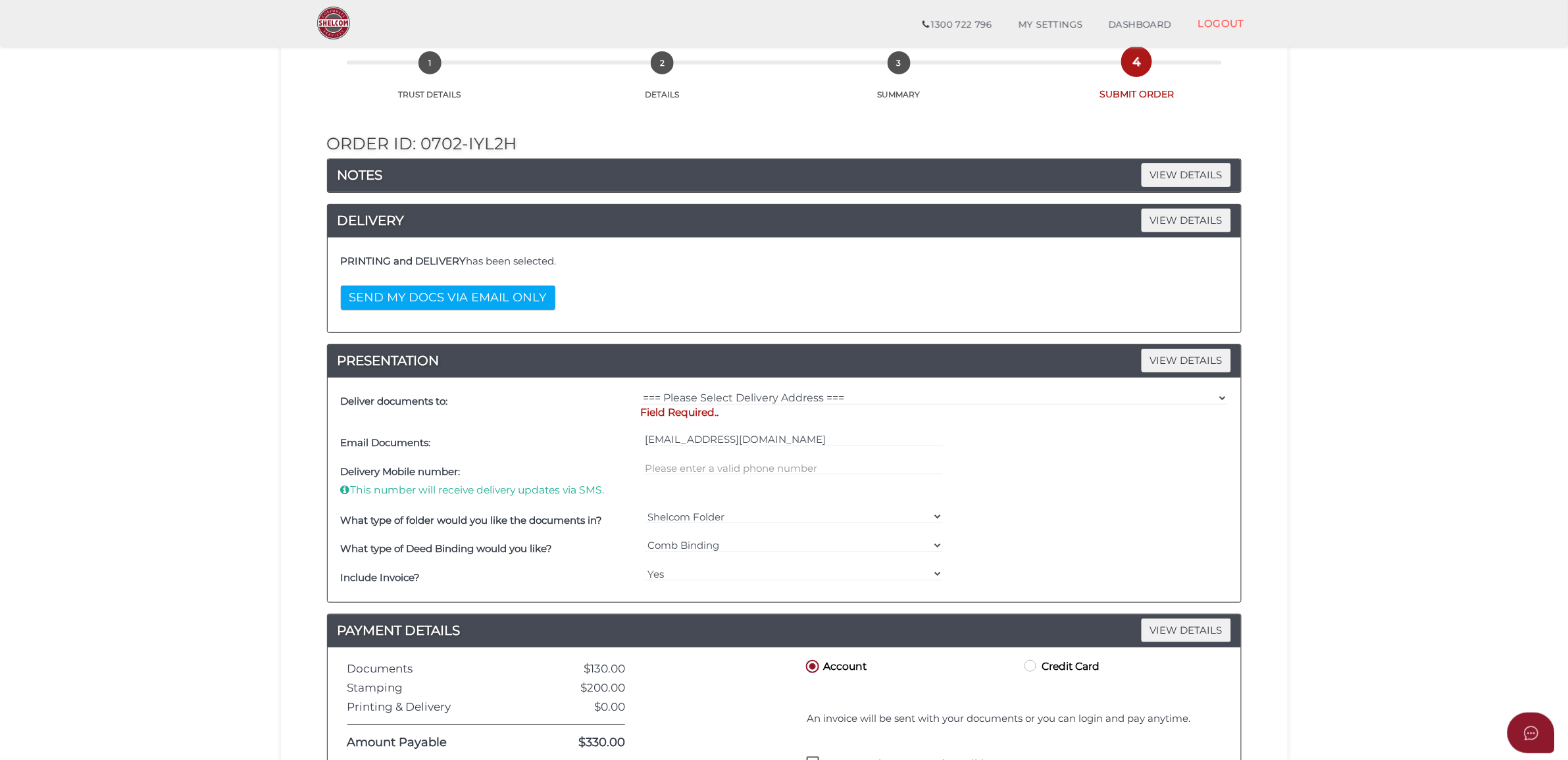
scroll to position [247, 0]
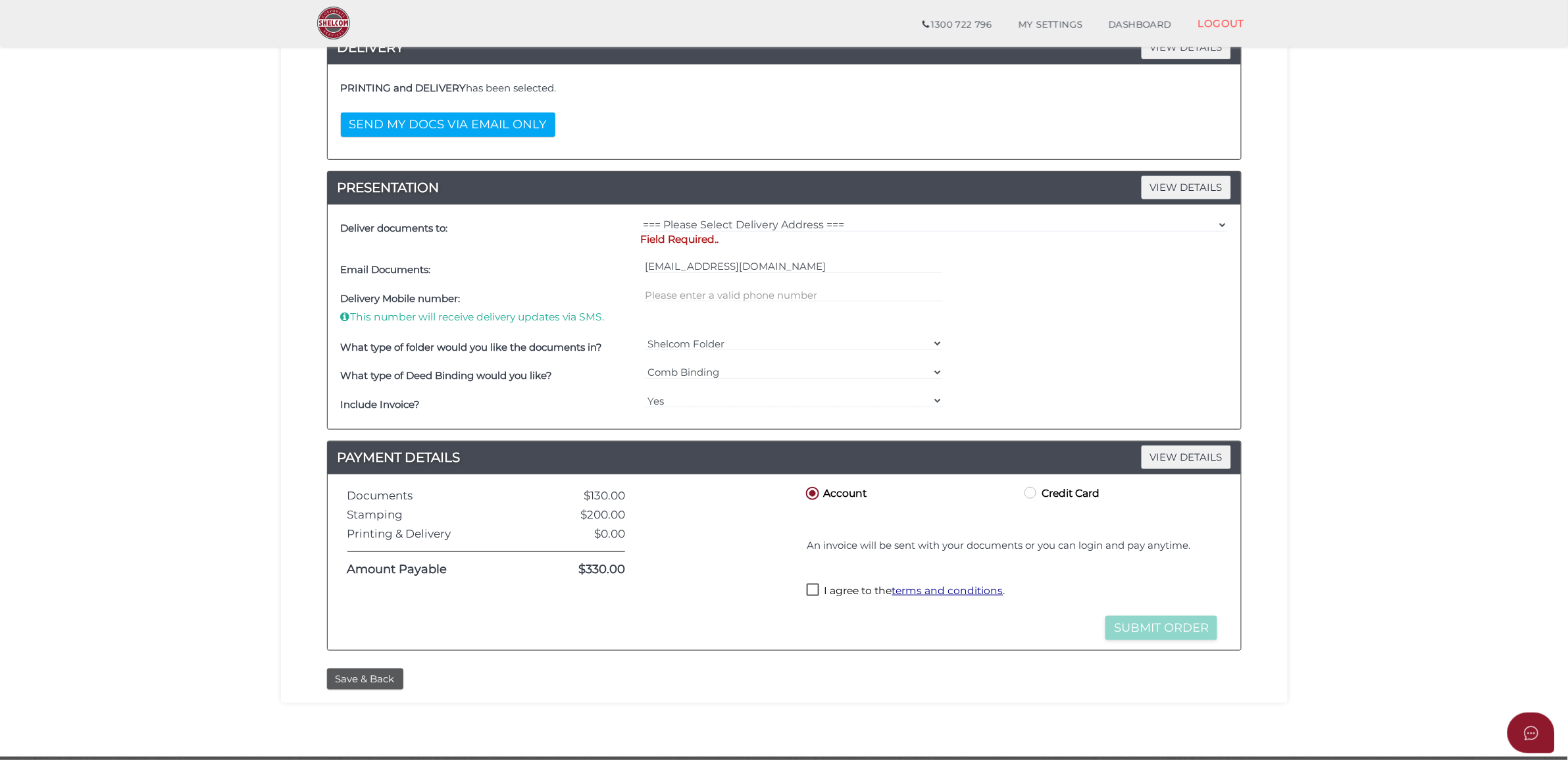
click at [771, 337] on div "Shelcom Folder === Please Select === Shelcom Folder Client Supplied Folder No F…" at bounding box center [793, 347] width 305 height 29
click at [765, 354] on div "Shelcom Folder === Please Select === Shelcom Folder Client Supplied Folder No F…" at bounding box center [793, 347] width 305 height 29
click at [768, 345] on select "Shelcom Folder === Please Select === Shelcom Folder Client Supplied Folder No F…" at bounding box center [793, 344] width 298 height 14
select select "Client Supplied Folder"
click at [644, 337] on select "Shelcom Folder === Please Select === Shelcom Folder Client Supplied Folder No F…" at bounding box center [793, 344] width 298 height 14
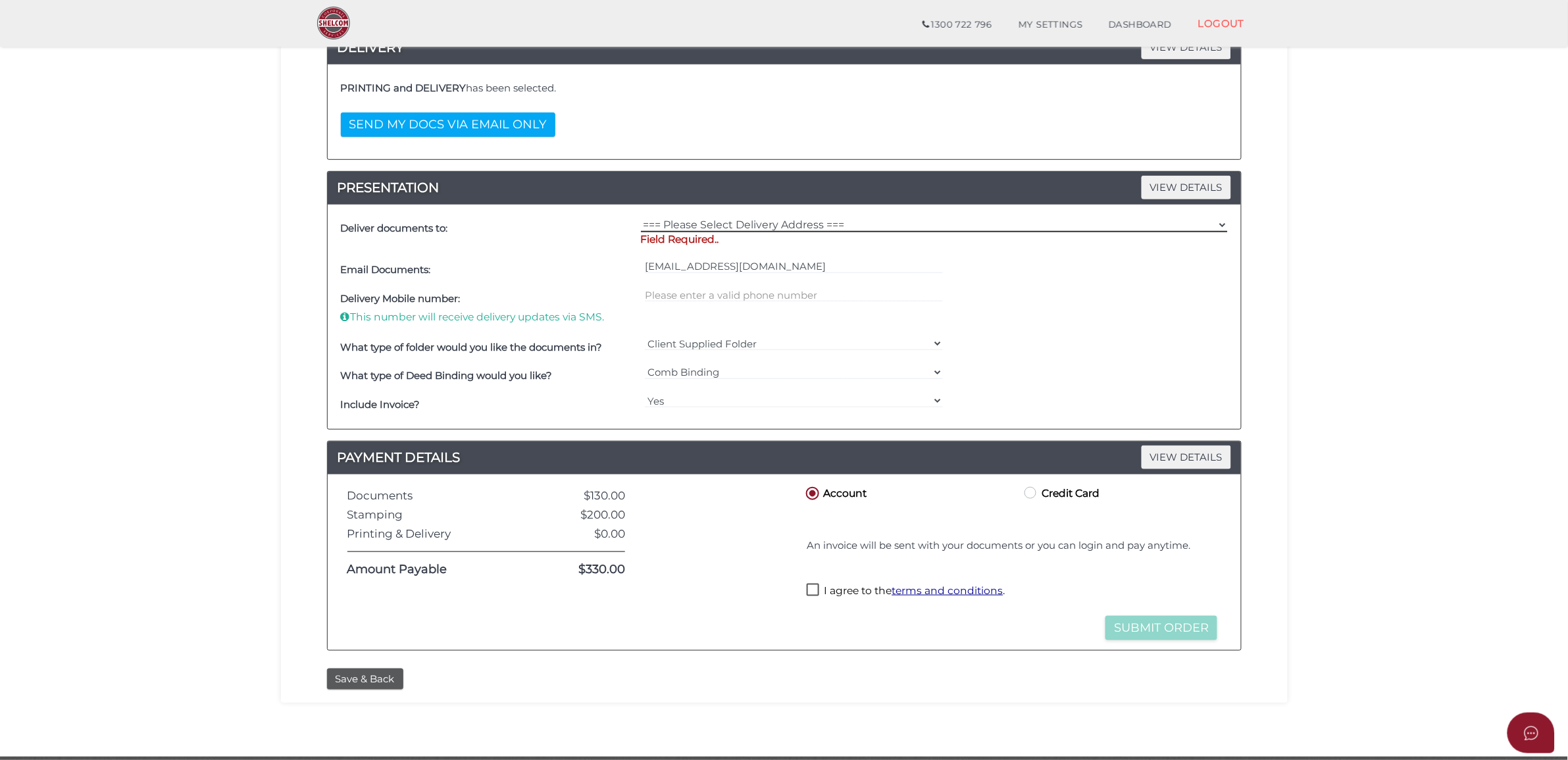
click at [834, 228] on select "=== Please Select Delivery Address === (User Address - [PERSON_NAME]) Level [GE…" at bounding box center [935, 225] width 587 height 14
select select "0"
click at [641, 219] on select "=== Please Select Delivery Address === (User Address - [PERSON_NAME]) Level [GE…" at bounding box center [935, 225] width 587 height 14
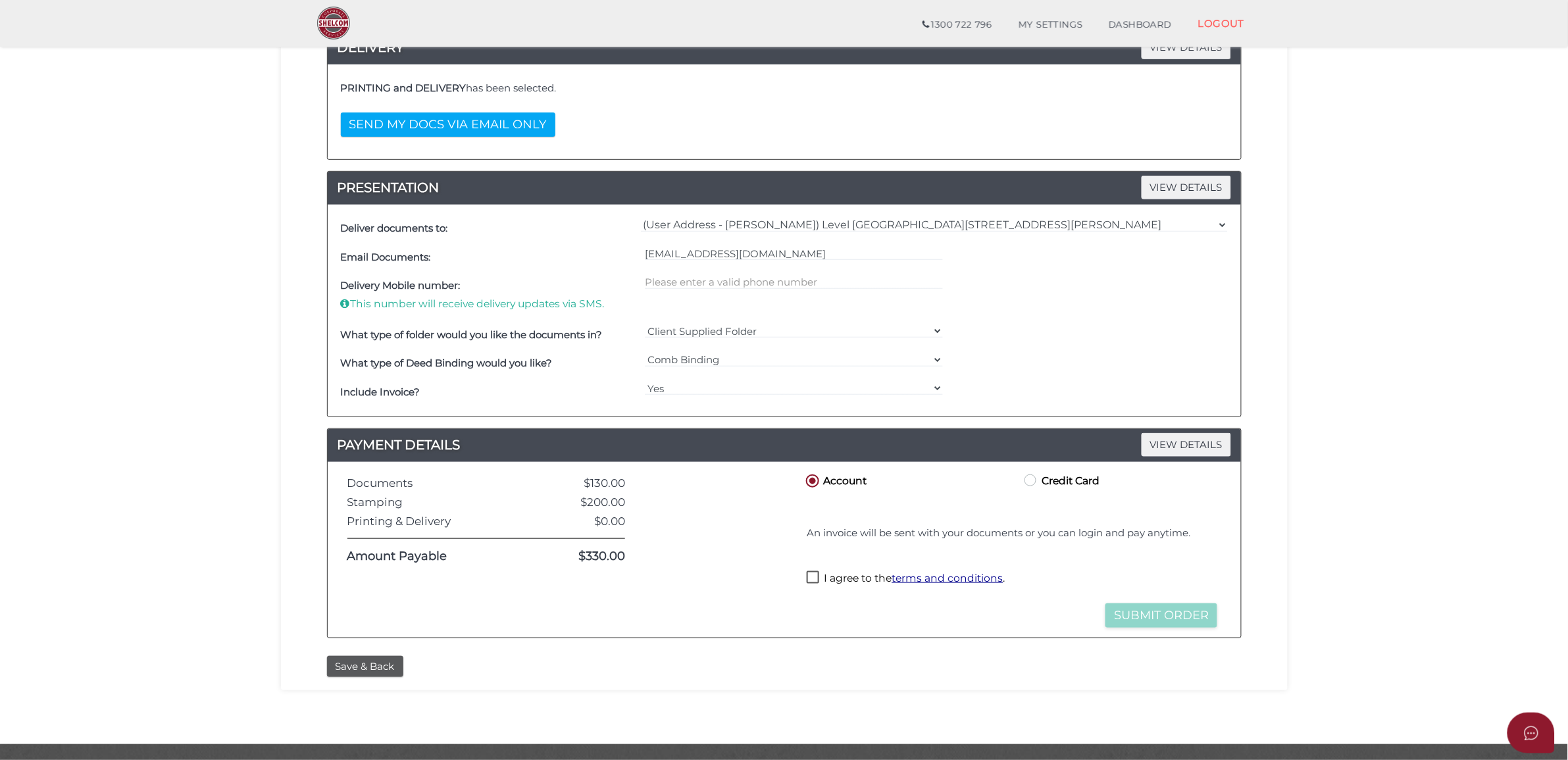
click at [823, 588] on label "I agree to the terms and conditions ." at bounding box center [905, 579] width 198 height 17
checkbox input "true"
click at [1199, 626] on button "Submit Order" at bounding box center [1161, 615] width 112 height 25
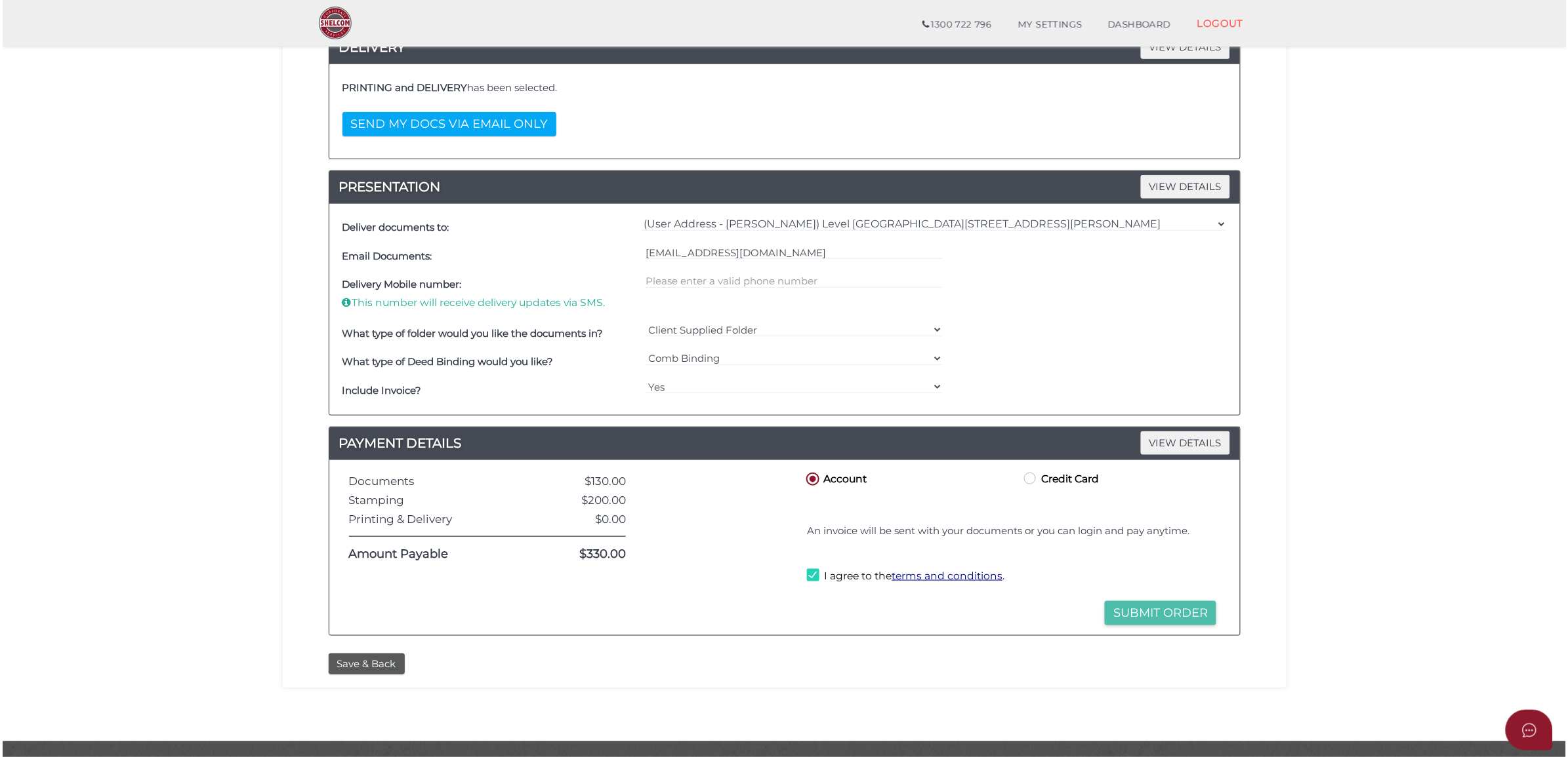
scroll to position [0, 0]
